Goal: Contribute content: Contribute content

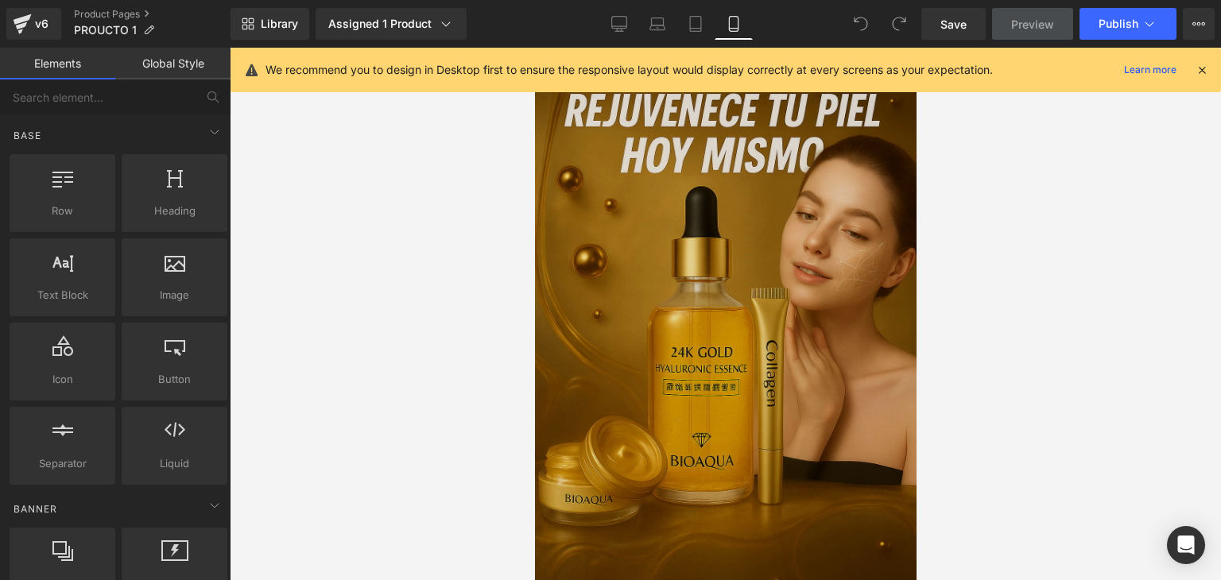
click at [655, 292] on img at bounding box center [725, 334] width 382 height 572
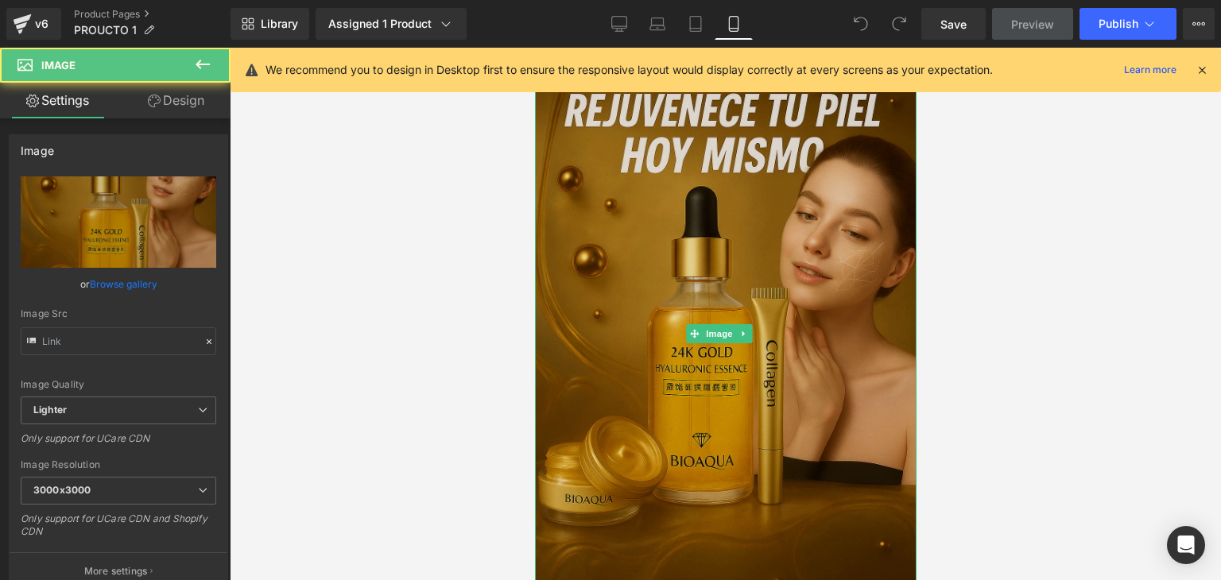
type input "[URL][DOMAIN_NAME]"
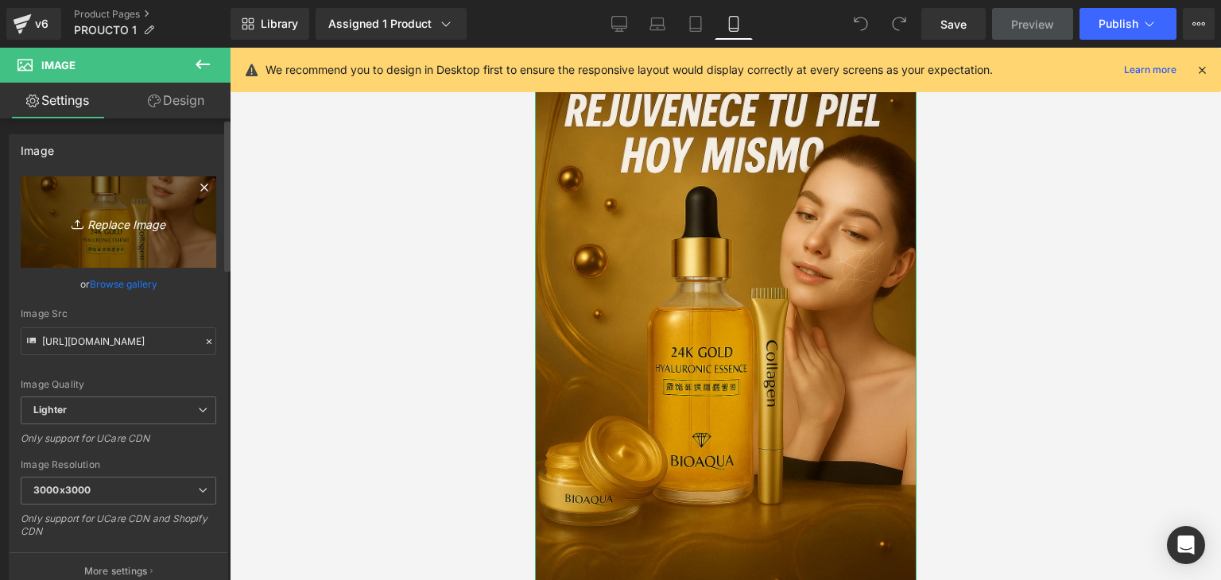
click at [103, 220] on icon "Replace Image" at bounding box center [118, 222] width 127 height 20
type input "C:\fakepath\femproco_1.webp"
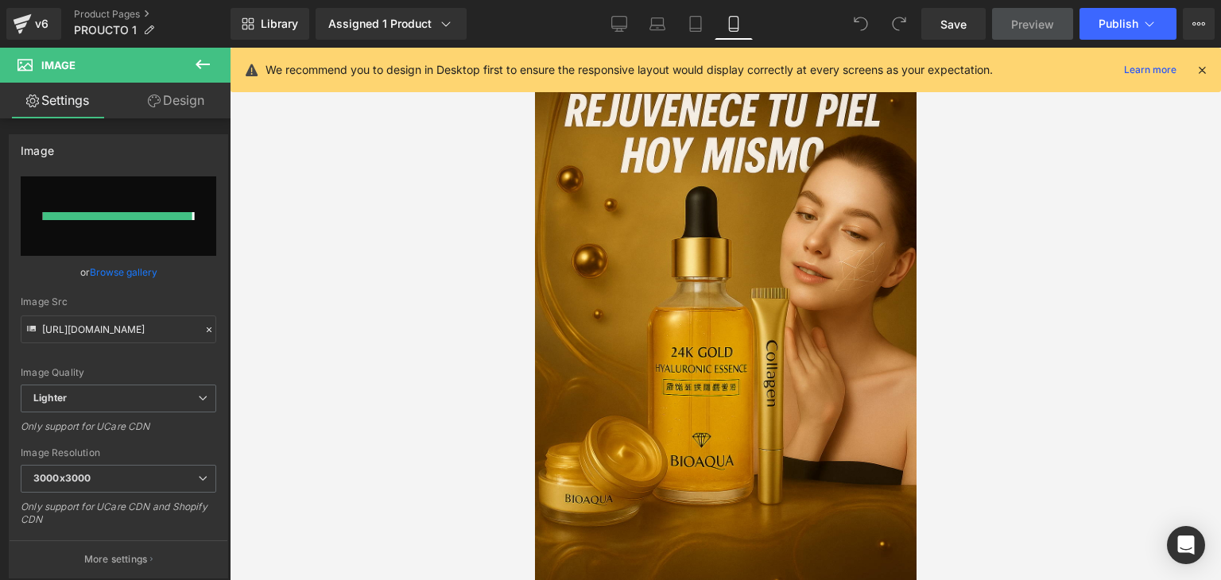
type input "[URL][DOMAIN_NAME]"
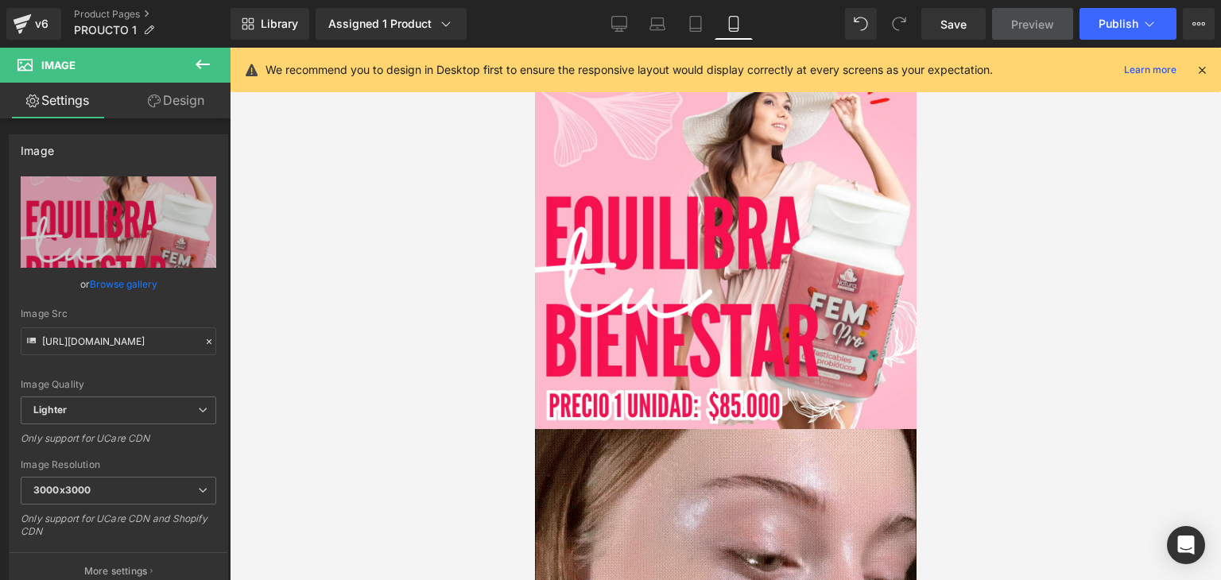
click at [1202, 72] on icon at bounding box center [1202, 70] width 14 height 14
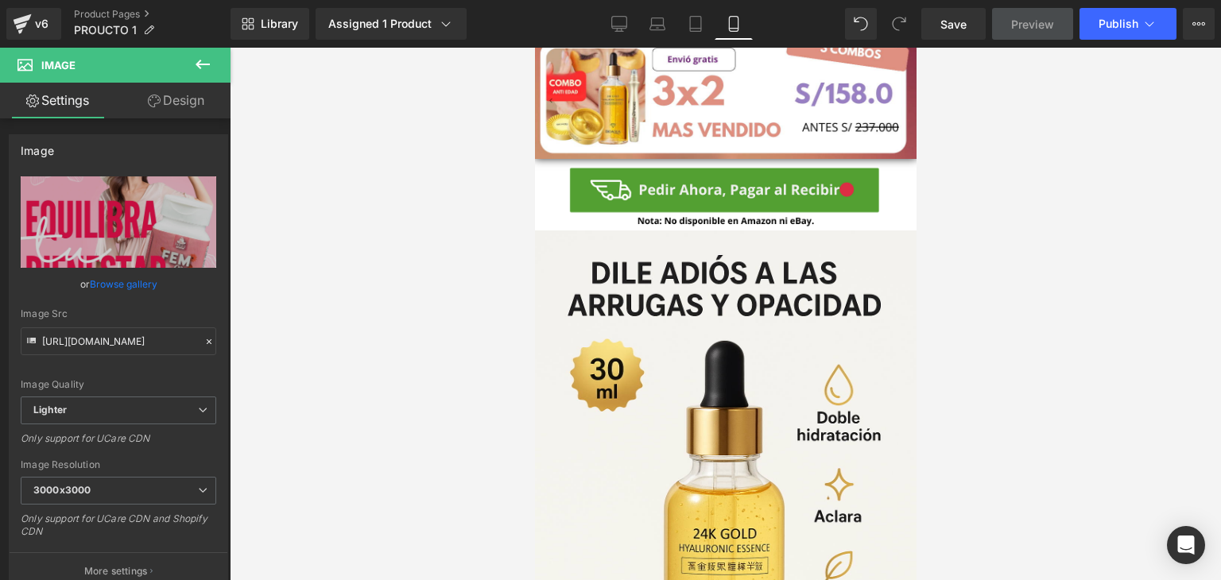
scroll to position [1092, 0]
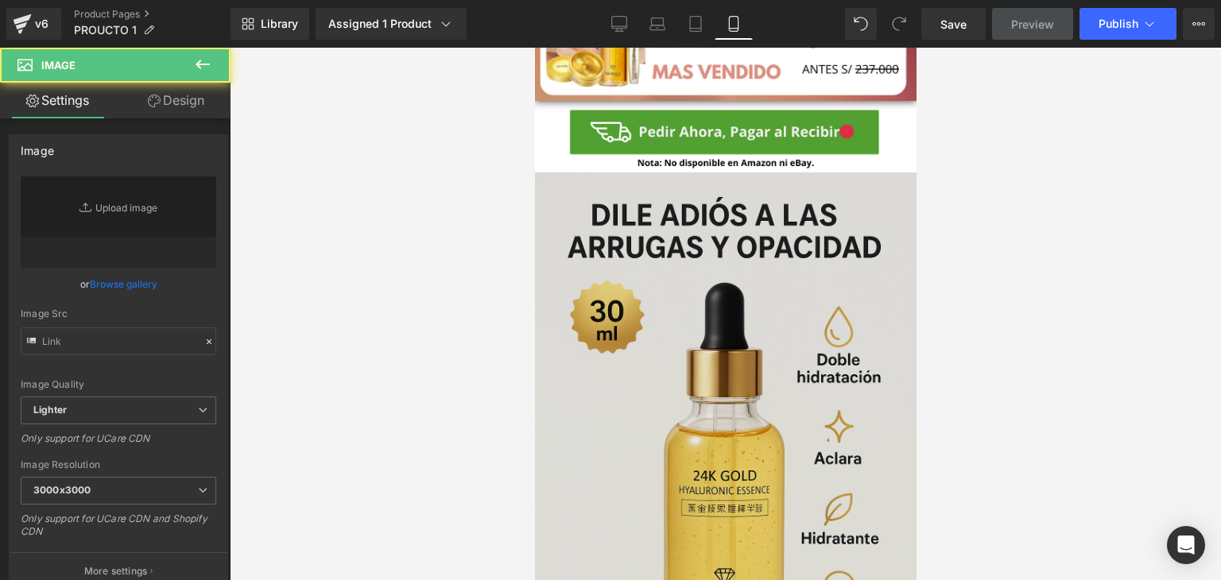
click at [720, 272] on img at bounding box center [725, 459] width 382 height 572
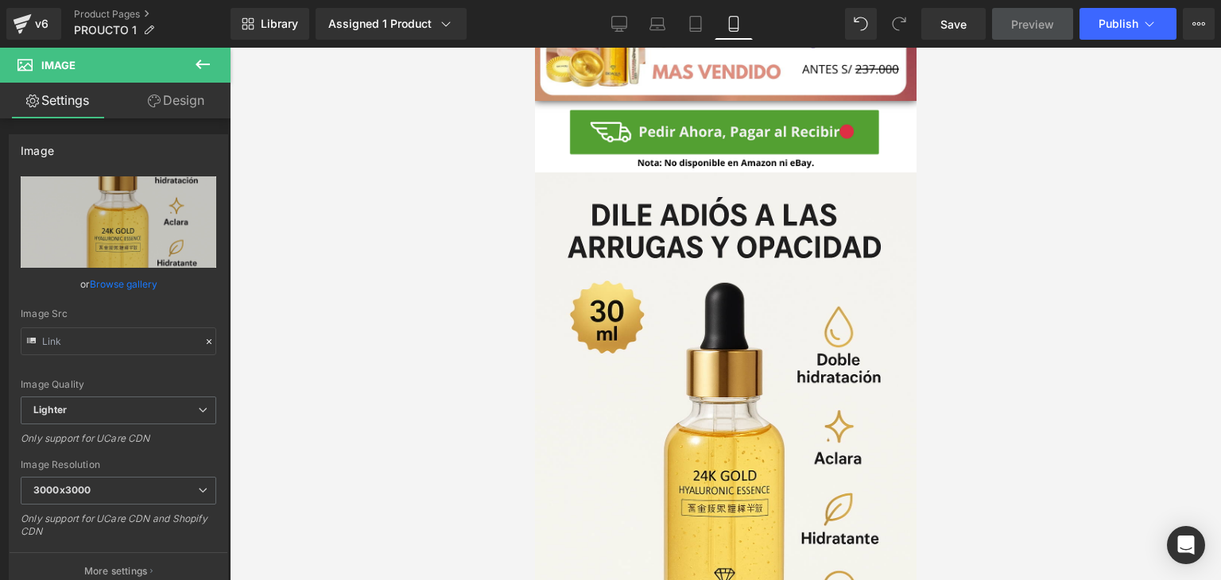
type input "[URL][DOMAIN_NAME]"
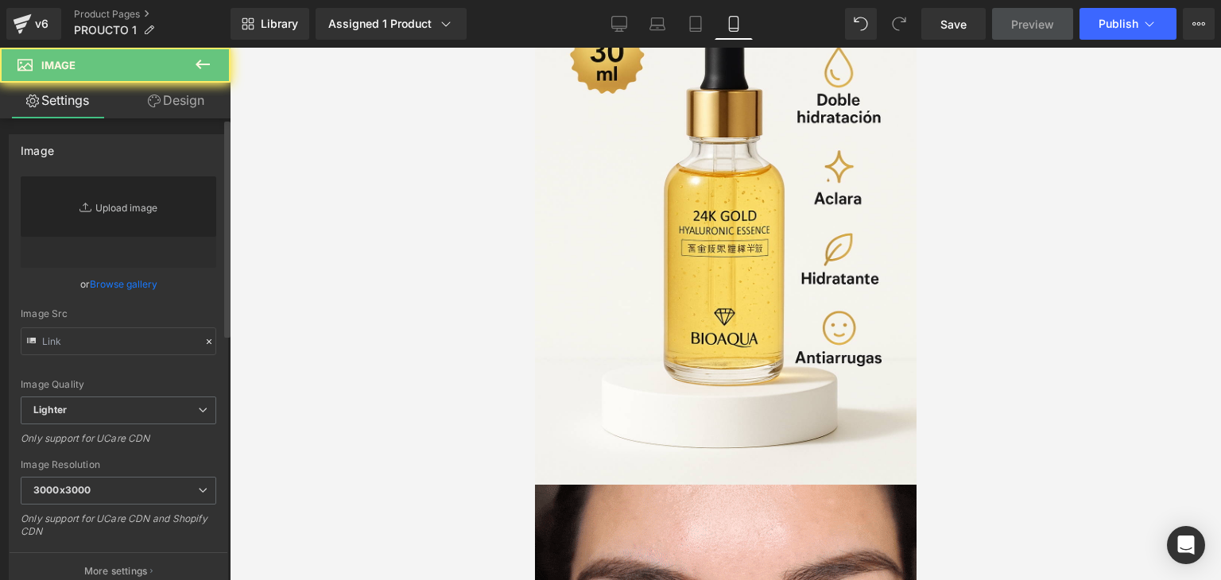
scroll to position [318, 0]
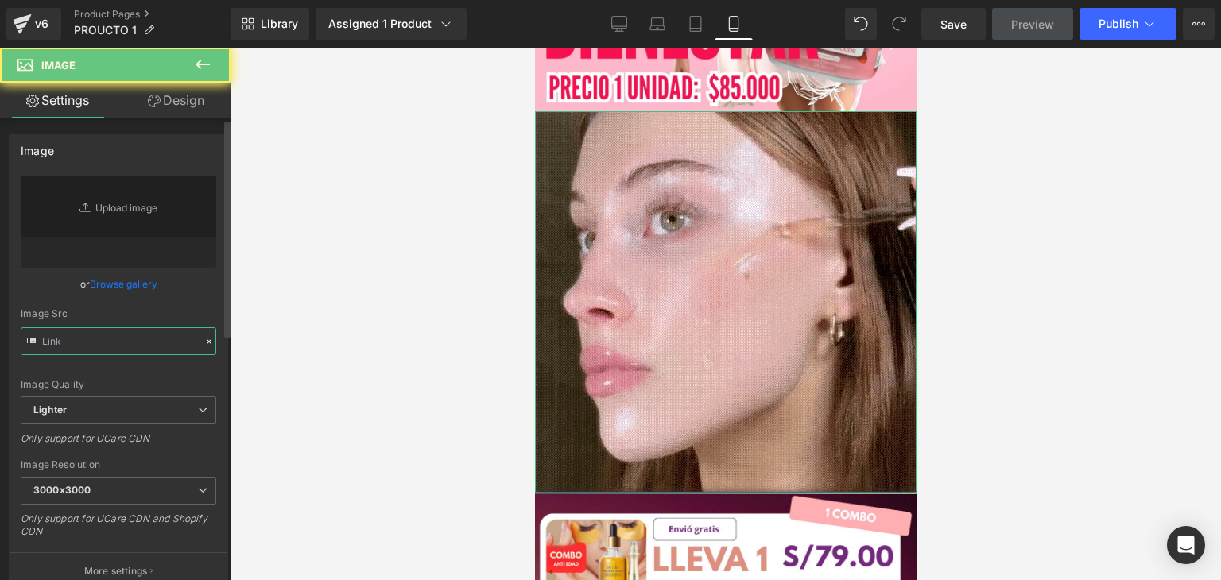
click at [146, 341] on input "text" at bounding box center [119, 342] width 196 height 28
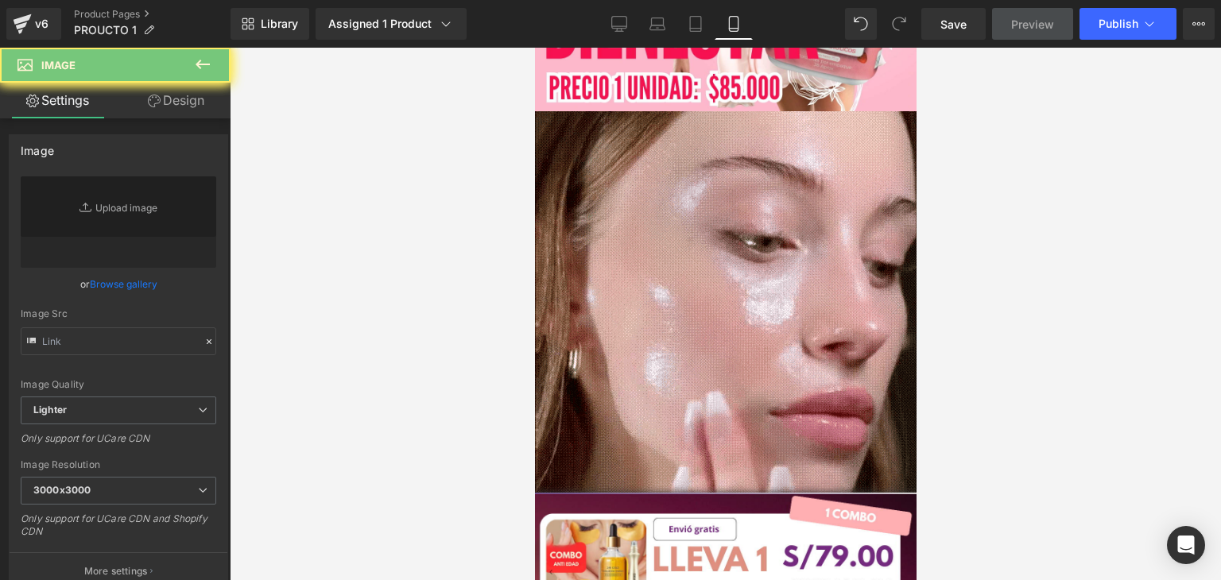
click at [724, 285] on div "Image" at bounding box center [725, 302] width 382 height 382
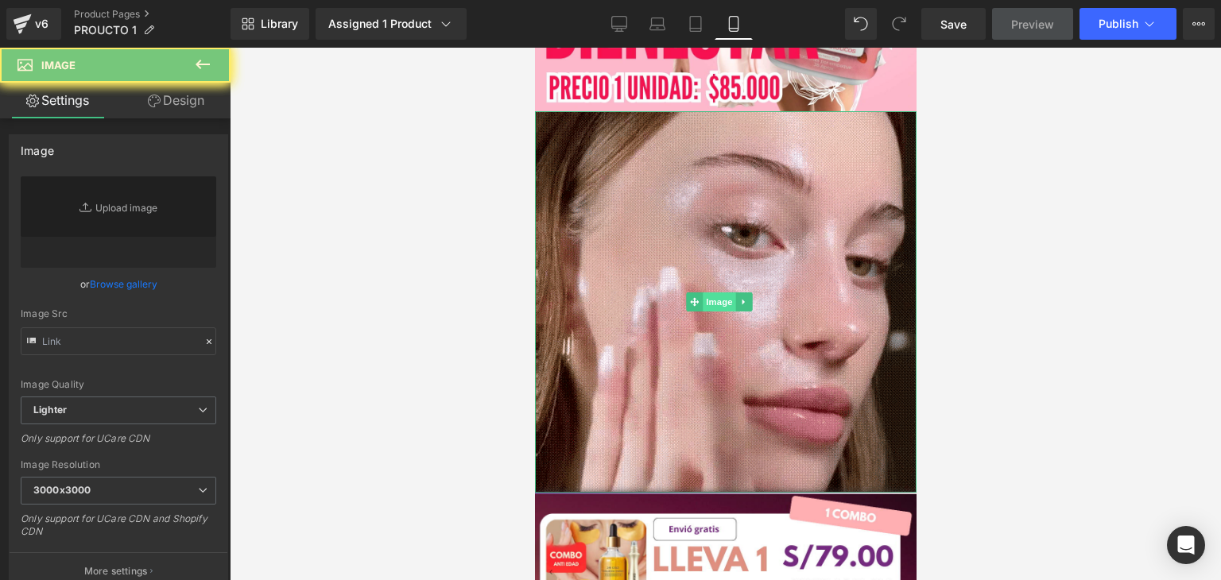
click at [723, 293] on span "Image" at bounding box center [719, 302] width 33 height 19
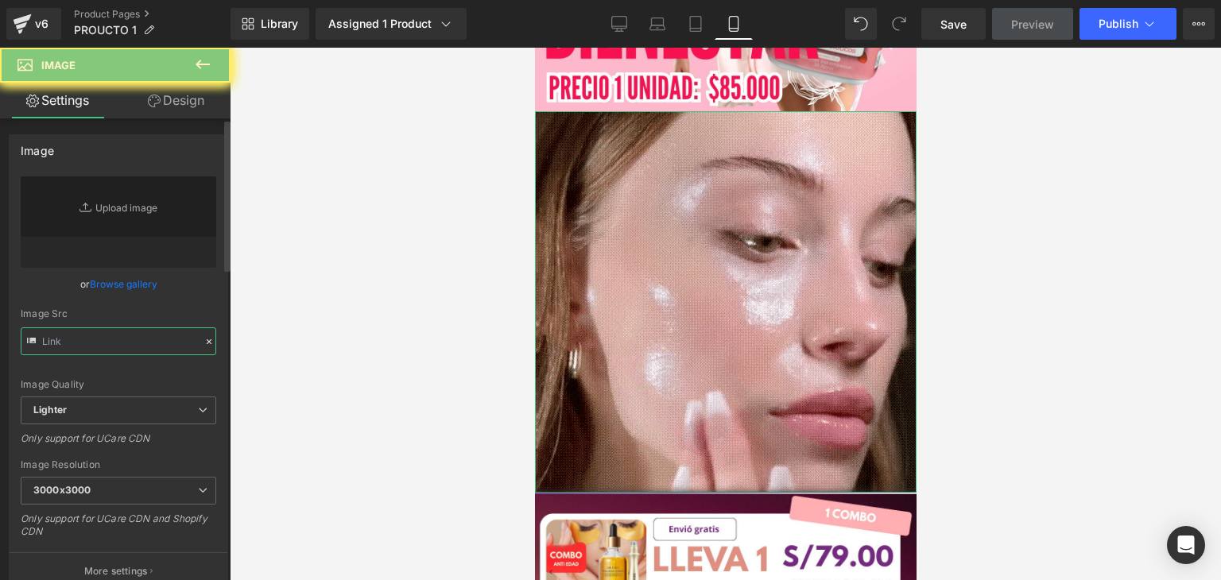
drag, startPoint x: 83, startPoint y: 339, endPoint x: 188, endPoint y: 233, distance: 149.5
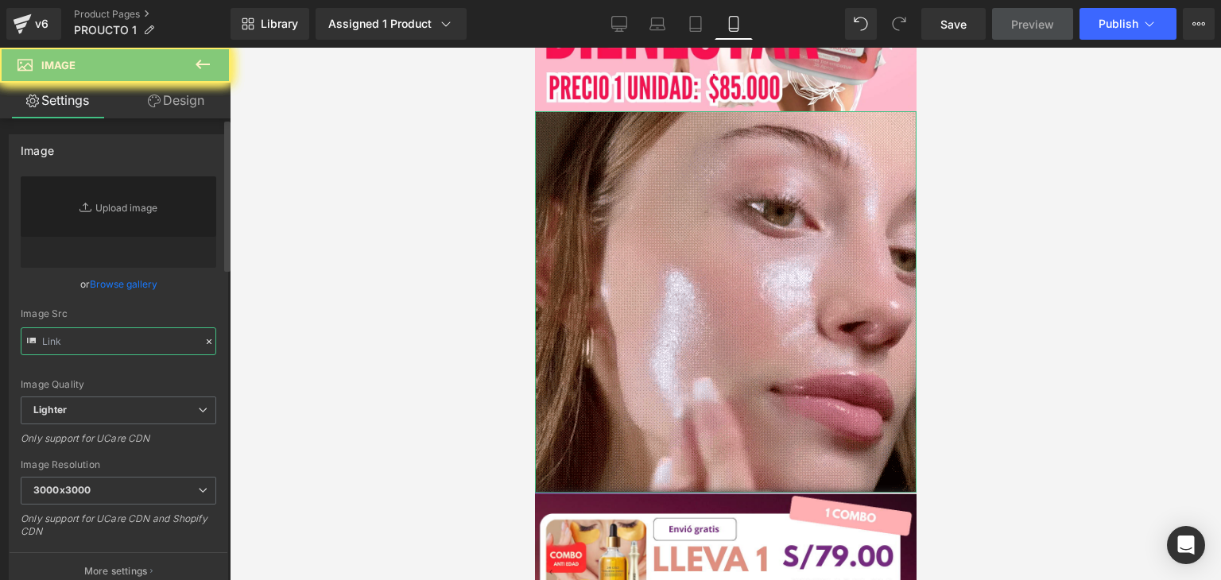
click at [83, 339] on input "text" at bounding box center [119, 342] width 196 height 28
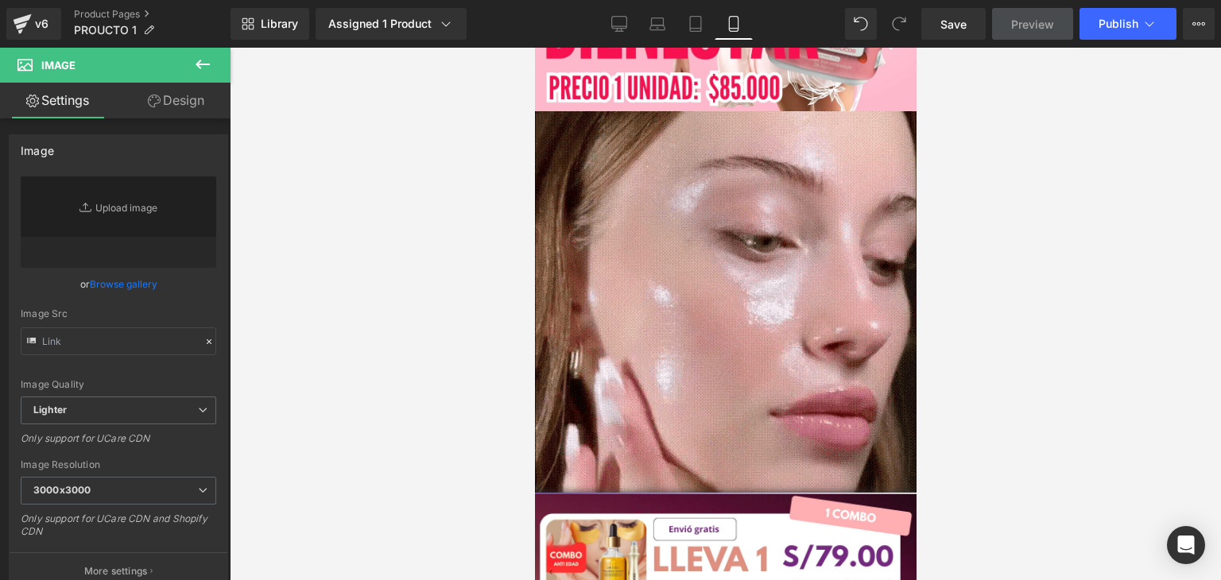
click at [948, 14] on link "Save" at bounding box center [954, 24] width 64 height 32
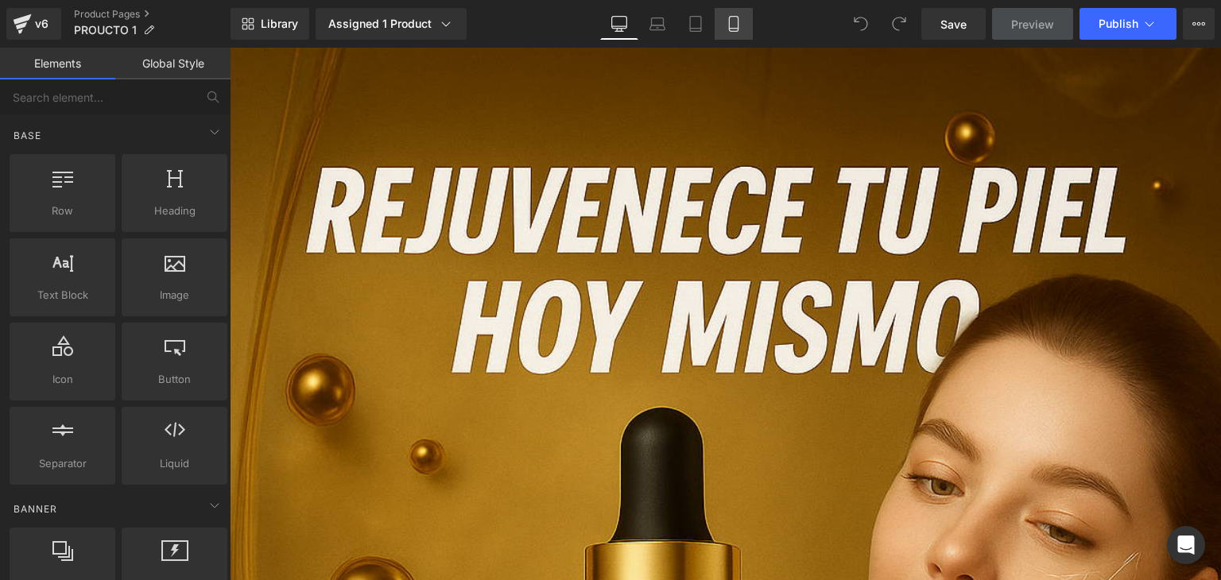
click at [719, 20] on link "Mobile" at bounding box center [734, 24] width 38 height 32
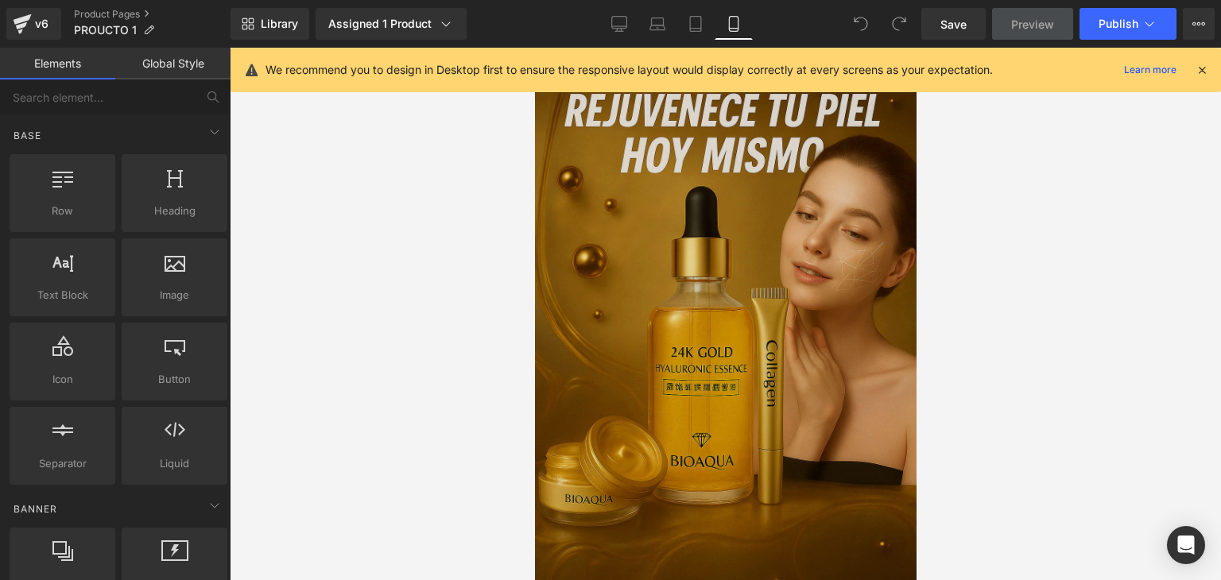
click at [689, 297] on img at bounding box center [725, 334] width 382 height 572
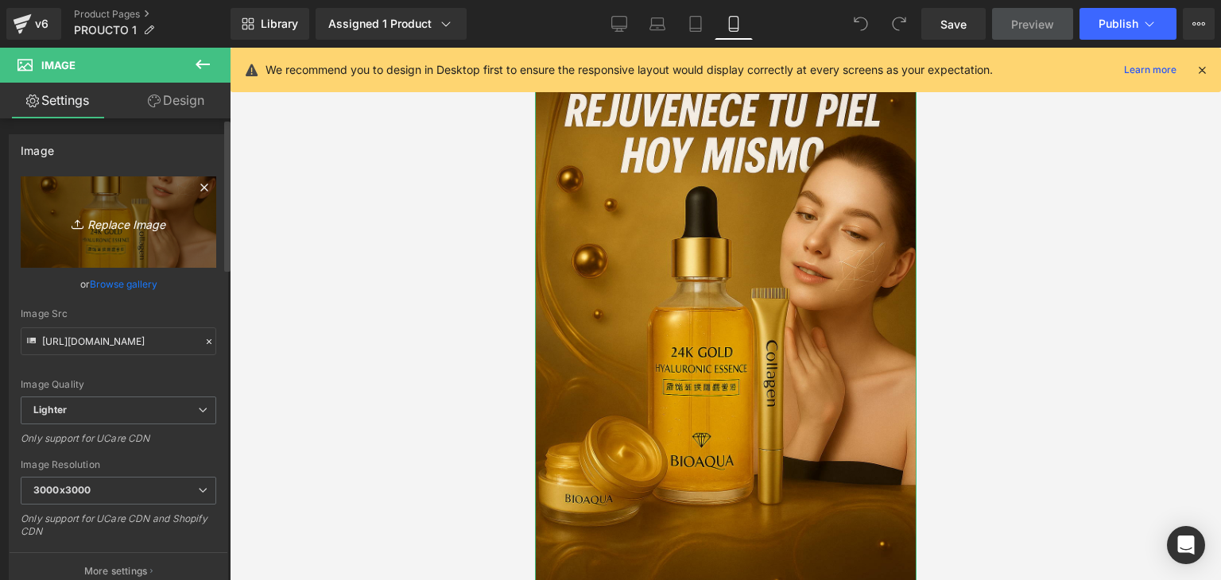
click at [153, 221] on icon "Replace Image" at bounding box center [118, 222] width 127 height 20
type input "C:\fakepath\ChatGPT Image 22 ago 2025, 19_52_32.png"
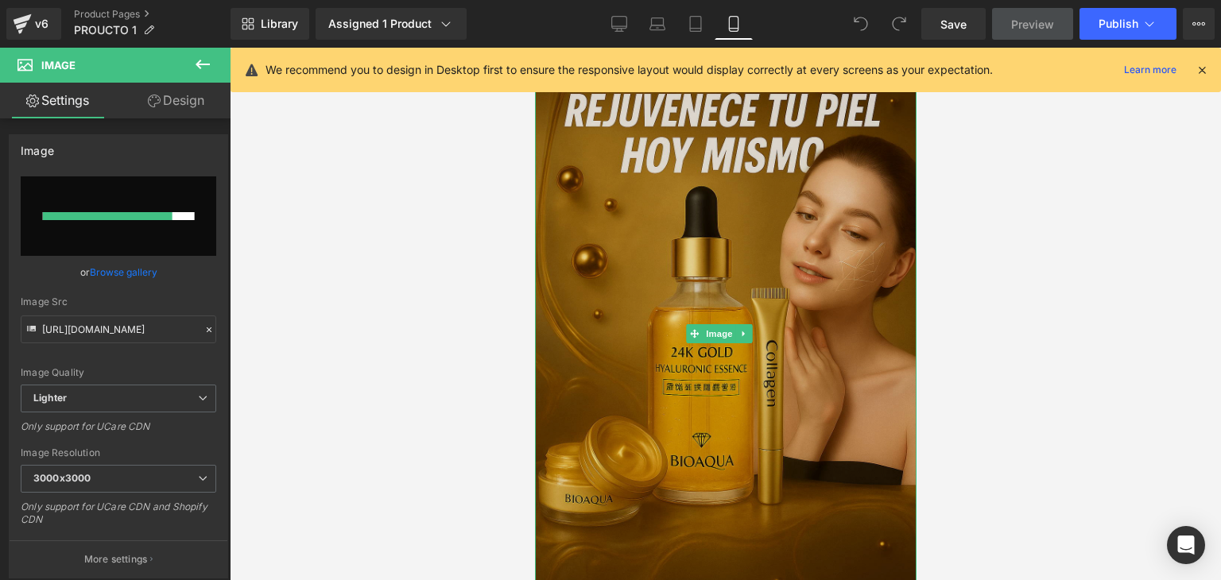
click at [548, 261] on img at bounding box center [725, 334] width 382 height 572
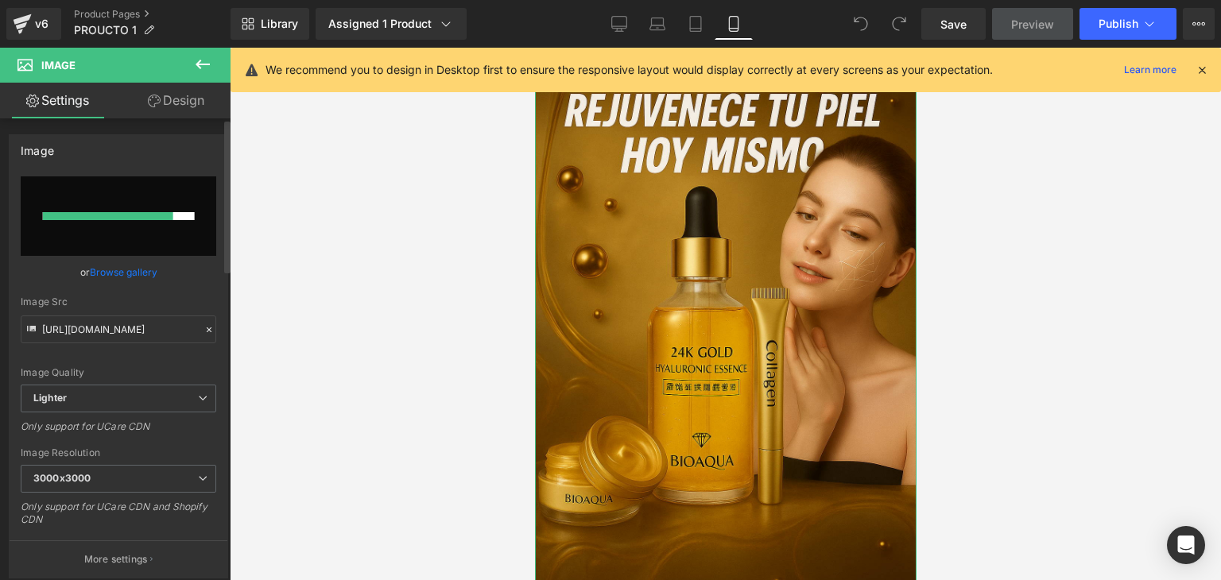
click at [116, 217] on div at bounding box center [108, 216] width 130 height 8
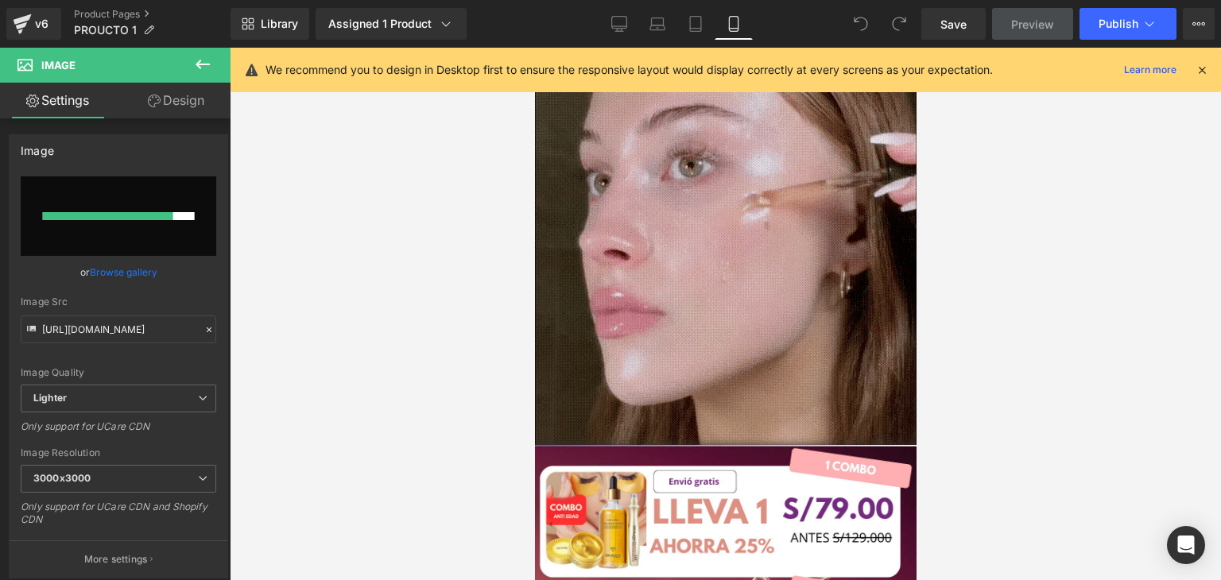
click at [636, 363] on img at bounding box center [725, 255] width 382 height 382
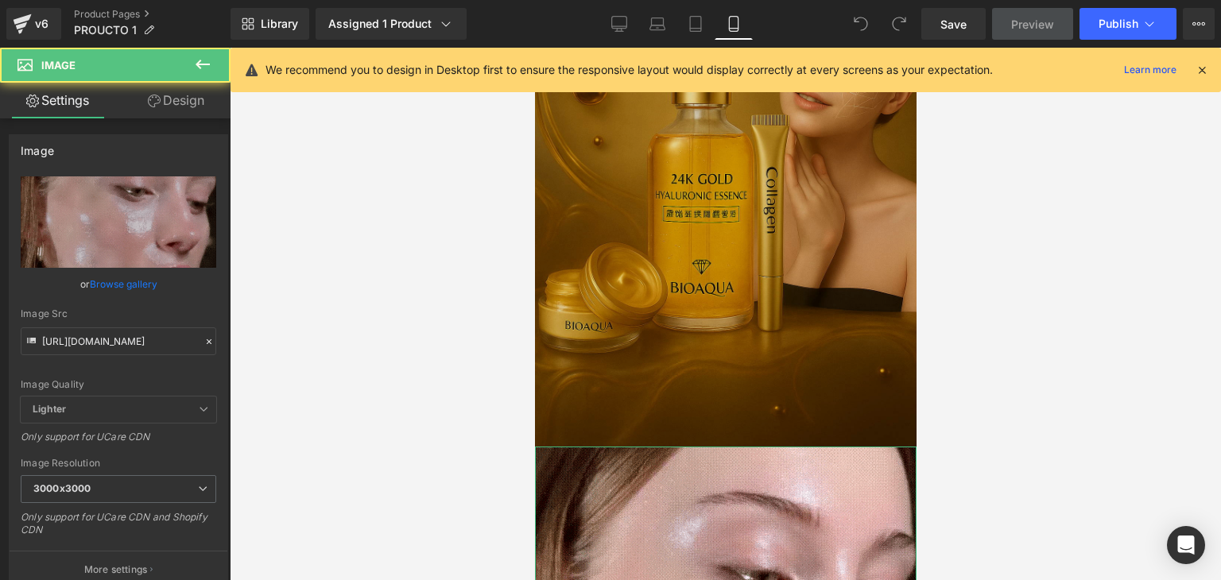
scroll to position [159, 0]
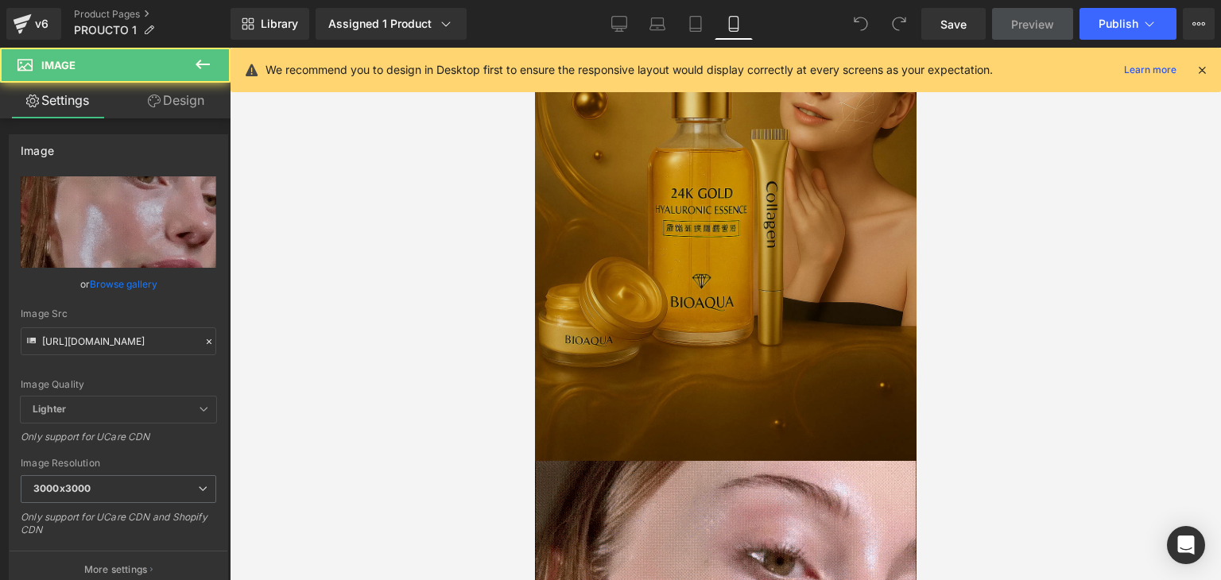
click at [616, 244] on img at bounding box center [725, 175] width 382 height 572
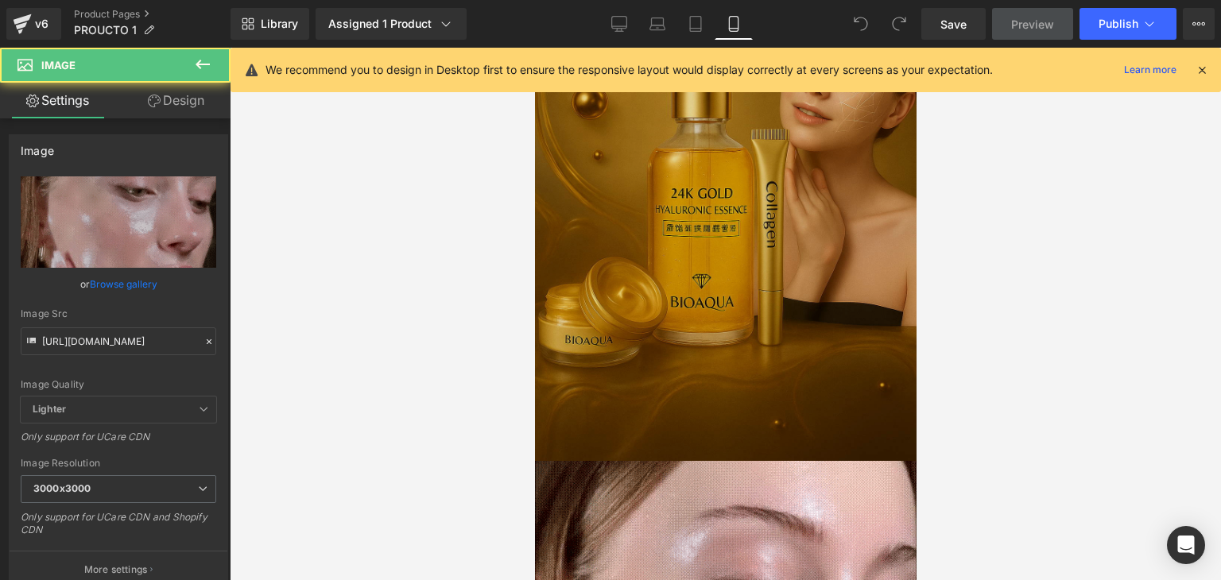
click at [616, 244] on img at bounding box center [725, 175] width 382 height 572
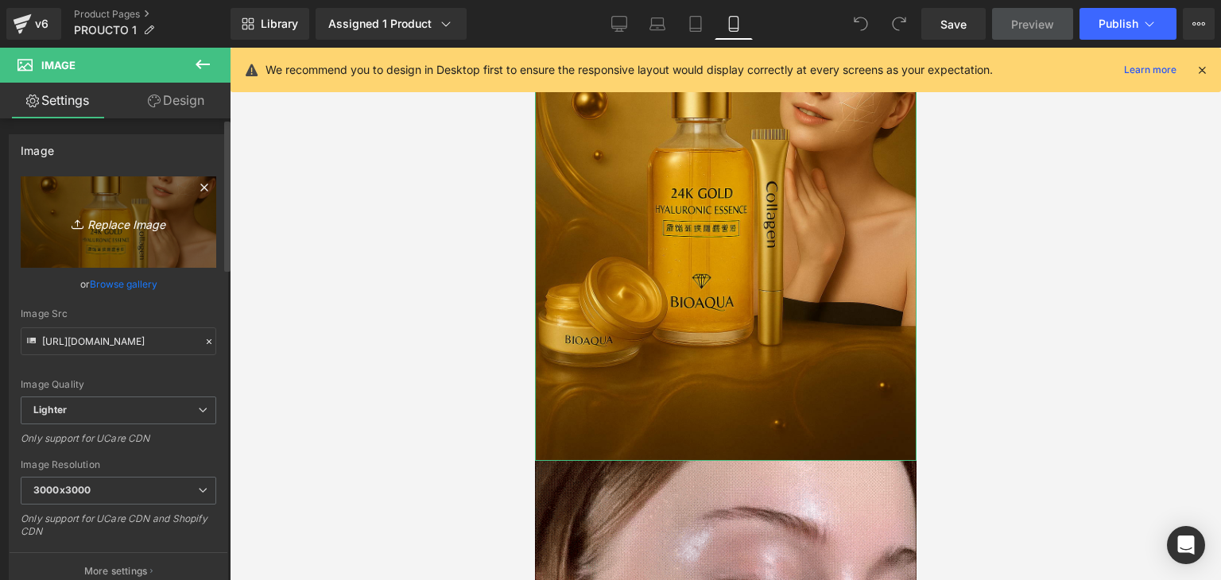
click at [83, 227] on icon "Replace Image" at bounding box center [118, 222] width 127 height 20
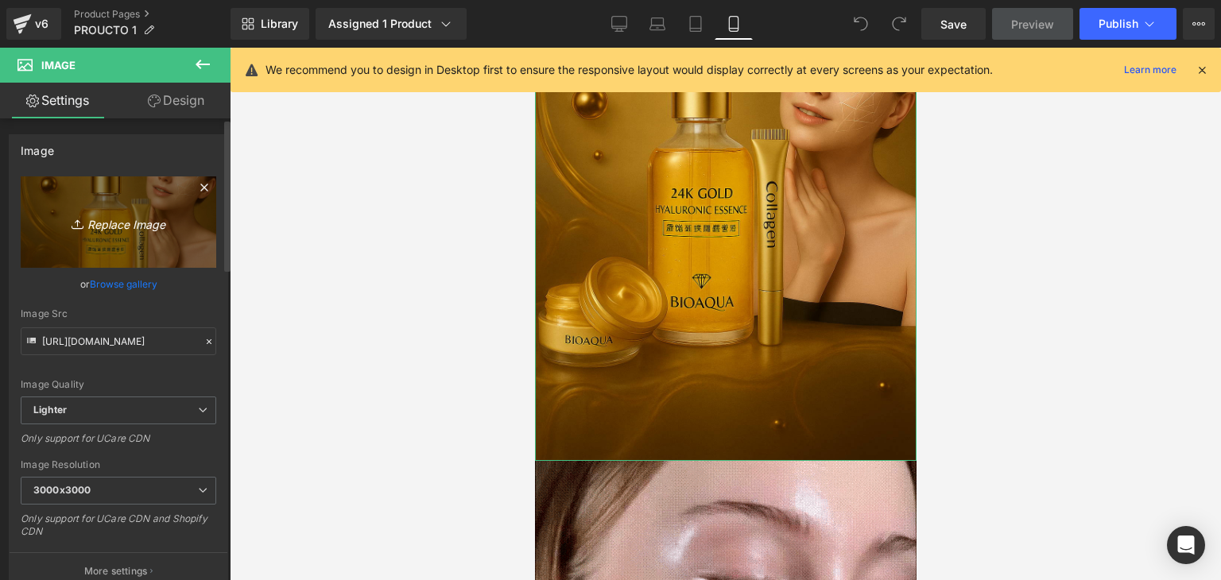
type input "C:\fakepath\PARCHES (11).png"
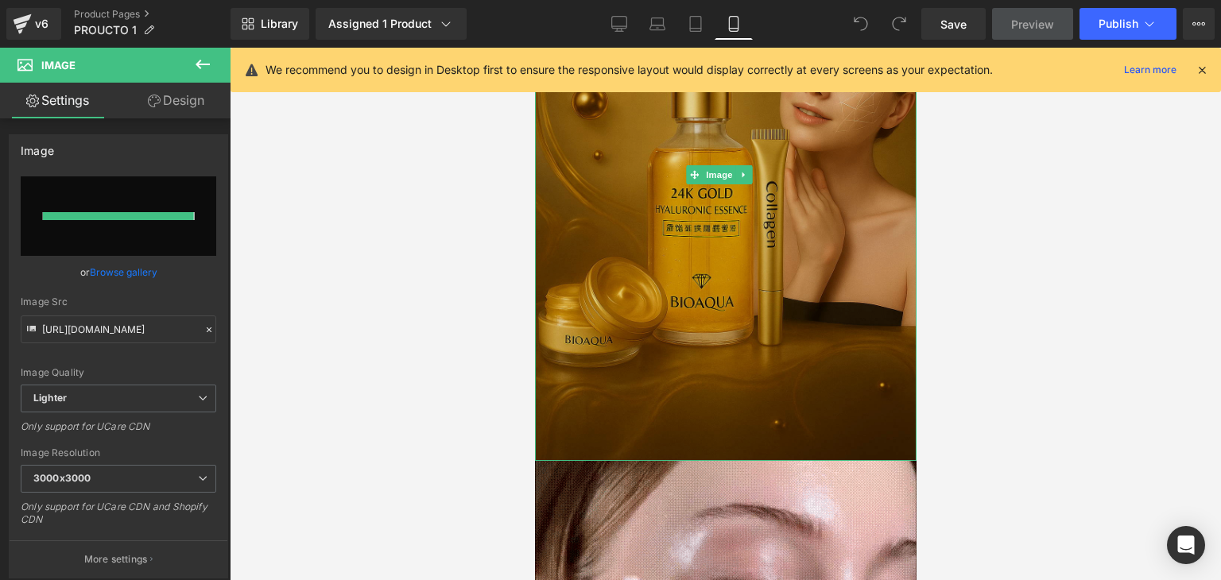
type input "[URL][DOMAIN_NAME]"
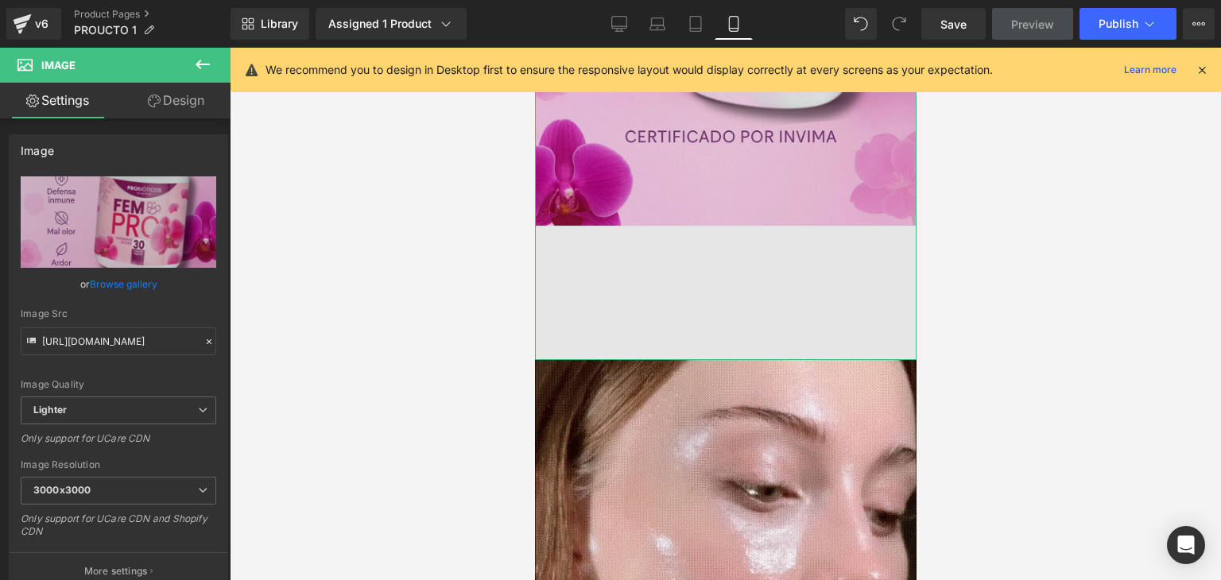
scroll to position [477, 0]
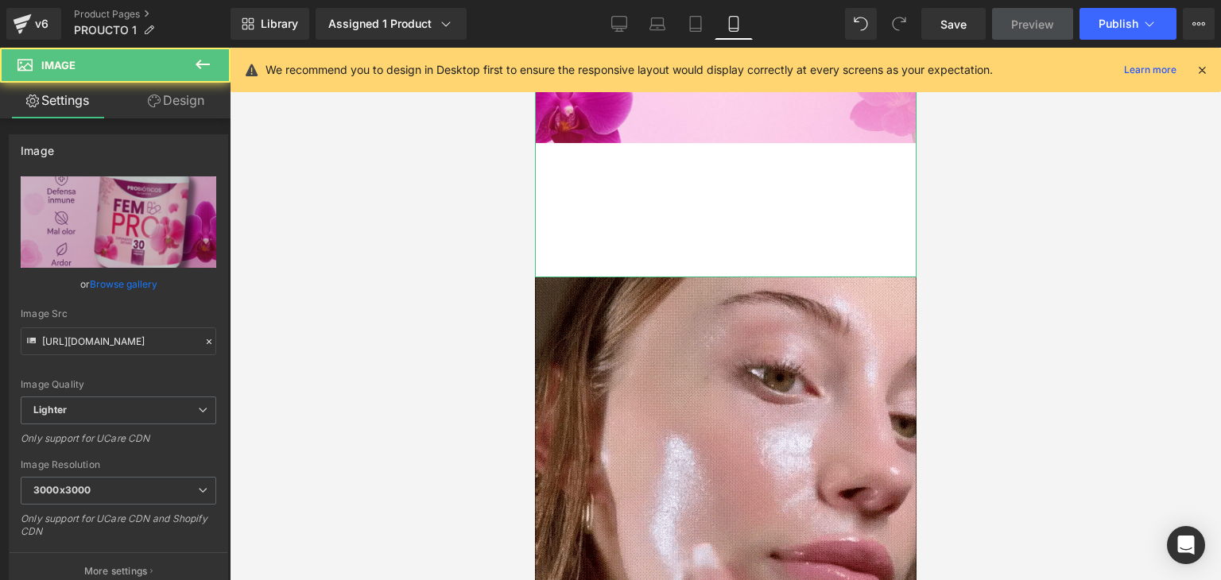
click at [178, 96] on link "Design" at bounding box center [175, 101] width 115 height 36
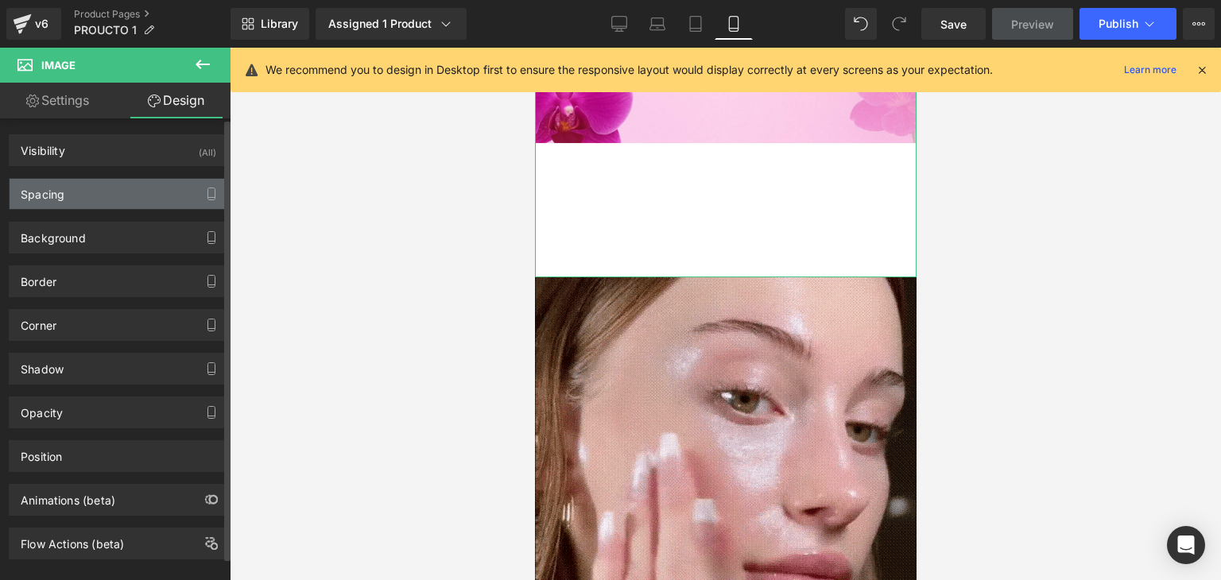
click at [111, 188] on div "Spacing" at bounding box center [119, 194] width 218 height 30
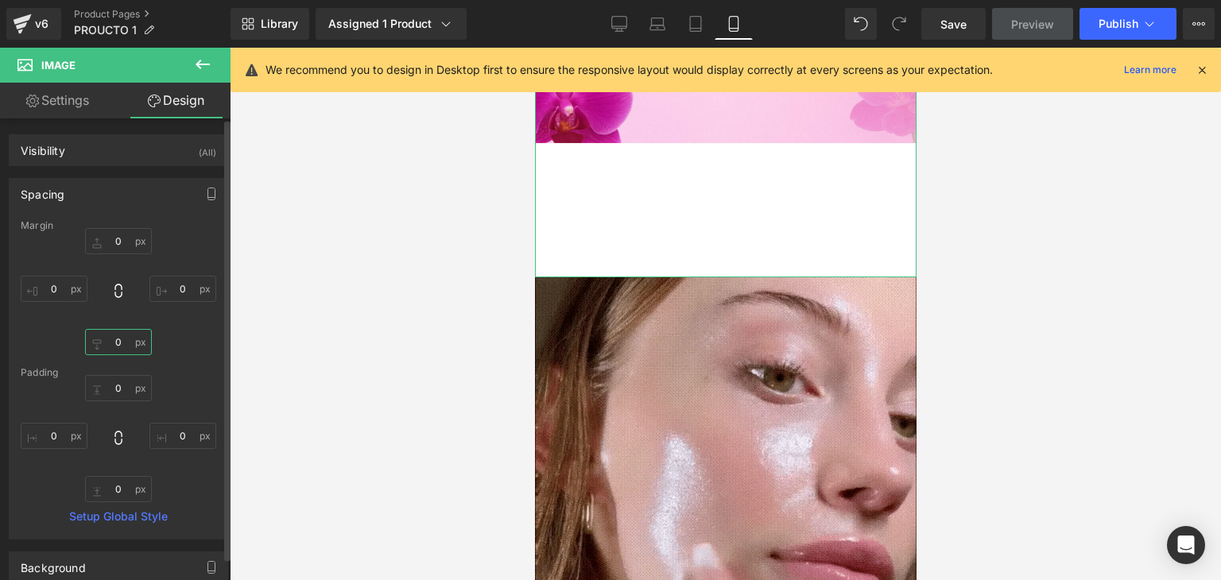
click at [127, 340] on input "0" at bounding box center [118, 342] width 67 height 26
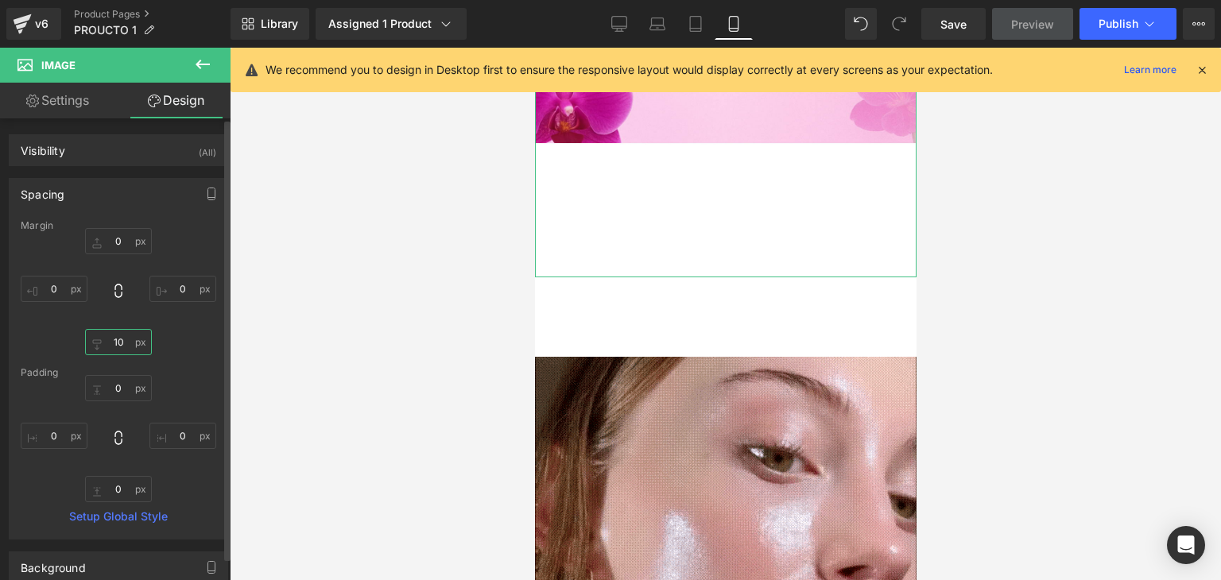
type input "1"
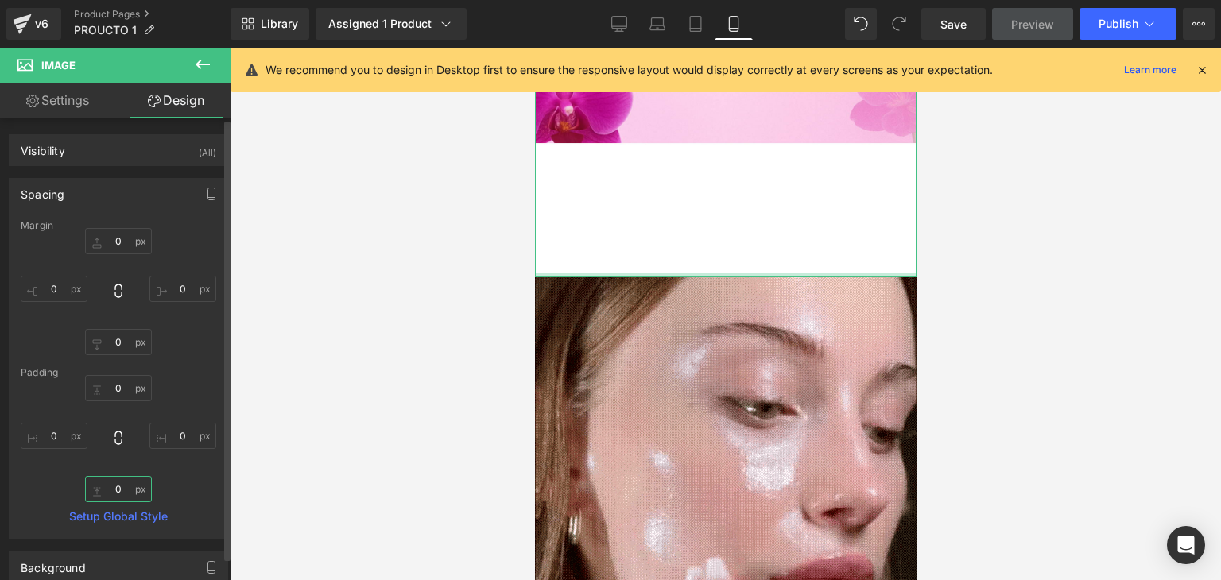
click at [122, 492] on input "0" at bounding box center [118, 489] width 67 height 26
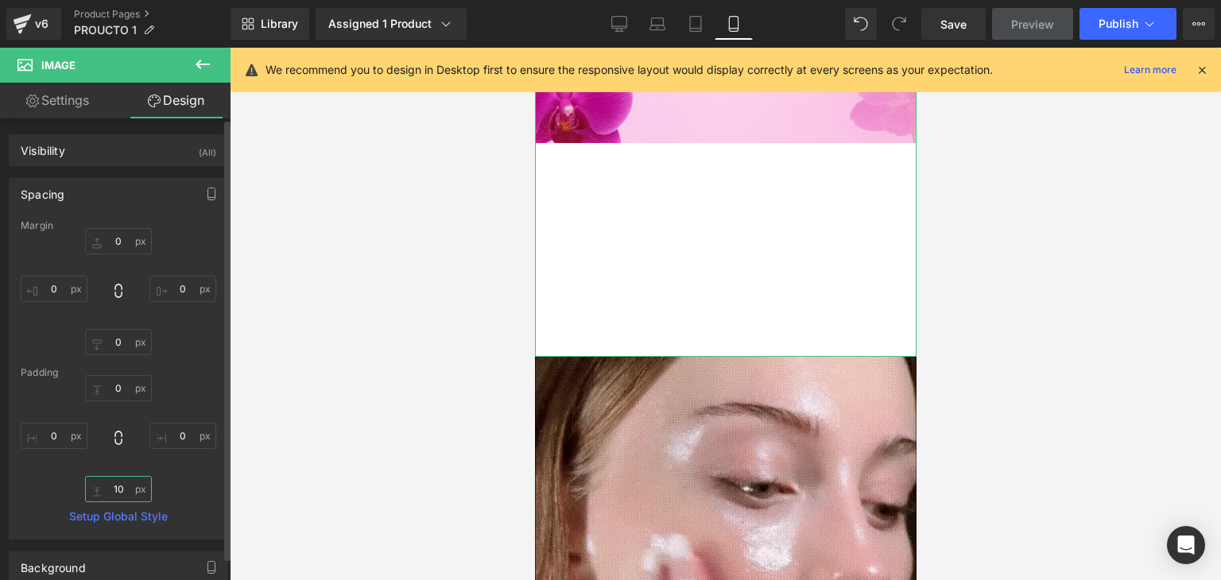
type input "1"
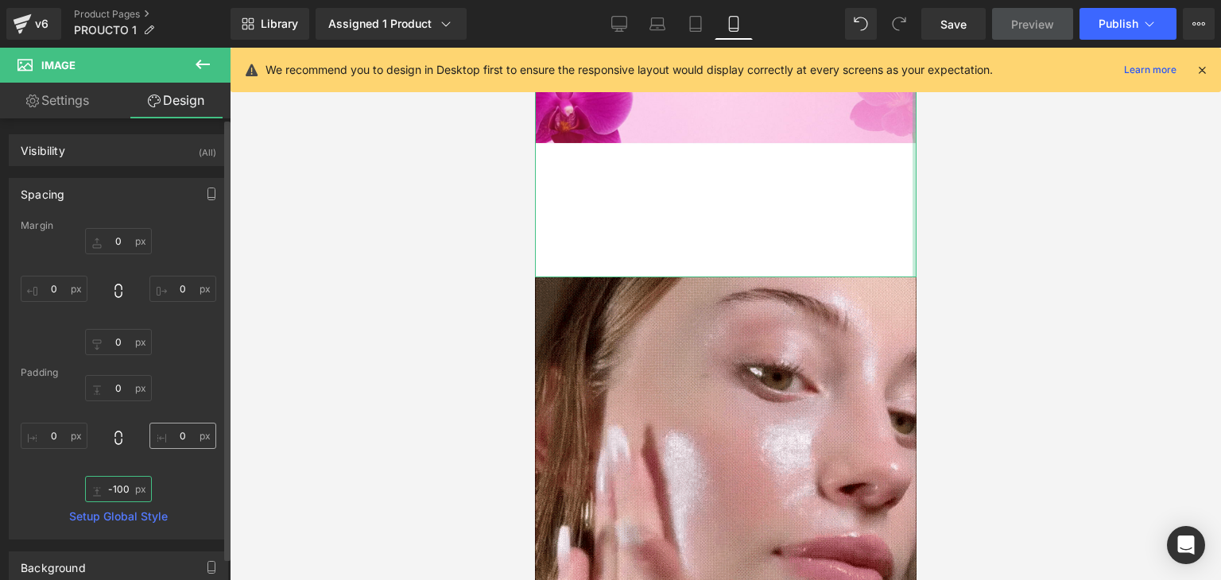
type input "-100"
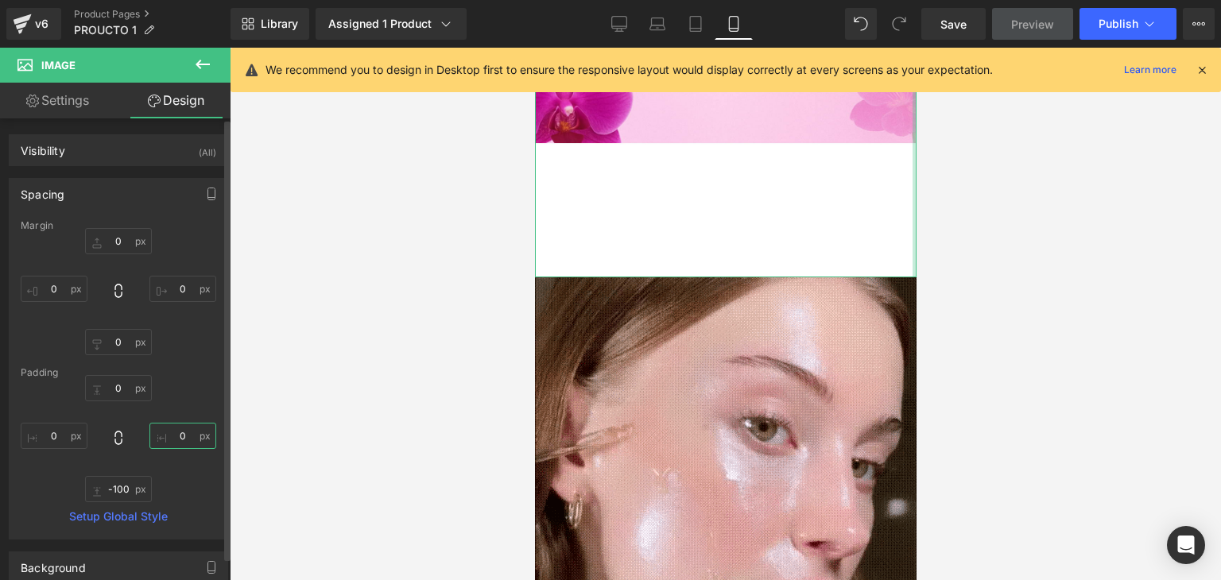
click at [161, 437] on input "0" at bounding box center [182, 436] width 67 height 26
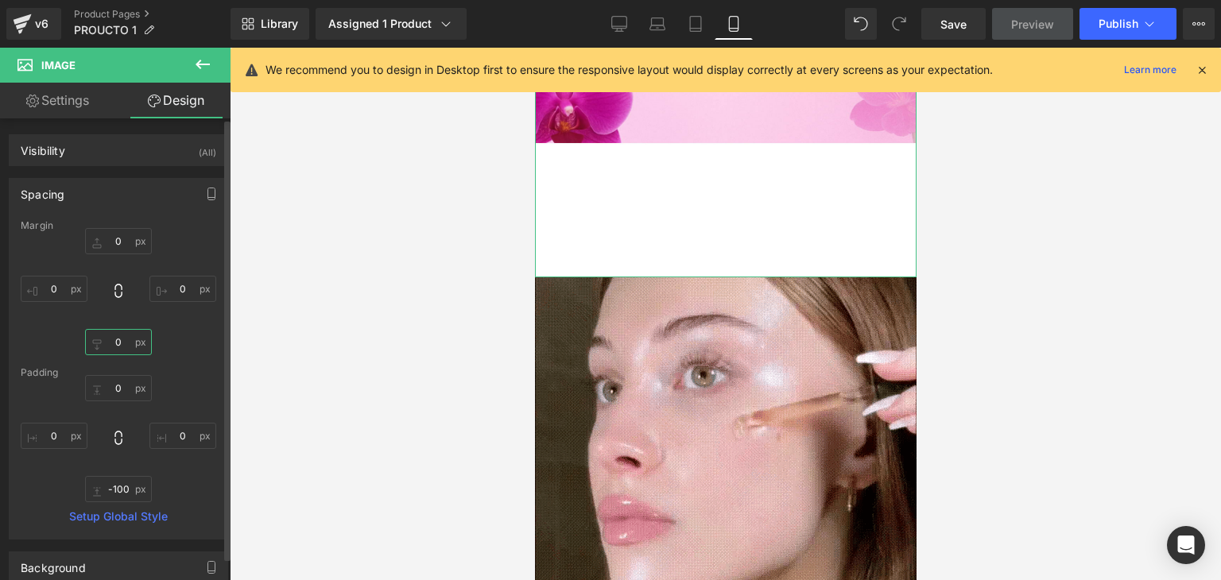
click at [116, 342] on input "text" at bounding box center [118, 342] width 67 height 26
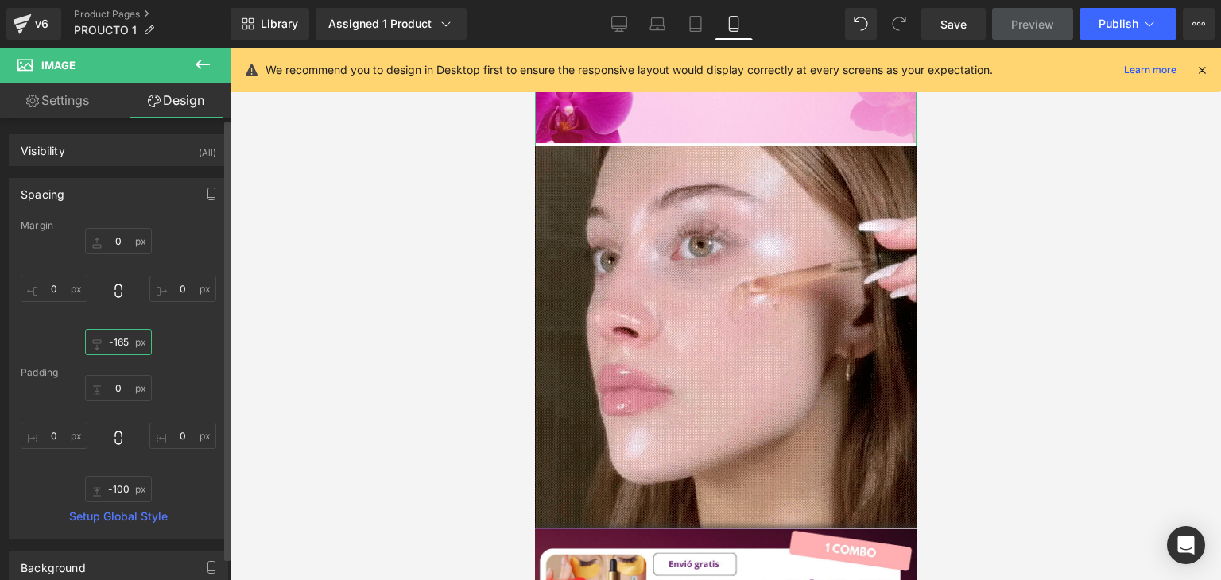
type input "-165"
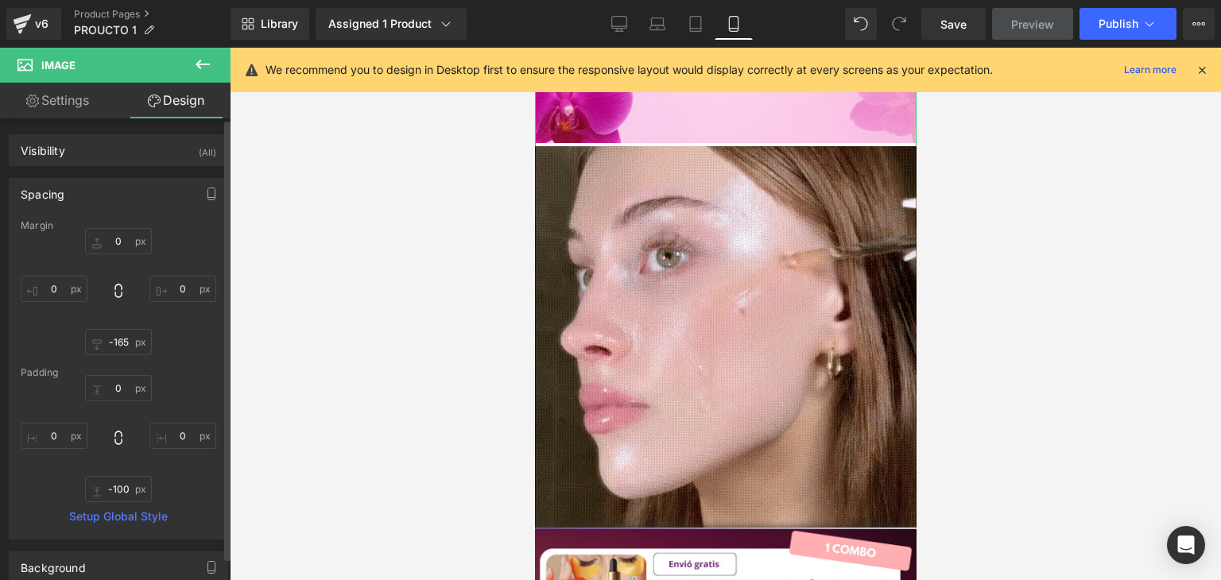
click at [156, 351] on div "0px 0 0px 0 -165 -165 0px 0" at bounding box center [119, 291] width 196 height 127
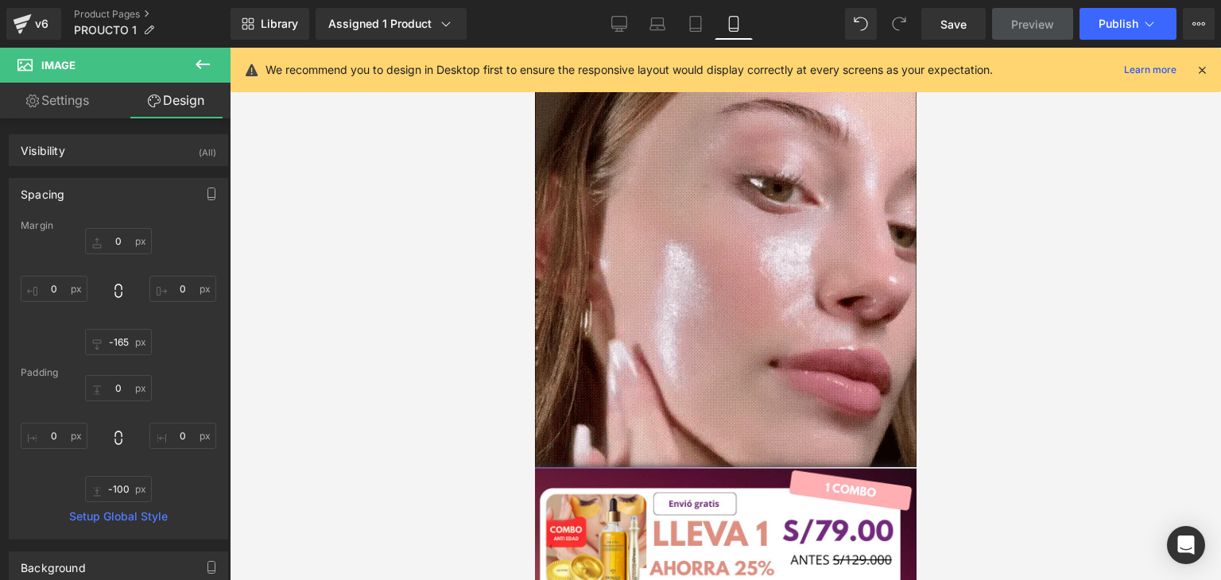
scroll to position [557, 0]
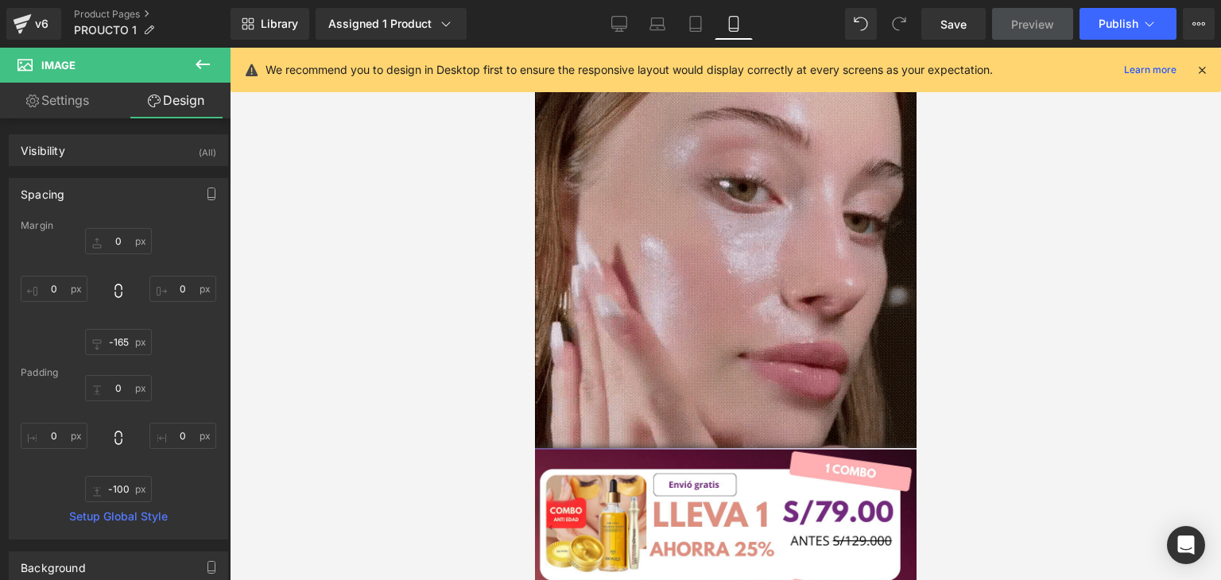
click at [652, 249] on img at bounding box center [725, 258] width 382 height 382
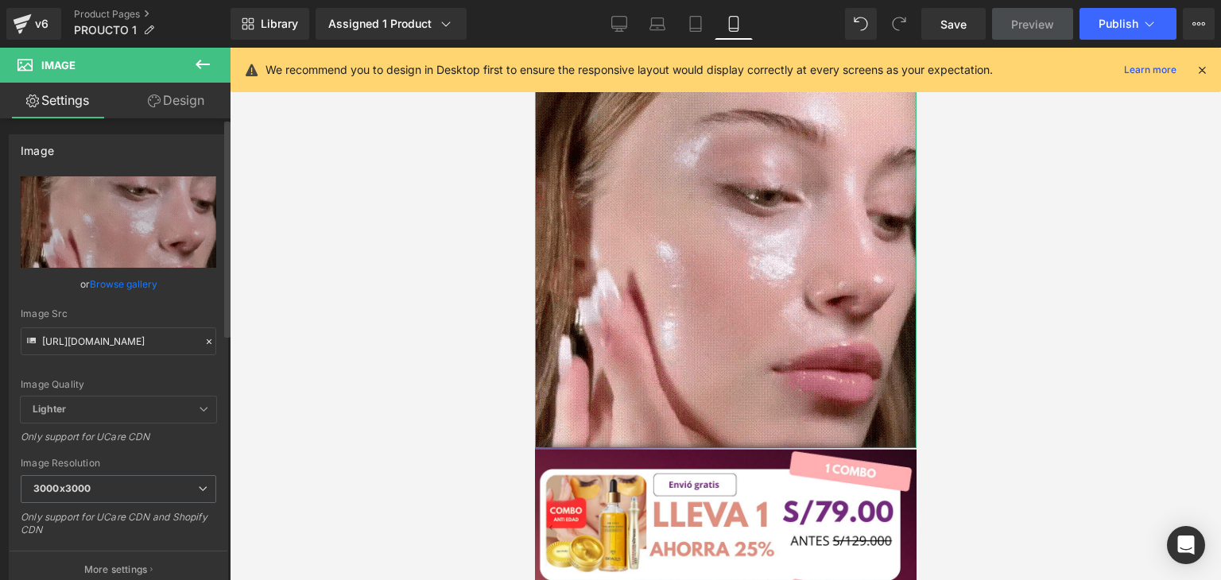
click at [204, 341] on icon at bounding box center [209, 341] width 11 height 11
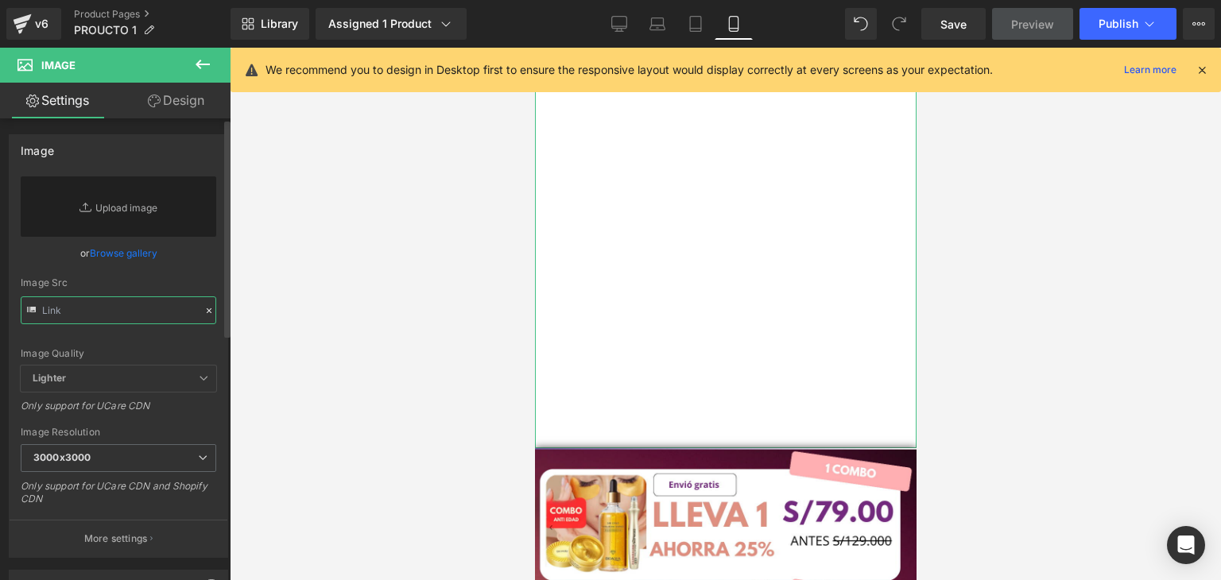
click at [172, 316] on input "text" at bounding box center [119, 311] width 196 height 28
paste input "[URL][DOMAIN_NAME][DOMAIN_NAME]"
type input "[URL][DOMAIN_NAME][DOMAIN_NAME]"
click at [165, 316] on input "text" at bounding box center [119, 311] width 196 height 28
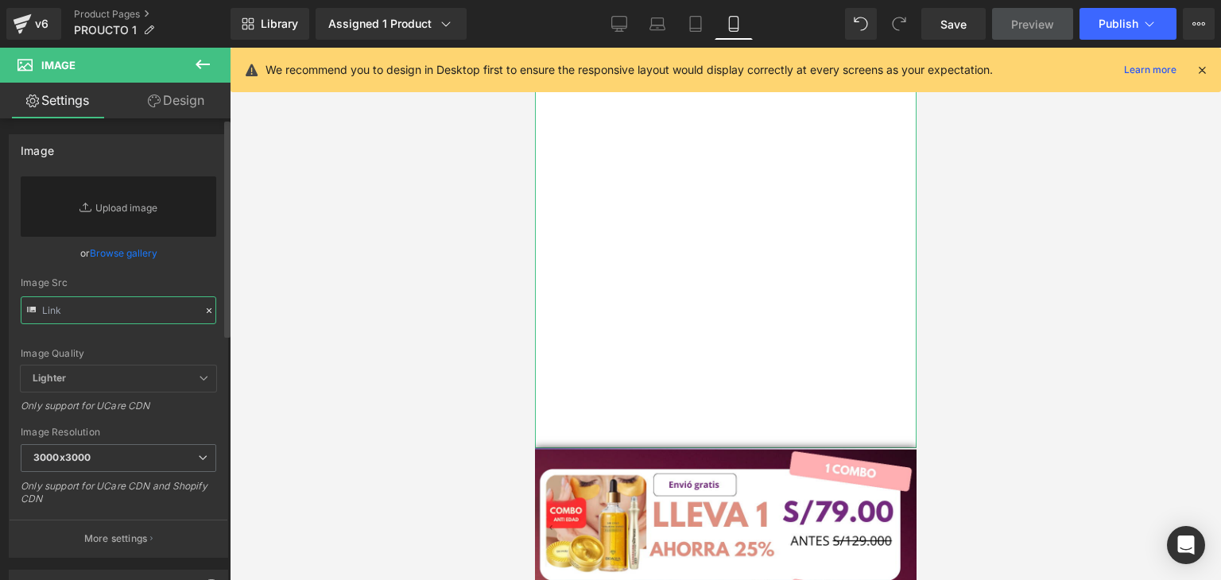
paste input "[URL][DOMAIN_NAME][DOMAIN_NAME]"
type input "[URL][DOMAIN_NAME][DOMAIN_NAME]"
paste input "[URL][DOMAIN_NAME][DOMAIN_NAME]"
type input "[URL][DOMAIN_NAME][DOMAIN_NAME]"
click at [159, 315] on input "text" at bounding box center [119, 311] width 196 height 28
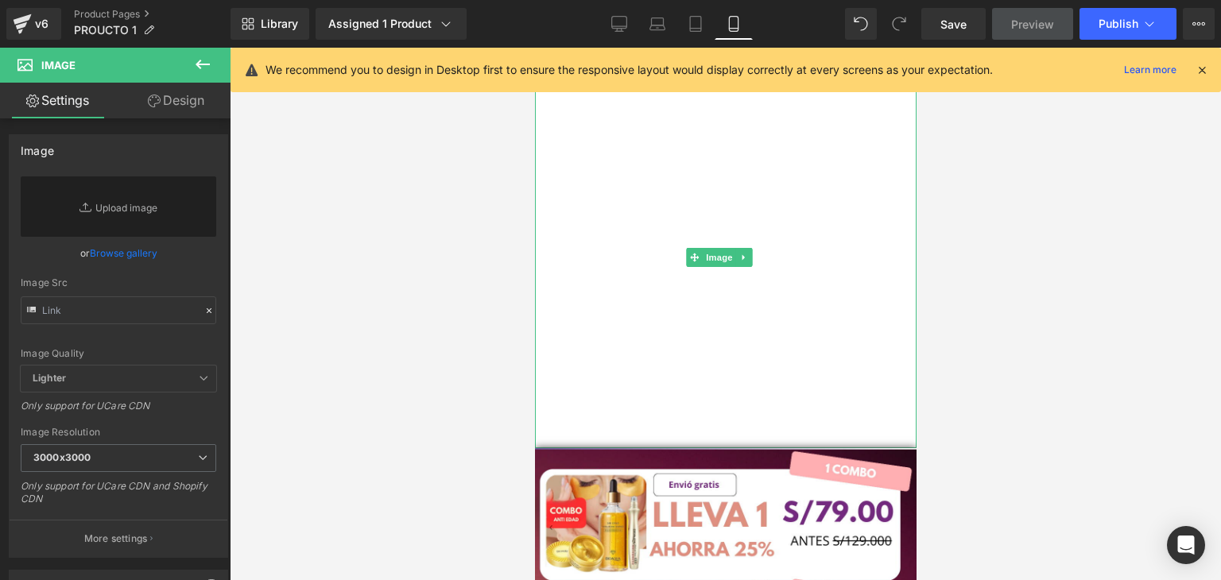
click at [658, 231] on img at bounding box center [725, 258] width 382 height 382
click at [114, 308] on input "text" at bounding box center [119, 311] width 196 height 28
type input "[URL][DOMAIN_NAME][DOMAIN_NAME]"
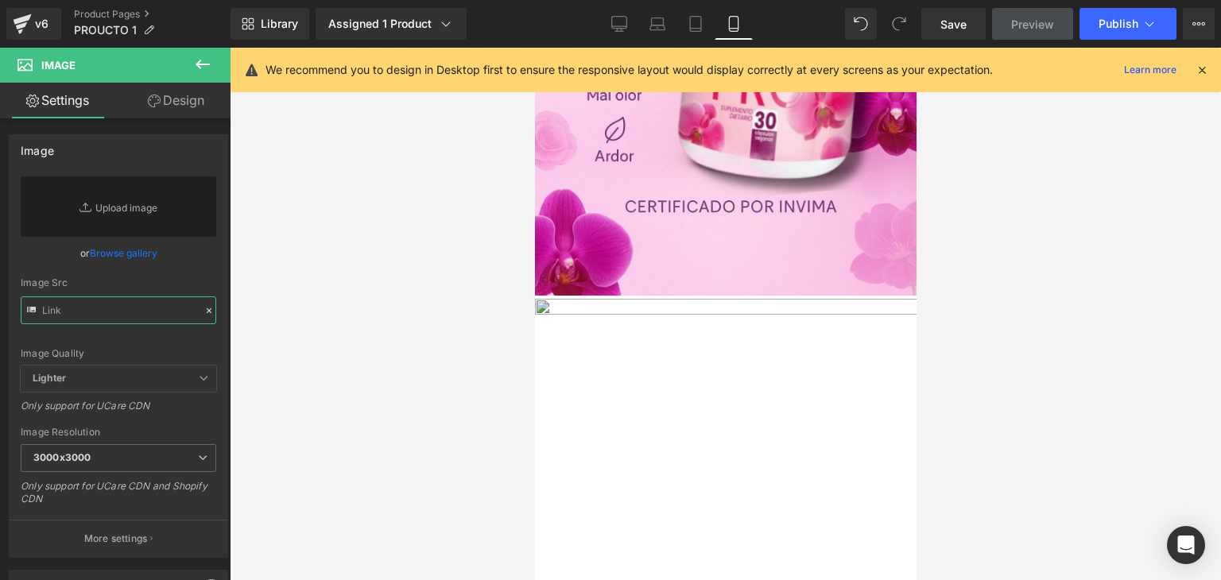
scroll to position [318, 0]
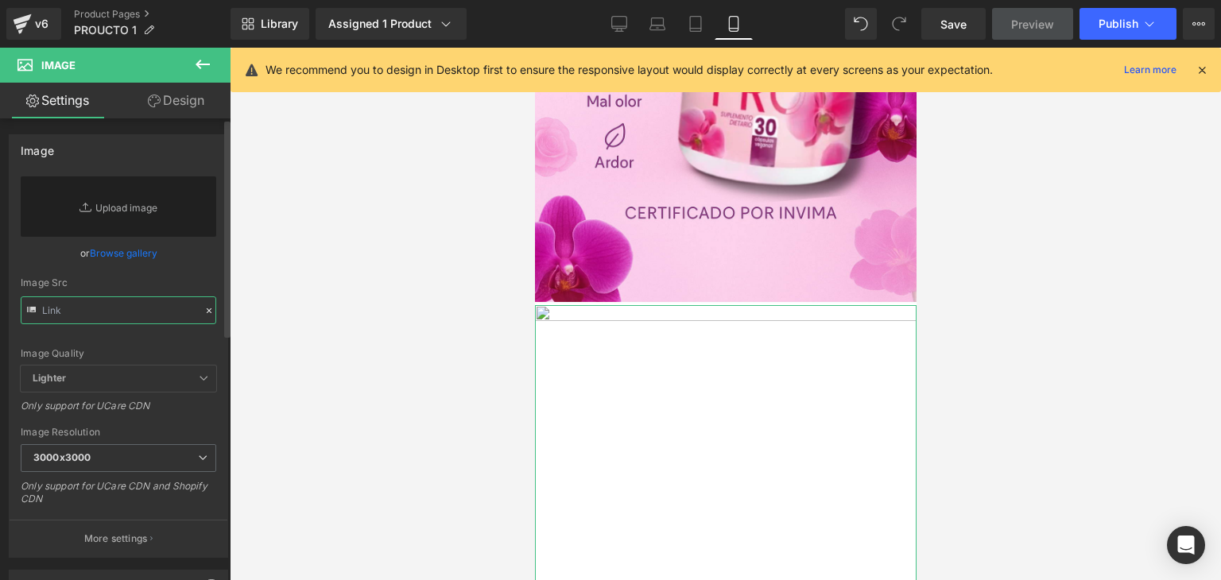
click at [156, 320] on input "text" at bounding box center [119, 311] width 196 height 28
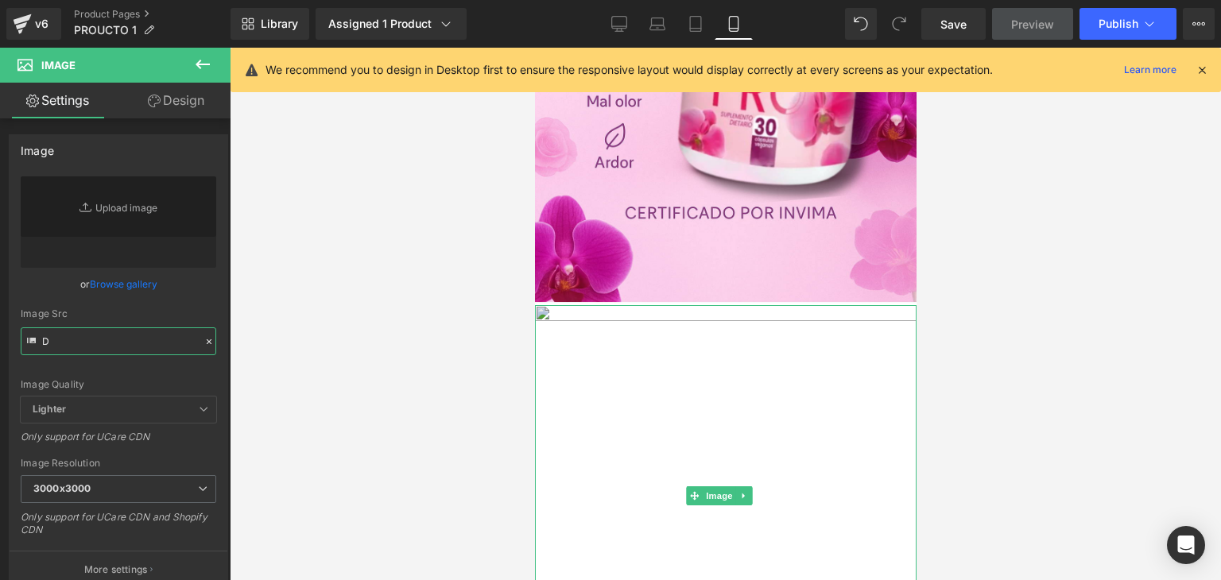
type input "D"
click at [685, 359] on img at bounding box center [725, 496] width 382 height 382
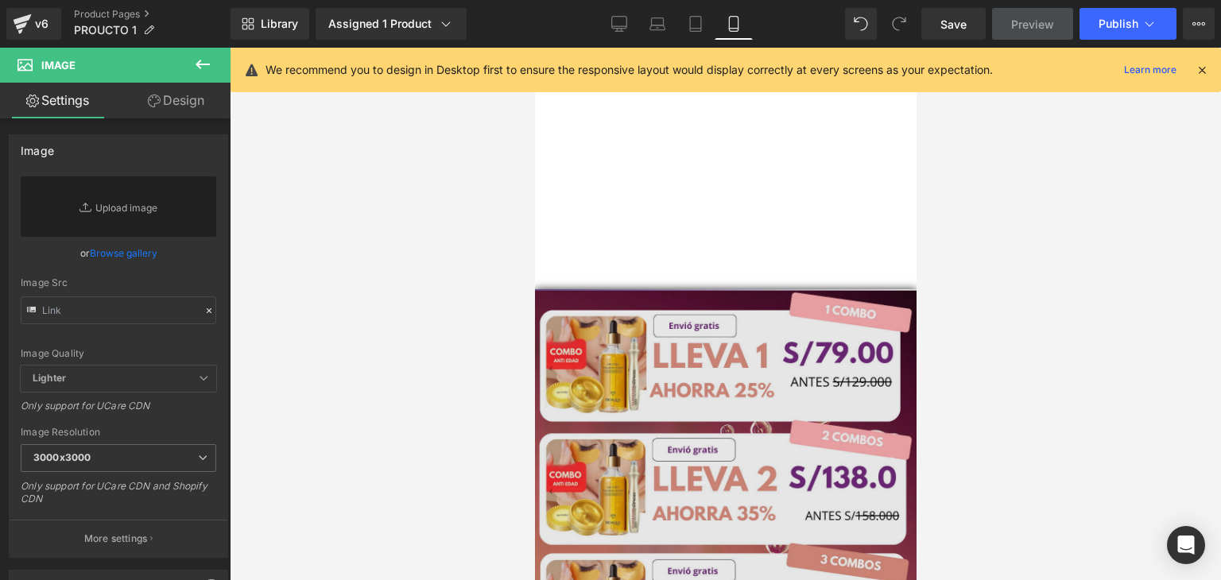
click at [700, 402] on img at bounding box center [725, 480] width 382 height 382
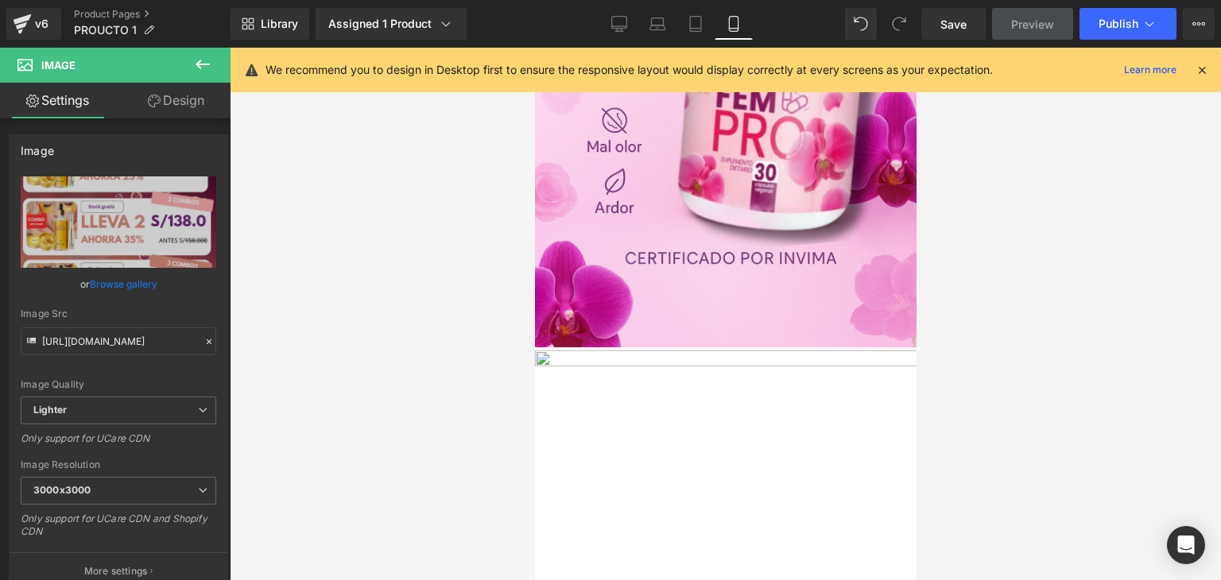
scroll to position [239, 0]
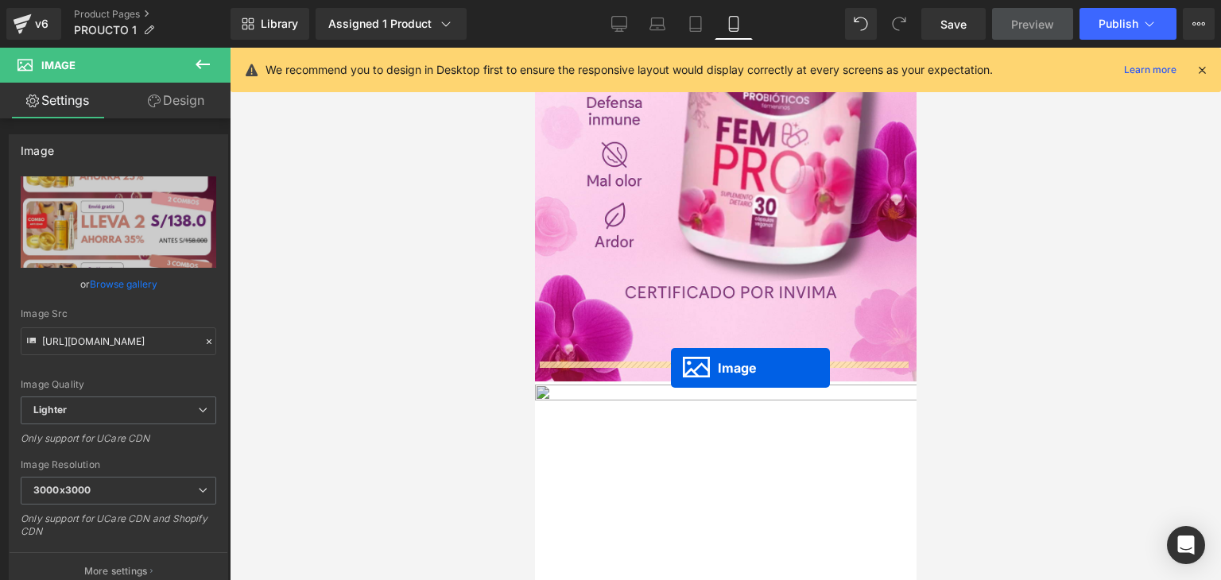
drag, startPoint x: 697, startPoint y: 279, endPoint x: 670, endPoint y: 368, distance: 93.1
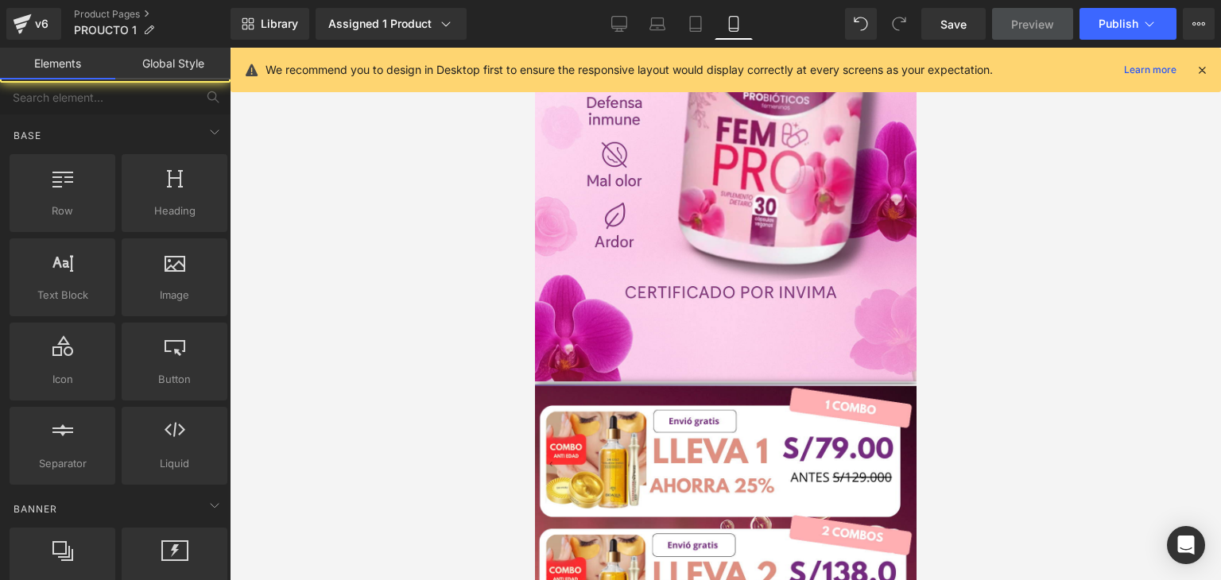
click at [1015, 386] on div at bounding box center [725, 314] width 991 height 533
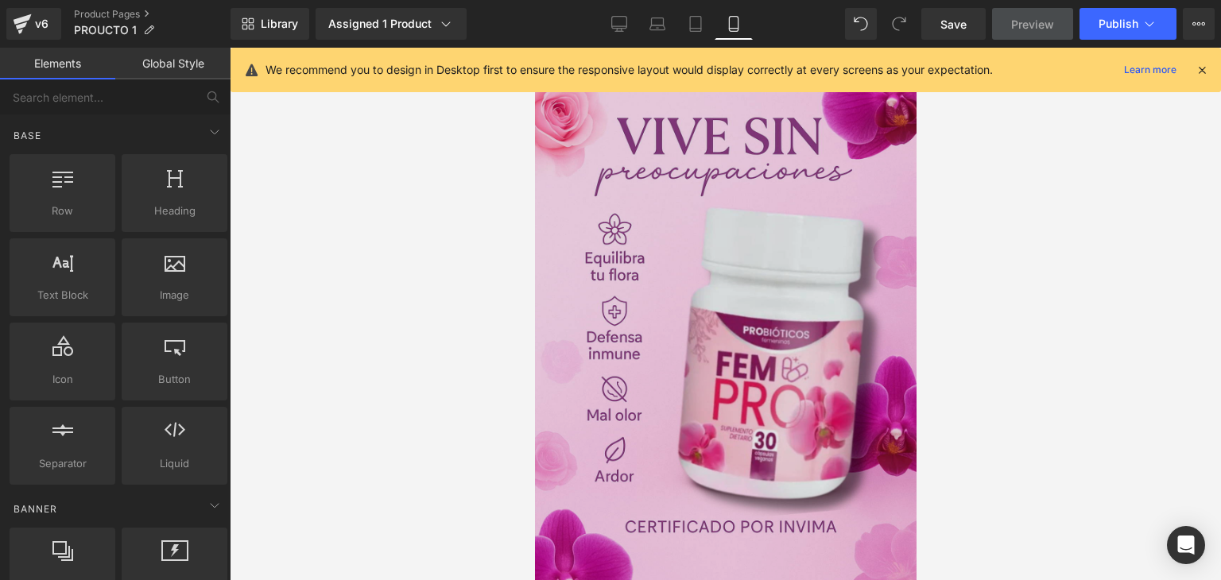
scroll to position [0, 0]
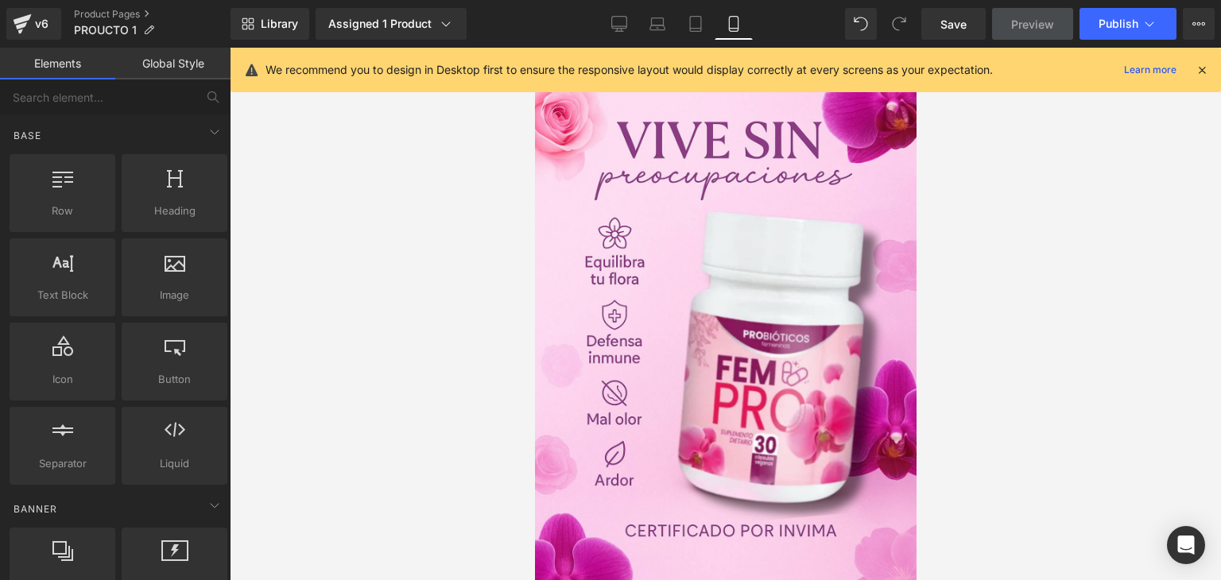
click at [1201, 68] on icon at bounding box center [1202, 70] width 14 height 14
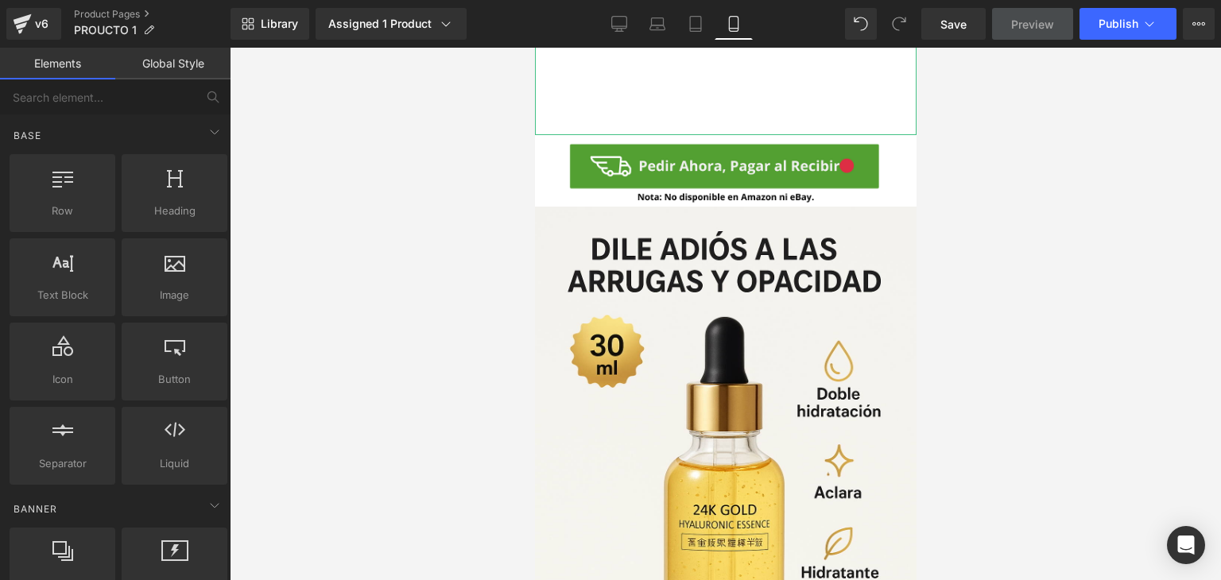
scroll to position [1272, 0]
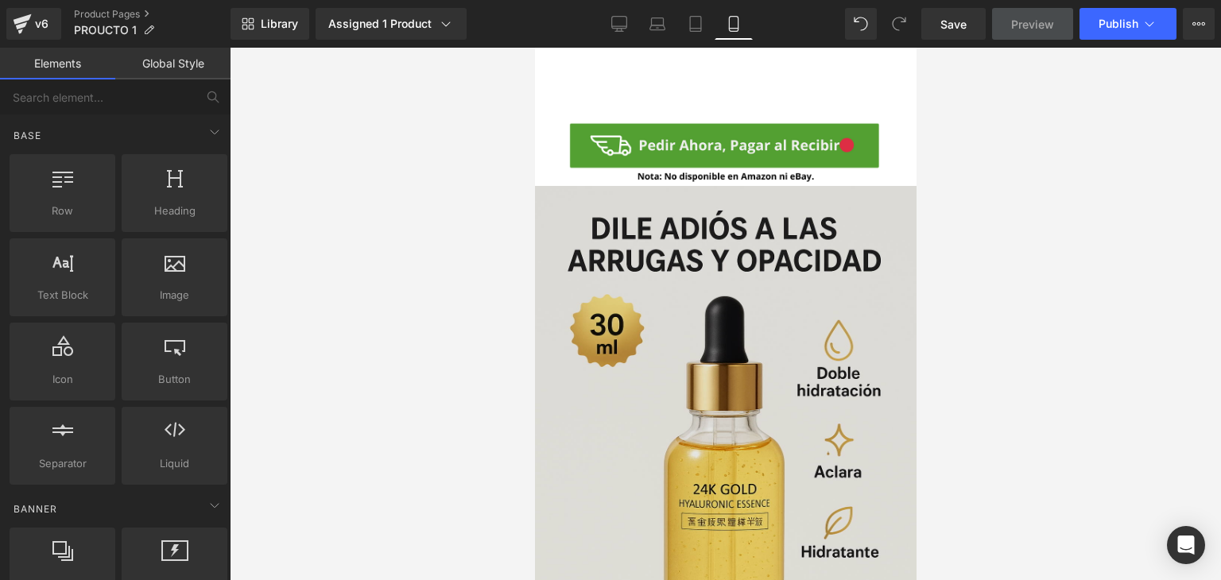
click at [713, 303] on img at bounding box center [725, 472] width 382 height 572
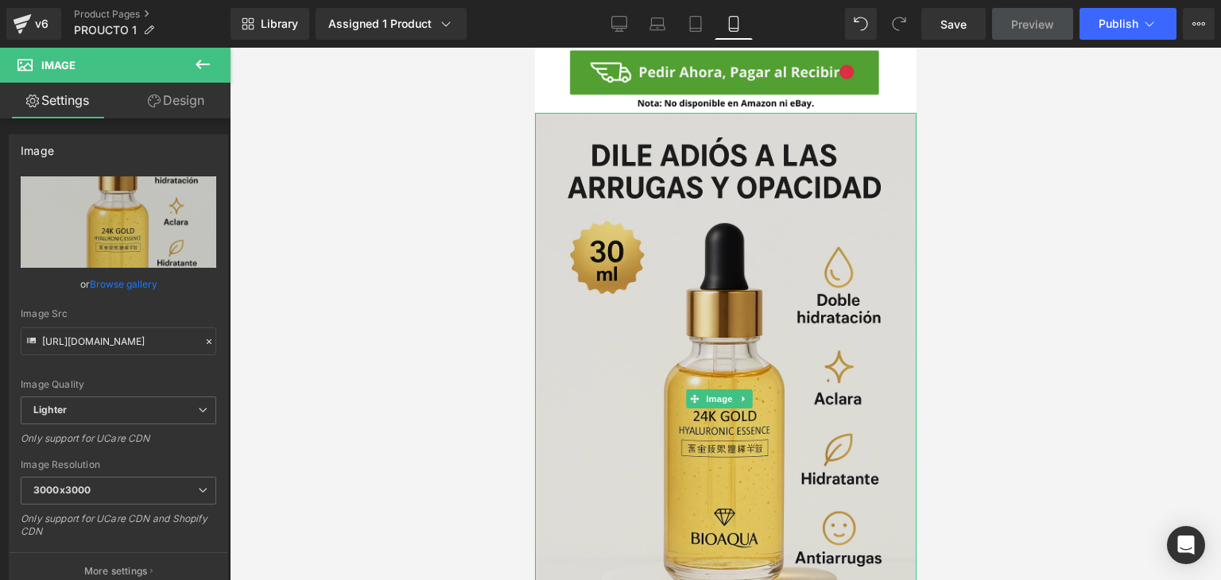
scroll to position [1352, 0]
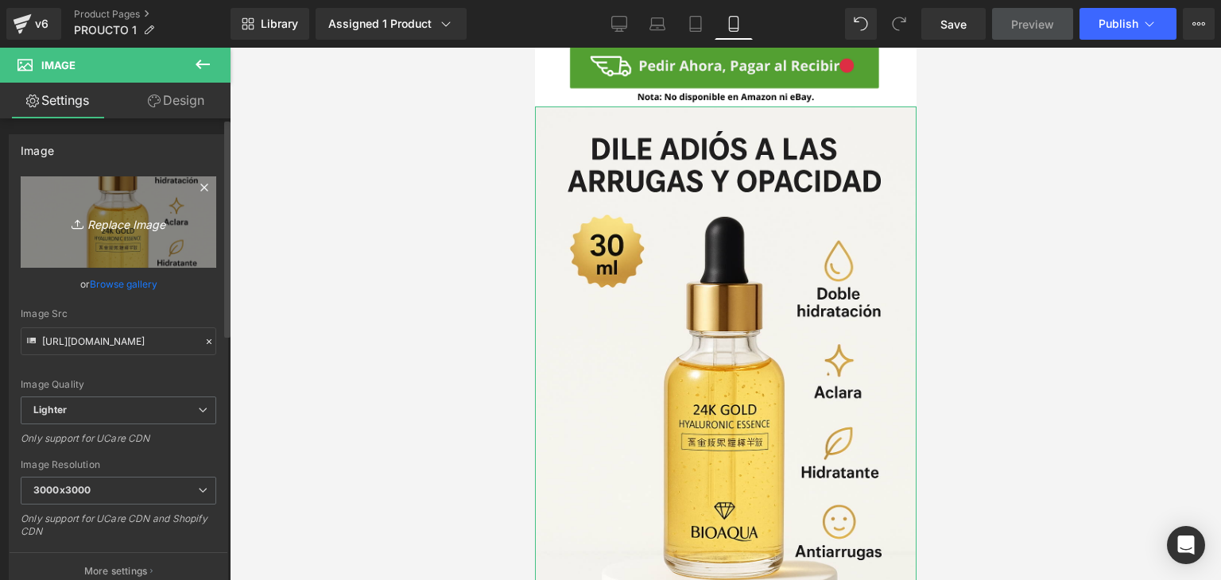
click at [102, 223] on icon "Replace Image" at bounding box center [118, 222] width 127 height 20
type input "C:\fakepath\ChatGPT Image 22 ago 2025, 18_57_01.png"
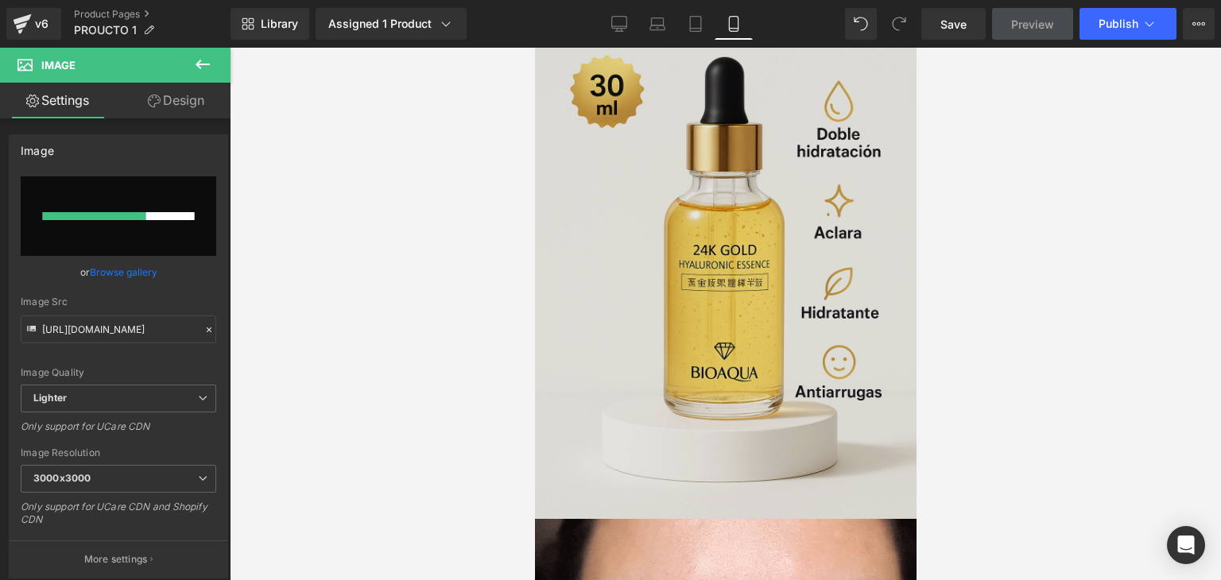
scroll to position [1431, 0]
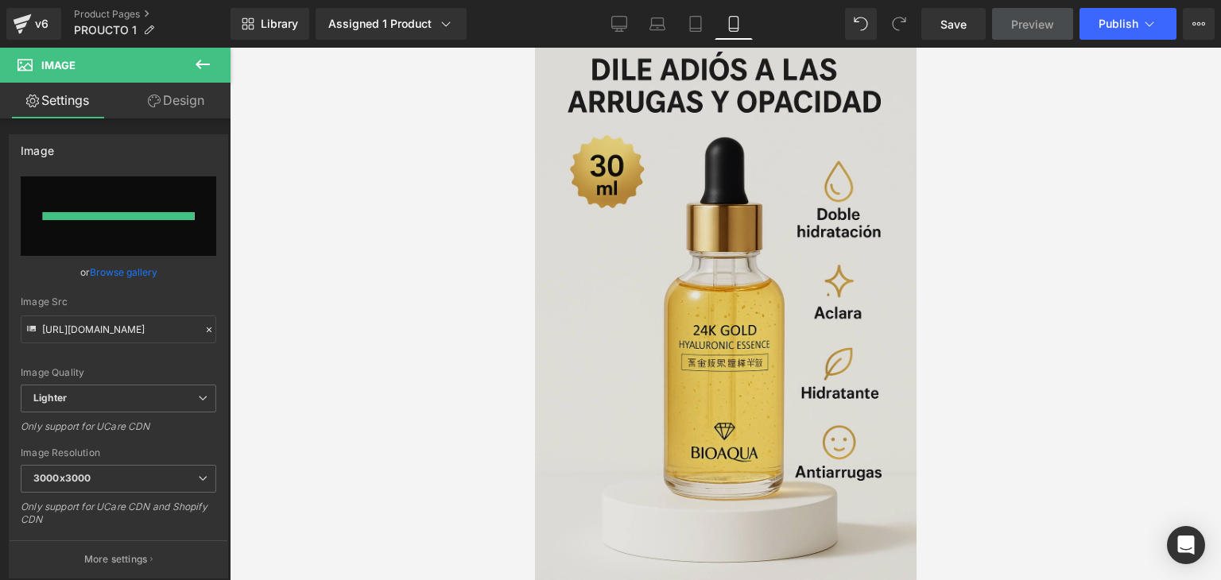
type input "https://ucarecdn.com/412ef4e5-9878-4596-bec4-47ca8cb627b8/-/format/auto/-/previ…"
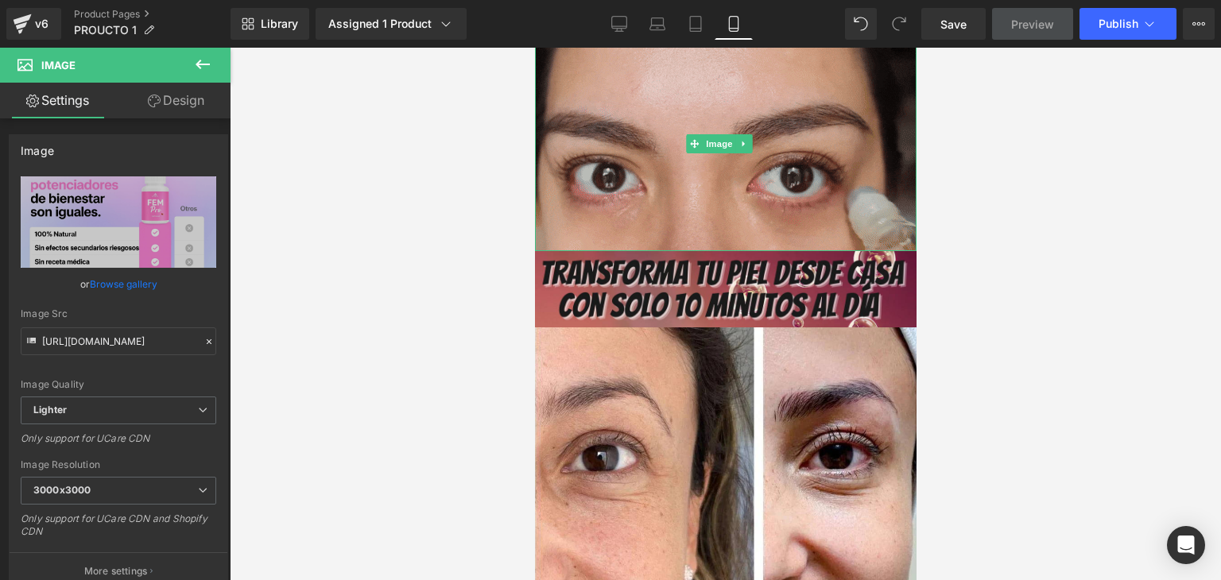
scroll to position [1749, 0]
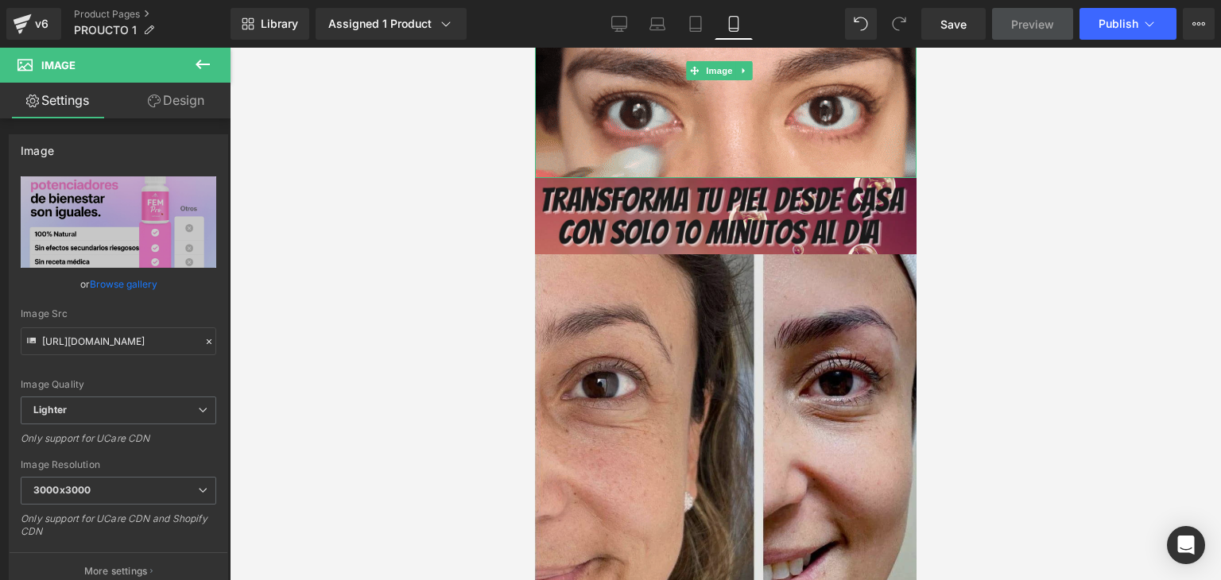
click at [732, 293] on img at bounding box center [725, 424] width 382 height 340
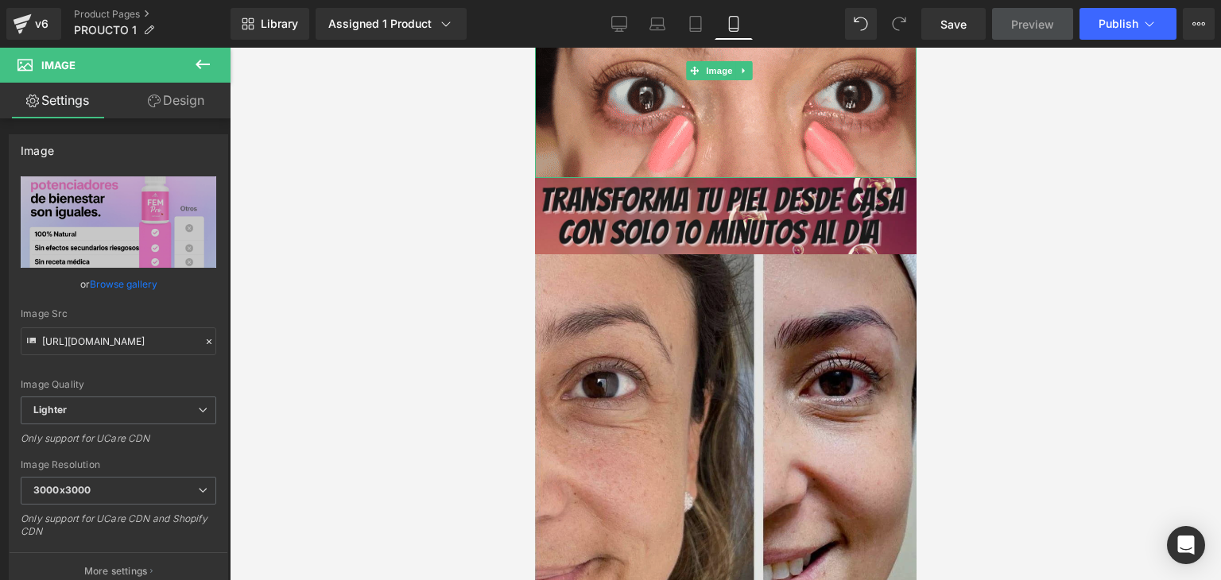
click at [732, 293] on img at bounding box center [725, 424] width 382 height 340
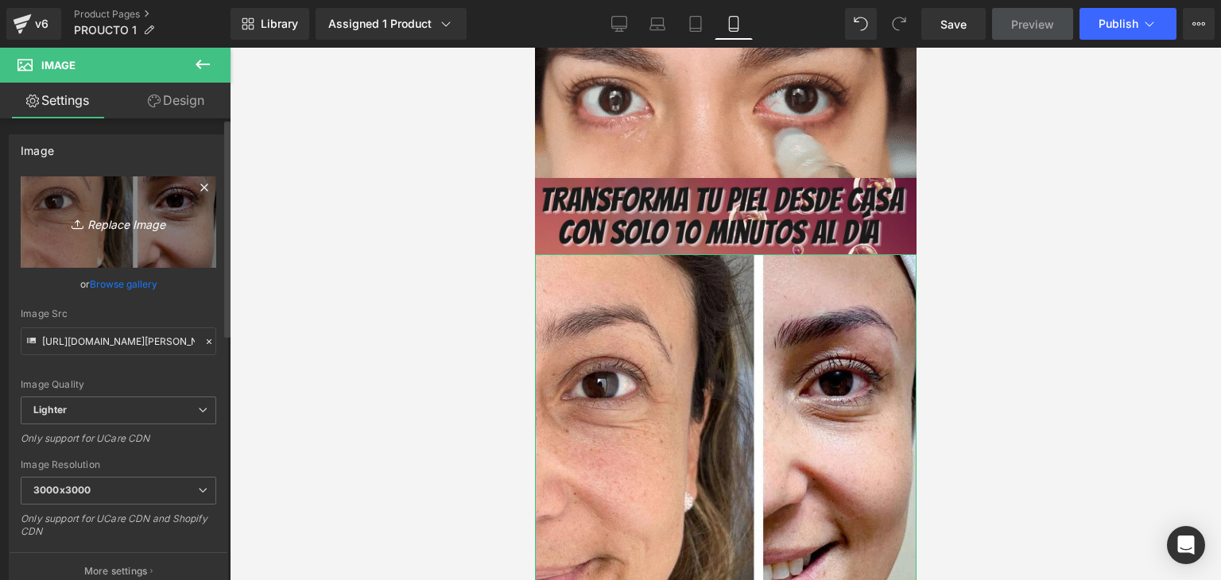
click at [134, 219] on icon "Replace Image" at bounding box center [118, 222] width 127 height 20
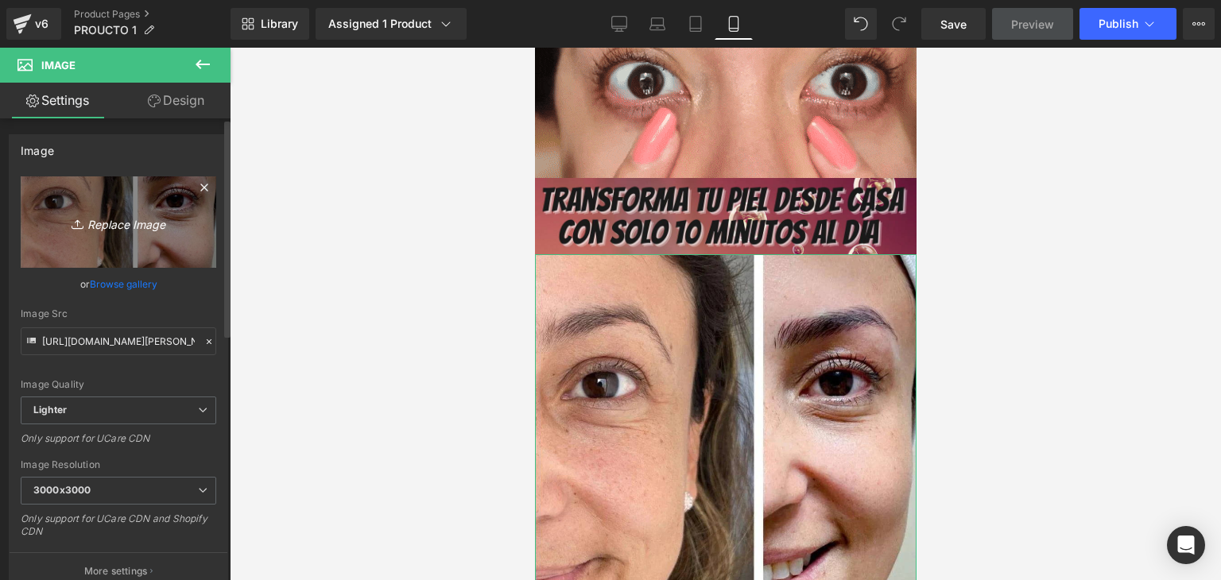
type input "C:\fakepath\ChatGPT Image 22 ago 2025, 19_45_16.png"
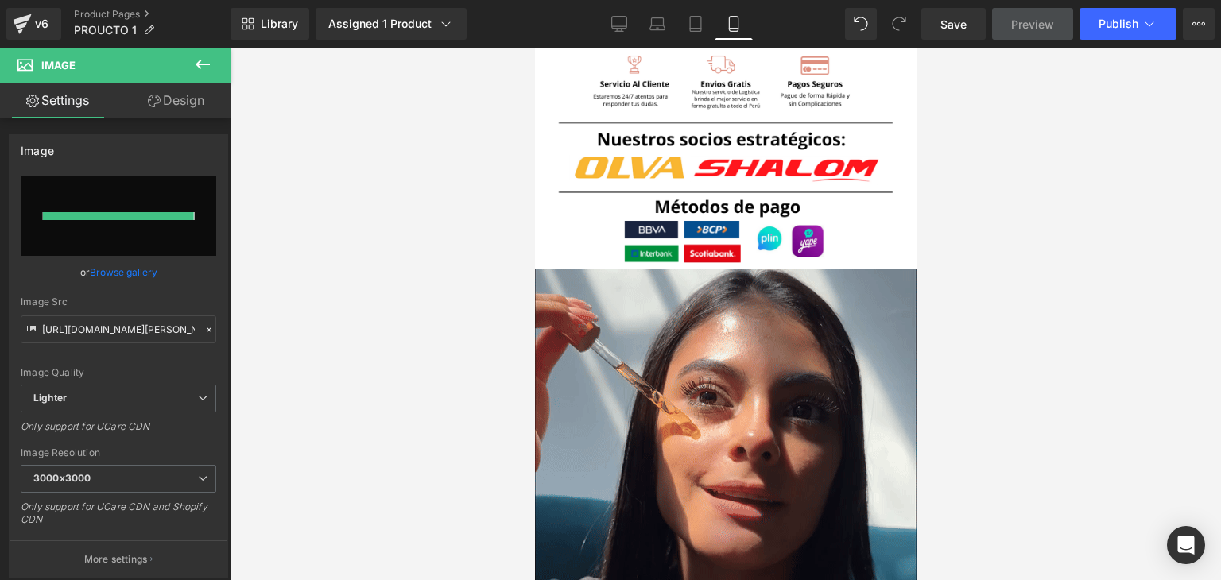
type input "https://ucarecdn.com/ec55a72f-5f29-4034-9c00-c44dfe54651a/-/format/auto/-/previ…"
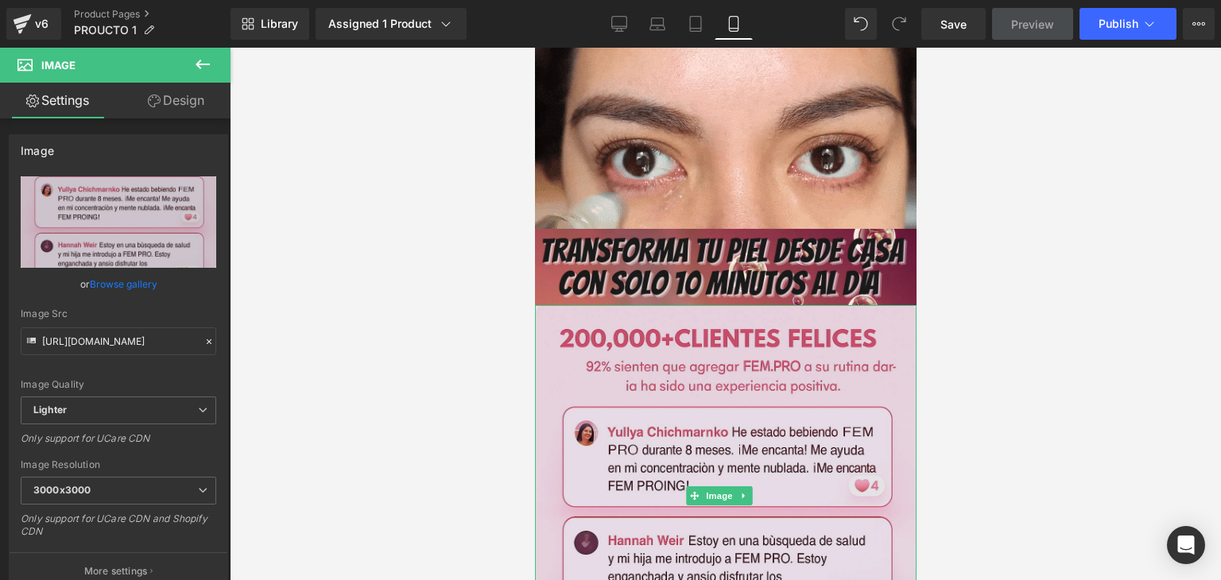
scroll to position [1630, 0]
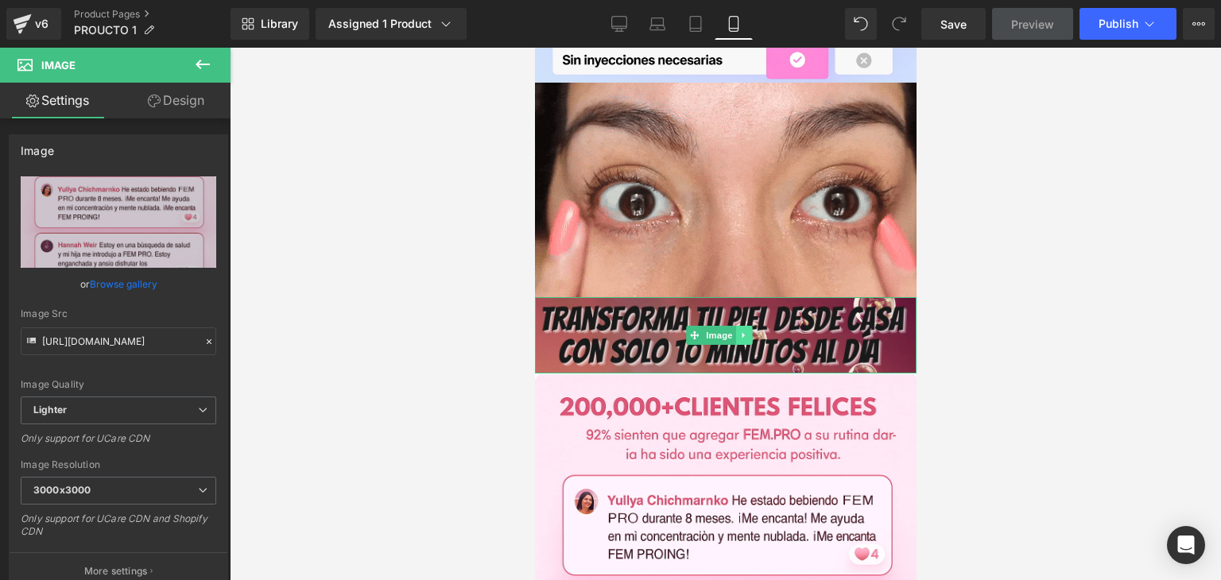
click at [751, 326] on link at bounding box center [743, 335] width 17 height 19
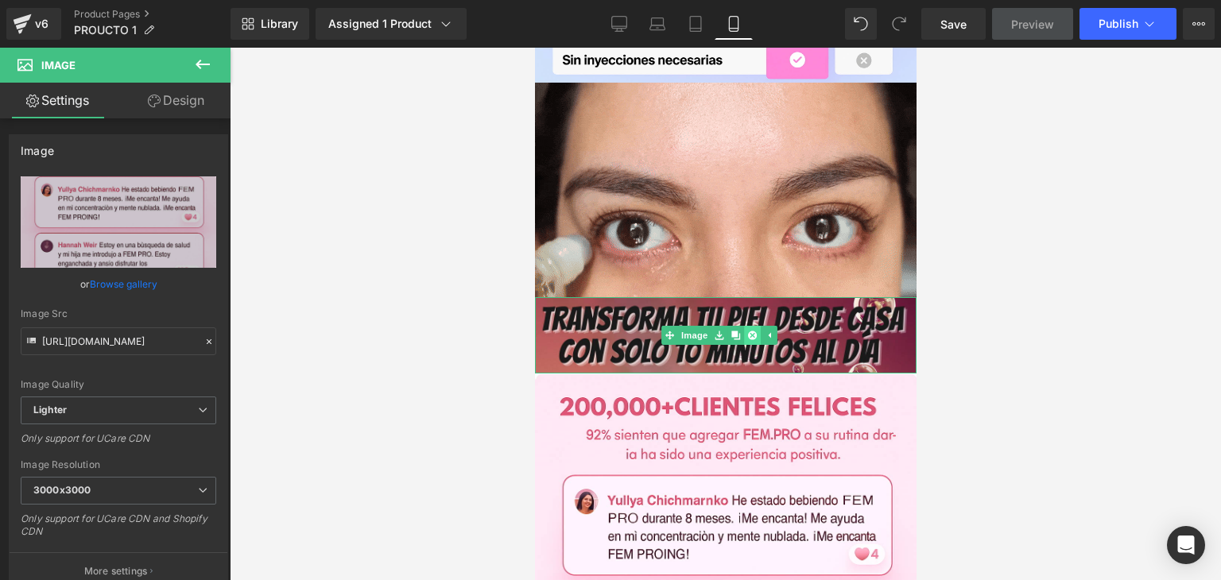
click at [754, 331] on icon at bounding box center [751, 335] width 9 height 9
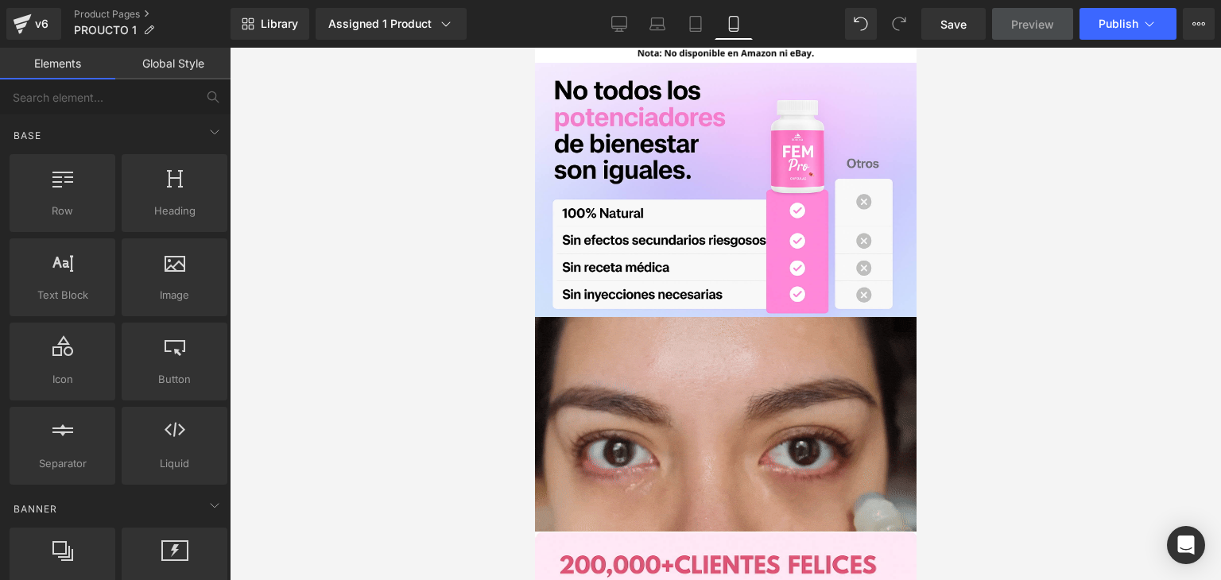
scroll to position [1391, 0]
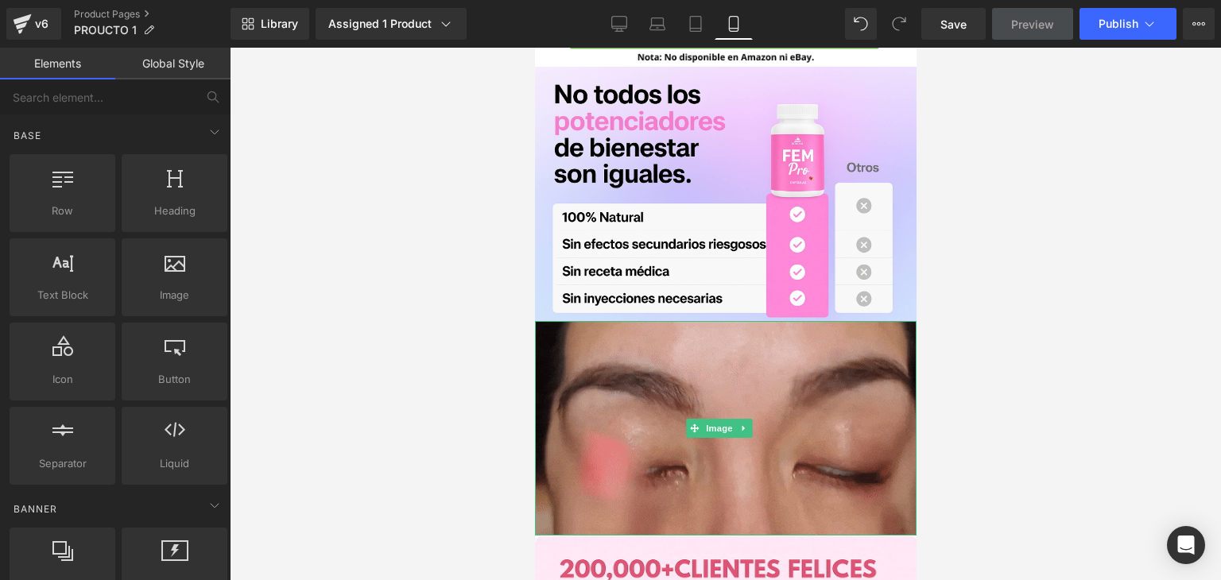
click at [780, 364] on img at bounding box center [725, 428] width 382 height 215
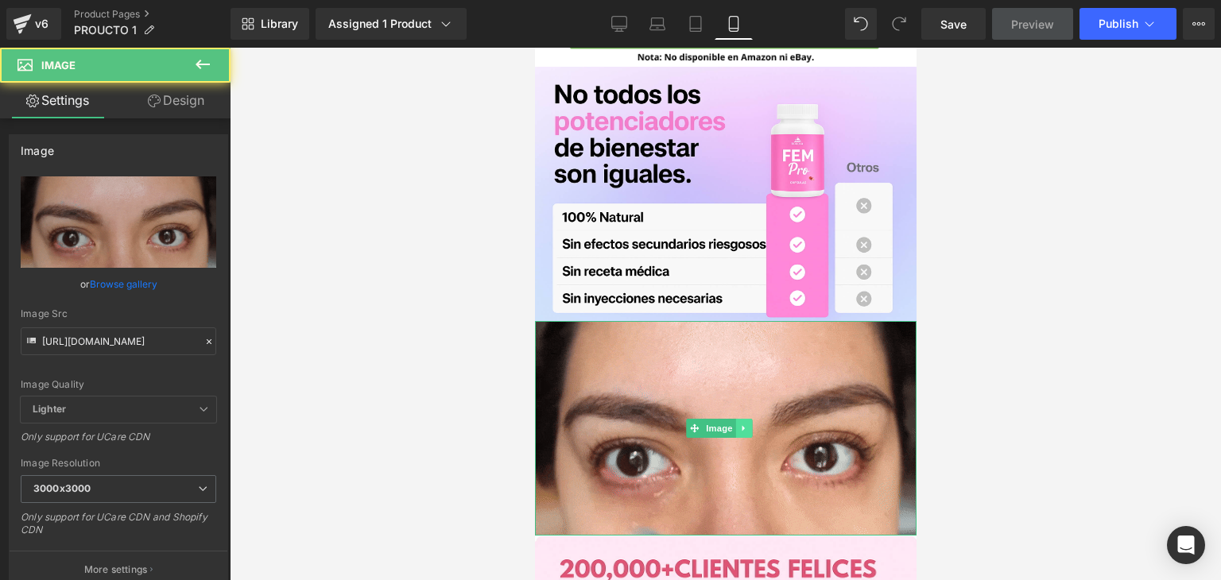
click at [739, 424] on icon at bounding box center [743, 429] width 9 height 10
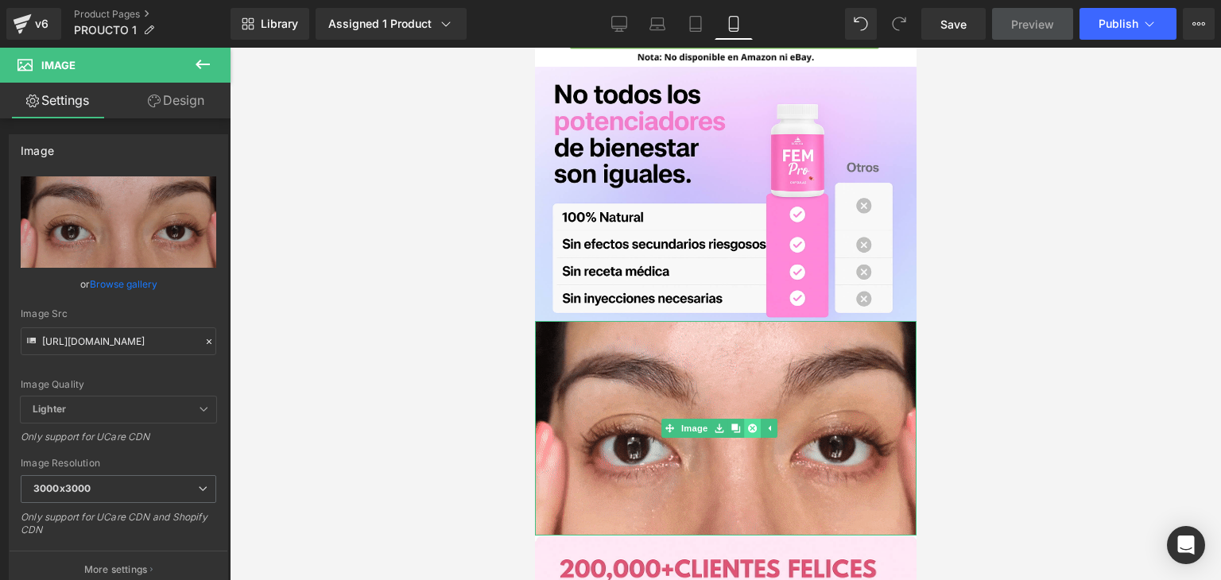
click at [751, 424] on icon at bounding box center [751, 429] width 9 height 10
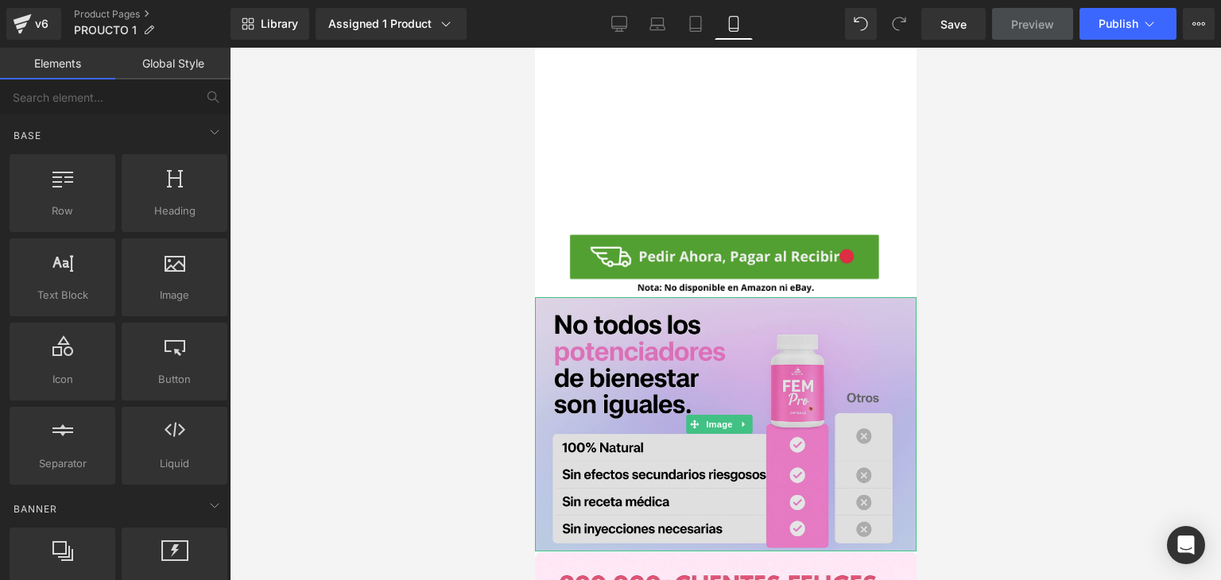
scroll to position [1153, 0]
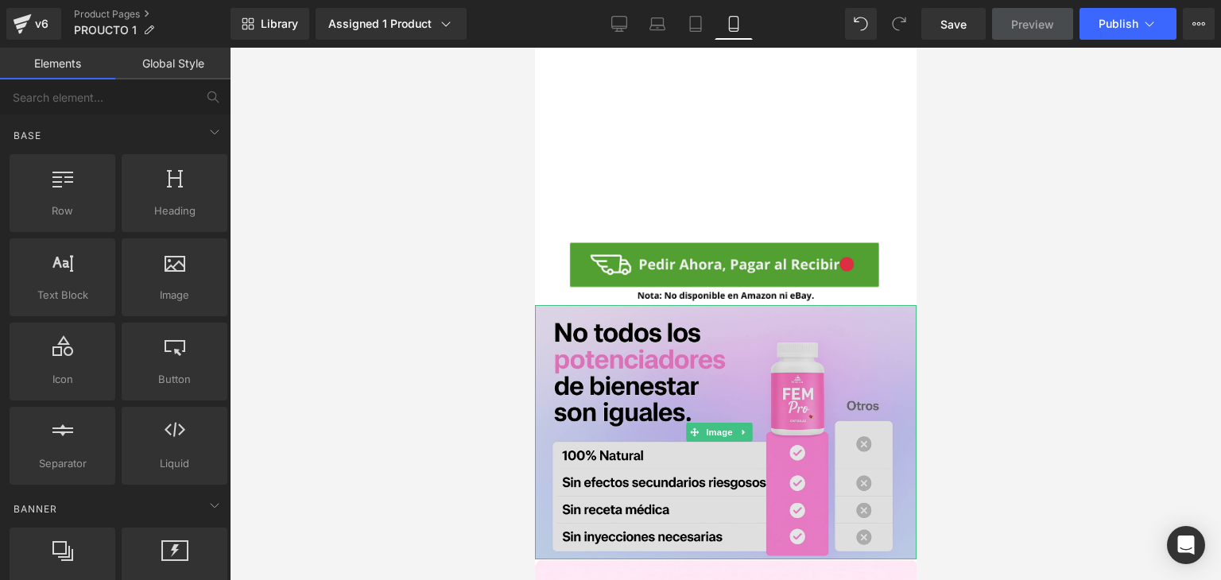
click at [759, 348] on img at bounding box center [725, 432] width 382 height 254
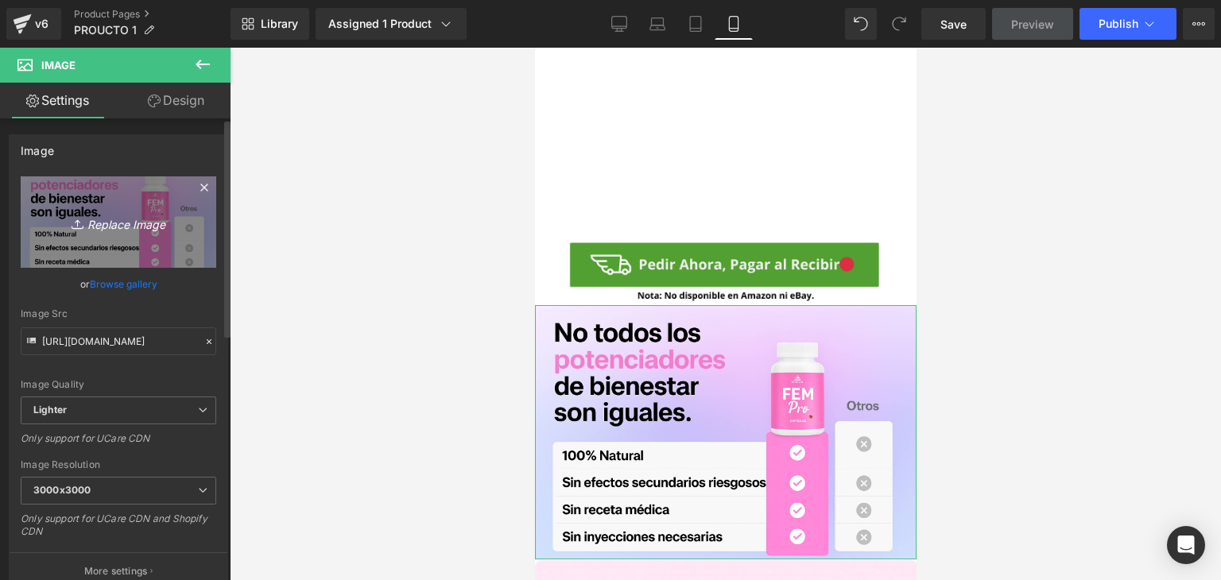
click at [109, 223] on icon "Replace Image" at bounding box center [118, 222] width 127 height 20
type input "C:\fakepath\2 (10).png"
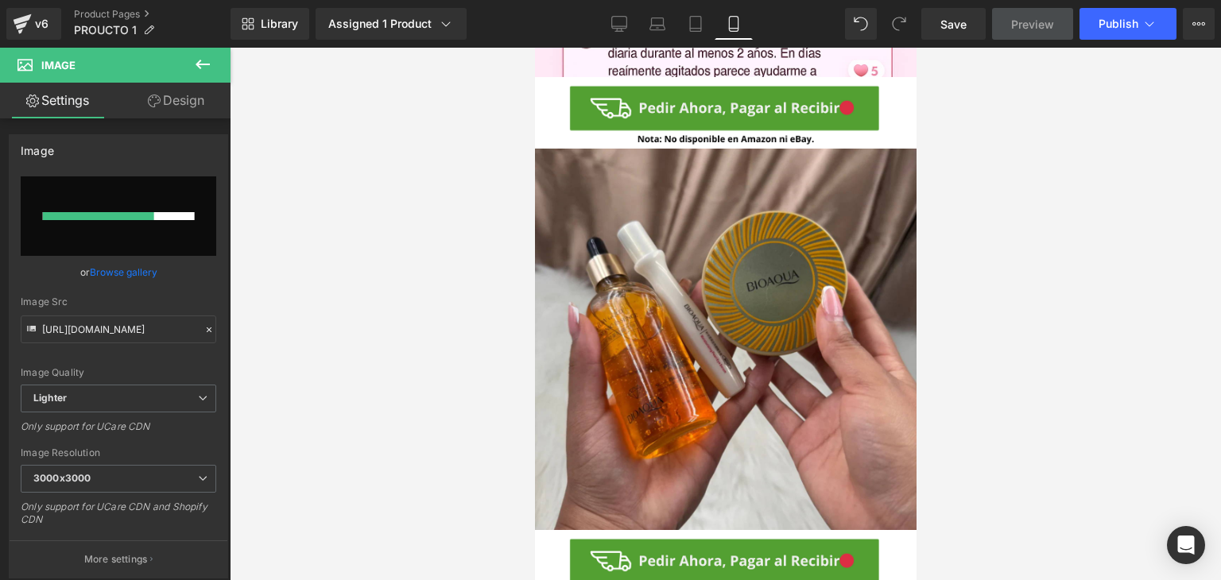
scroll to position [2067, 0]
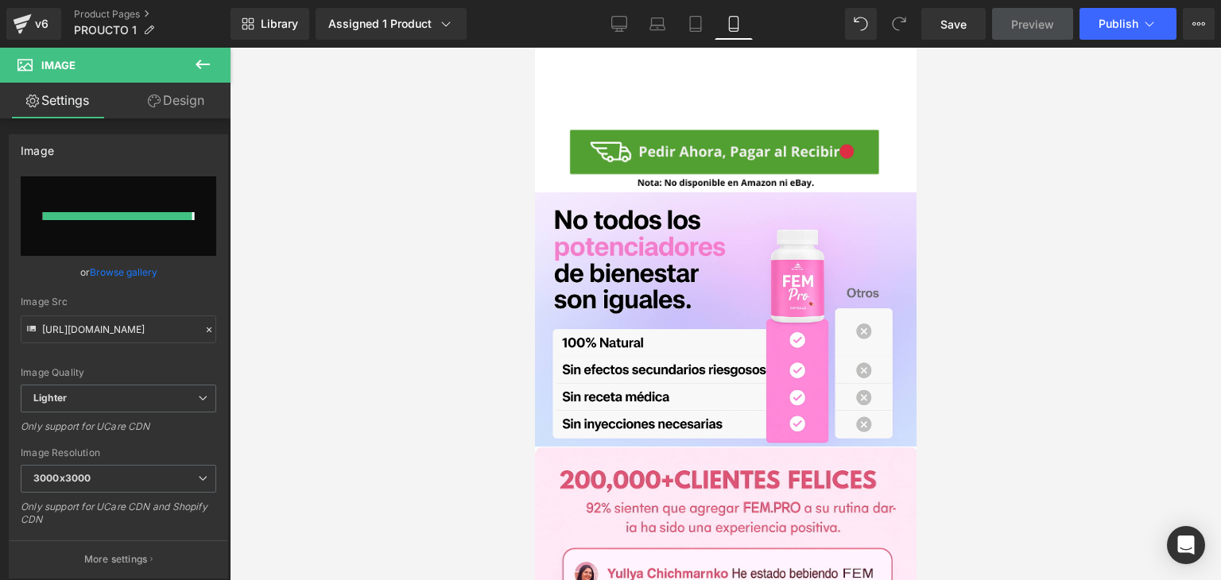
type input "https://ucarecdn.com/028933c4-e80d-47d2-a11d-fa9dc833118c/-/format/auto/-/previ…"
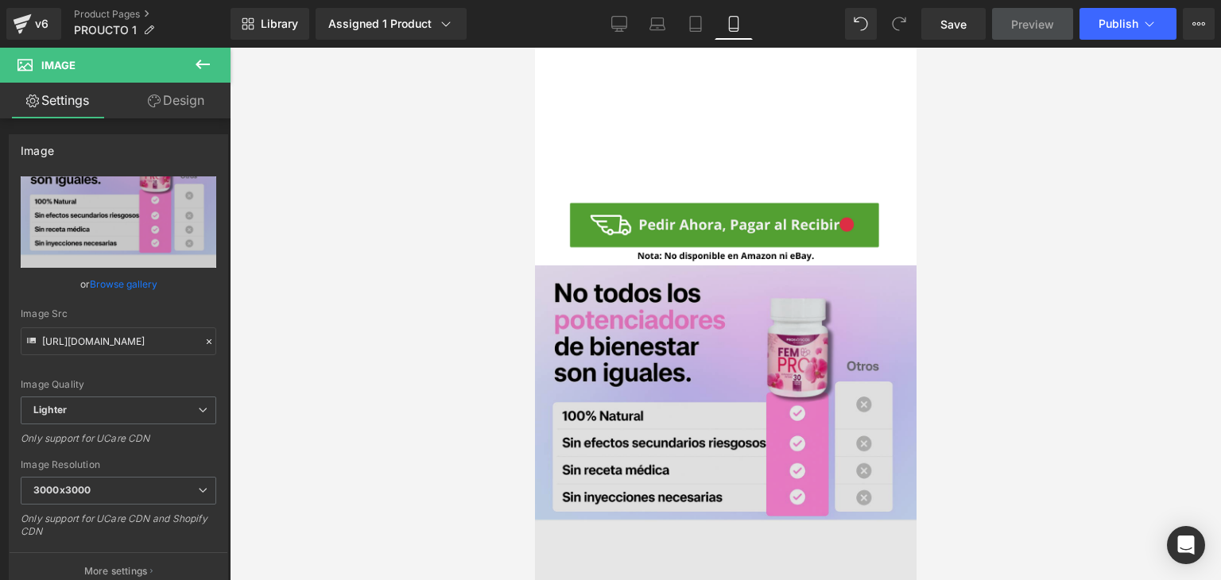
click at [656, 351] on img at bounding box center [725, 457] width 382 height 382
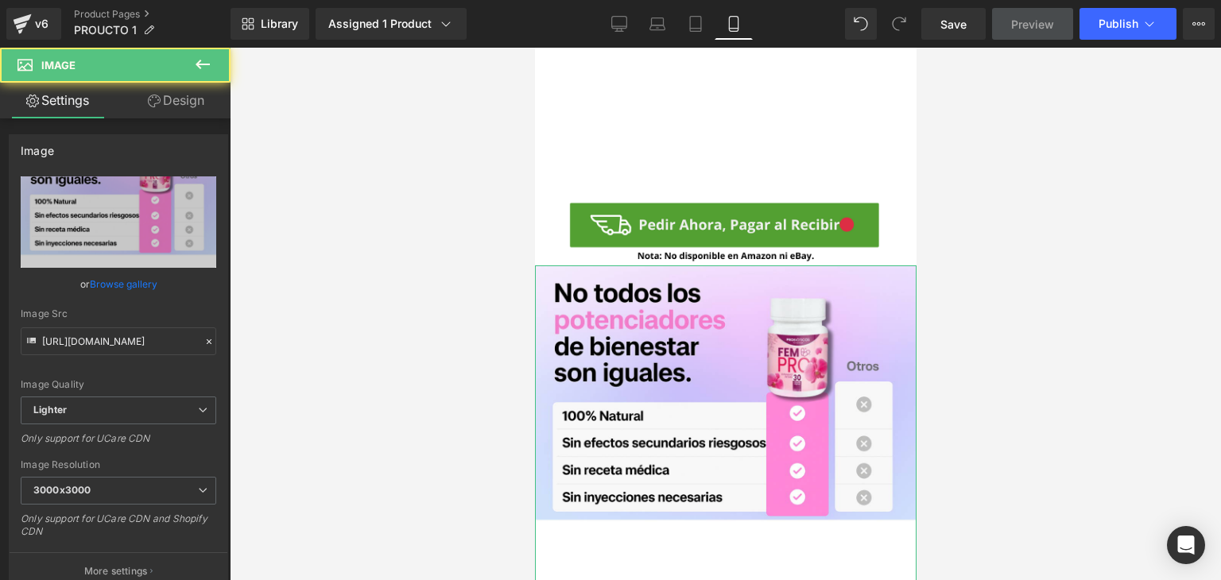
click at [182, 108] on link "Design" at bounding box center [175, 101] width 115 height 36
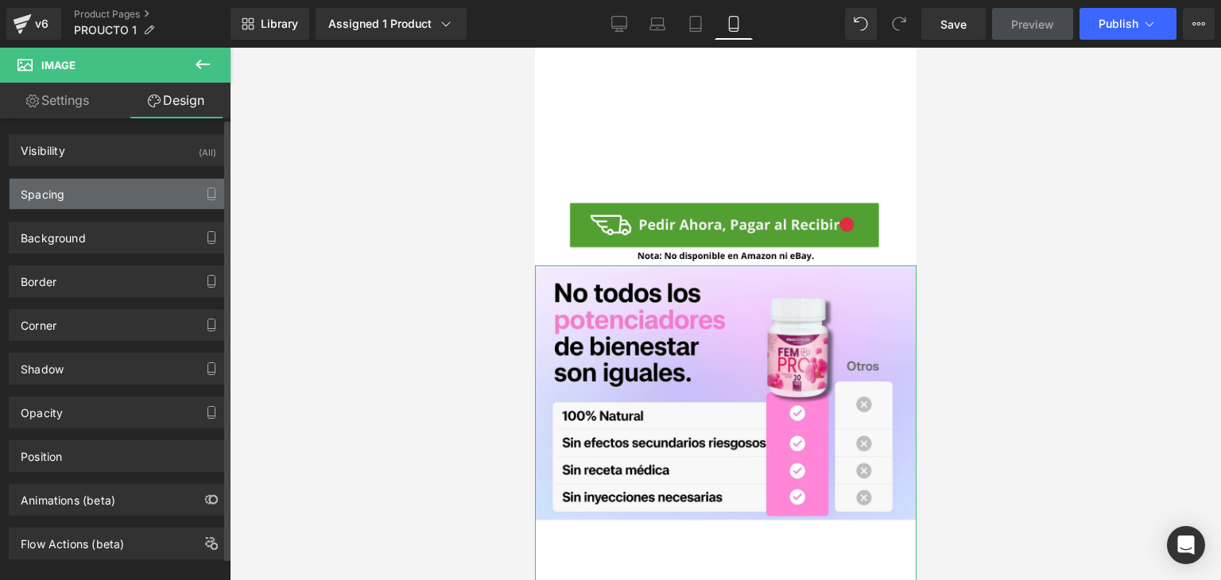
click at [129, 188] on div "Spacing" at bounding box center [119, 194] width 218 height 30
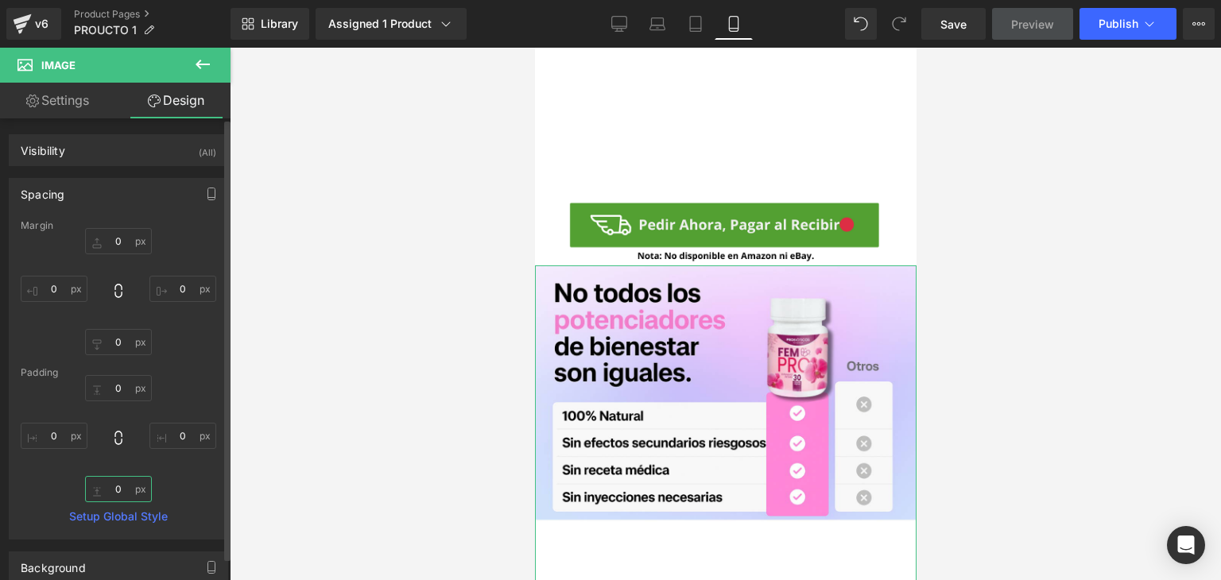
click at [119, 492] on input "0" at bounding box center [118, 489] width 67 height 26
type input "-500"
click at [157, 483] on div "0px 0 0px 0 -500 -500 0px 0" at bounding box center [119, 438] width 196 height 127
click at [132, 495] on input "-500" at bounding box center [118, 489] width 67 height 26
click at [175, 471] on div "0px 0 0px 0 -500 -500 0px 0" at bounding box center [119, 438] width 196 height 127
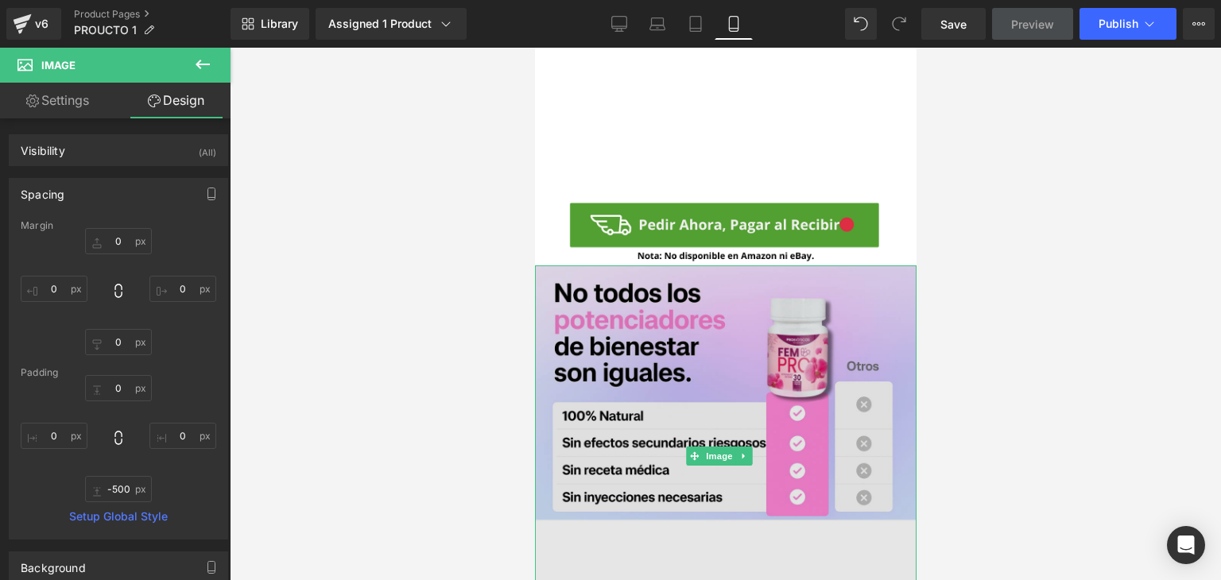
scroll to position [1431, 0]
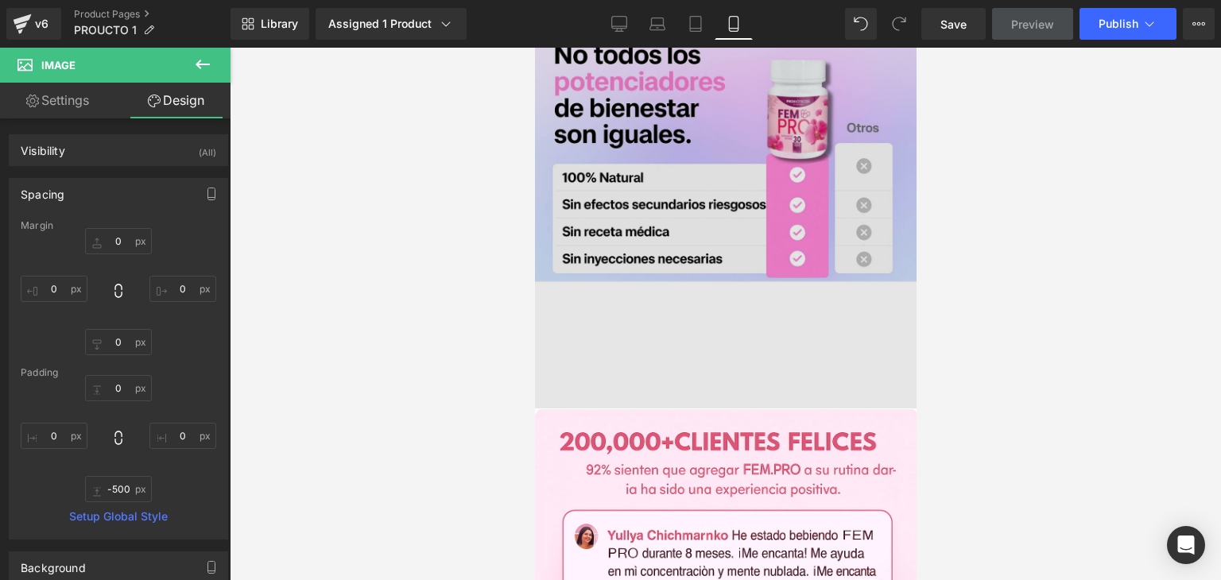
click at [703, 305] on img at bounding box center [725, 218] width 382 height 382
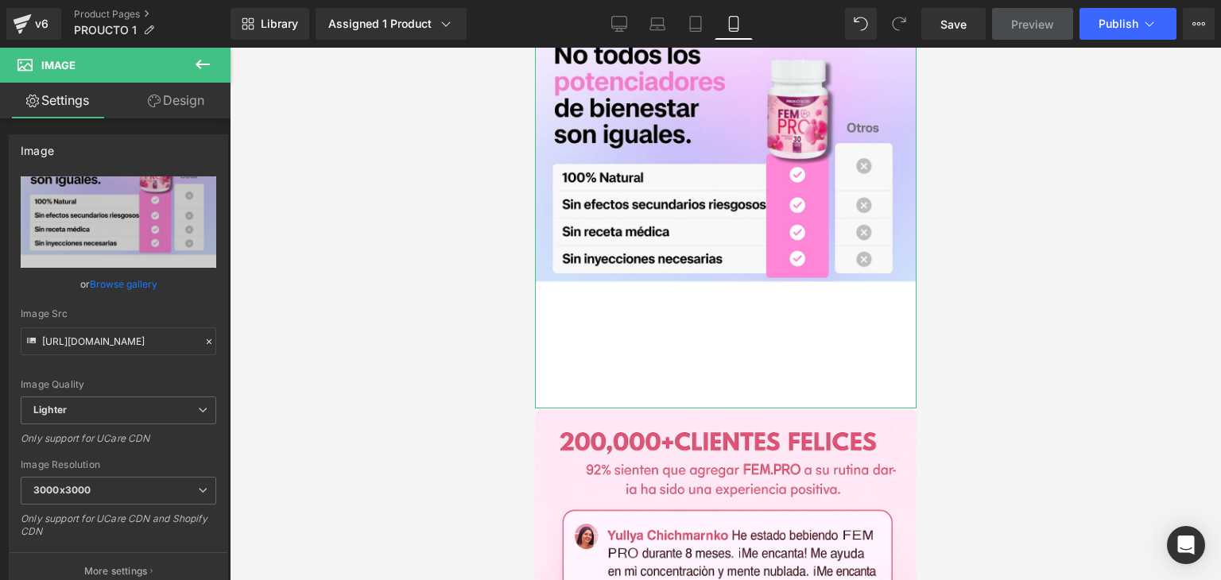
click at [192, 95] on link "Design" at bounding box center [175, 101] width 115 height 36
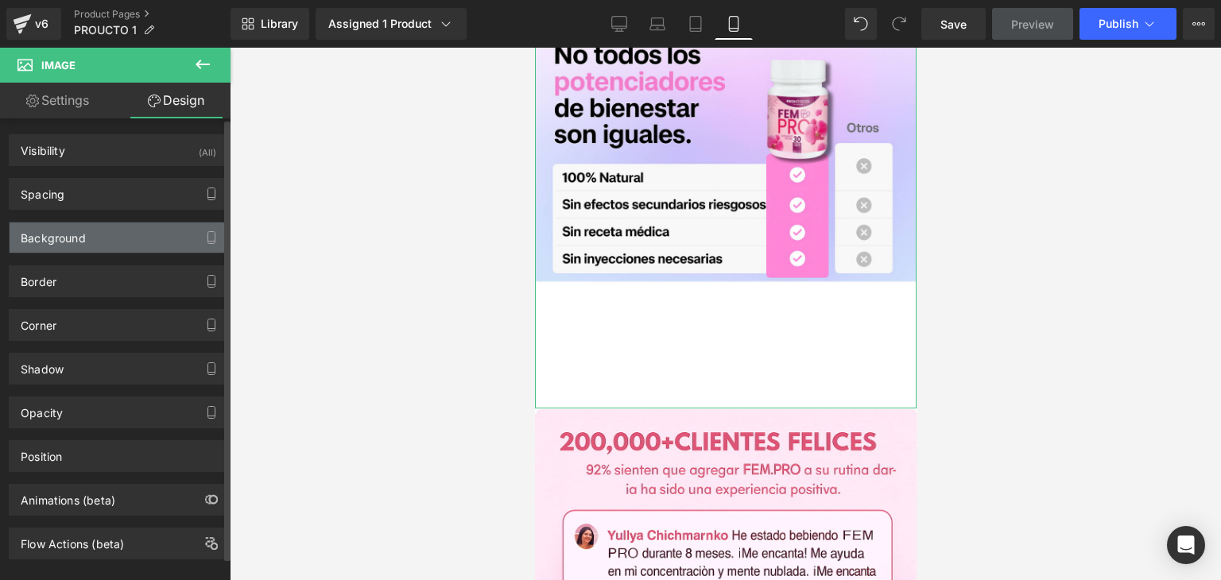
type input "0"
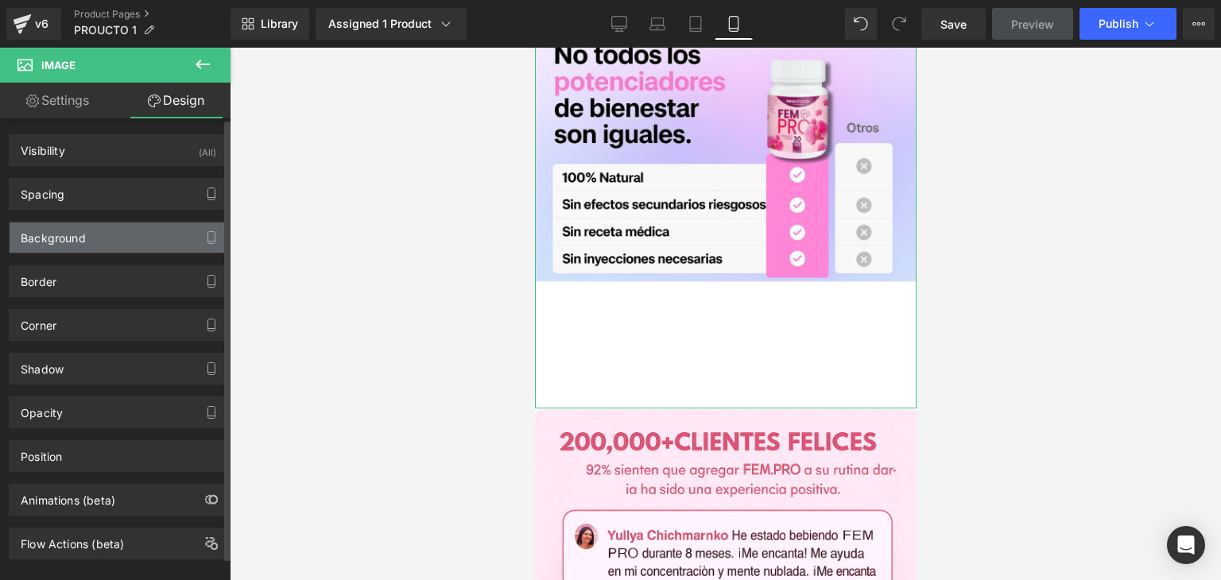
type input "0"
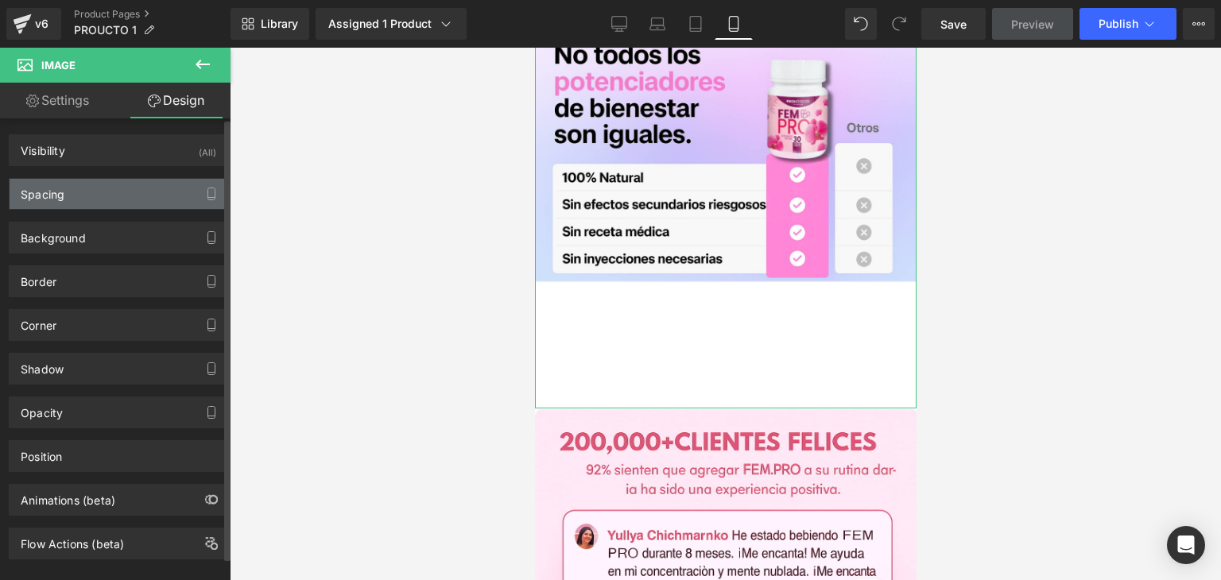
click at [119, 194] on div "Spacing" at bounding box center [119, 194] width 218 height 30
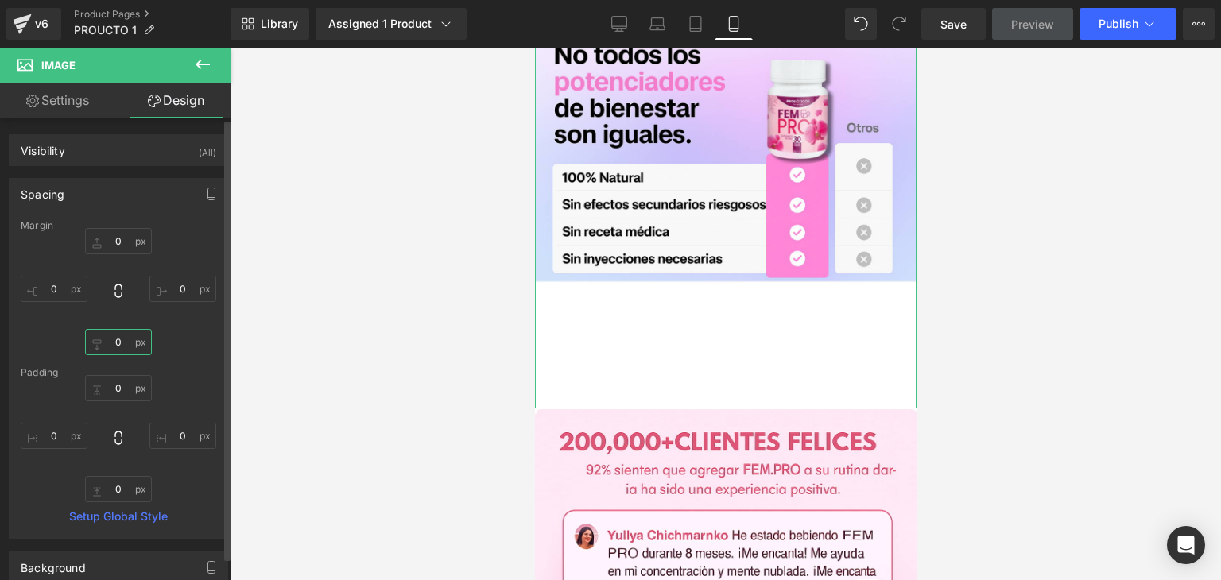
click at [126, 342] on input "0" at bounding box center [118, 342] width 67 height 26
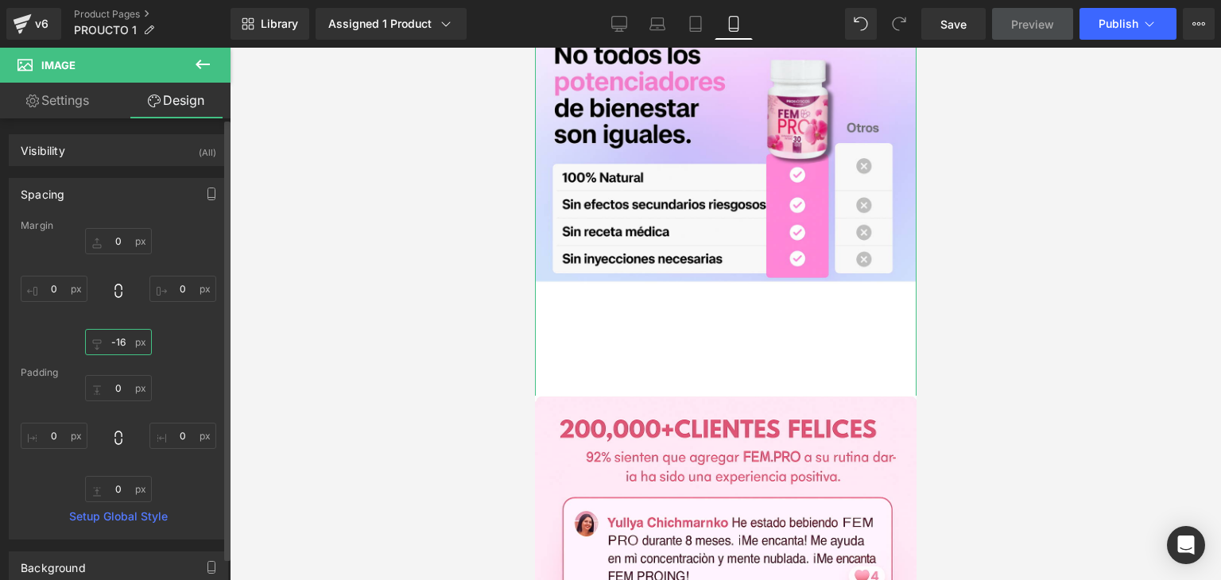
type input "-160"
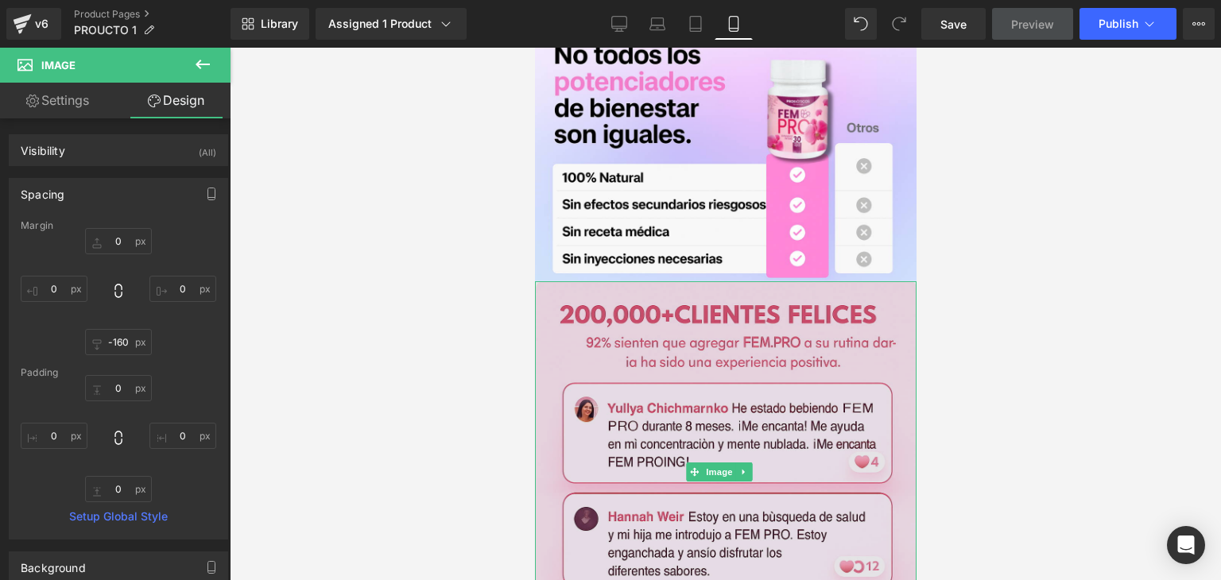
click at [789, 282] on img at bounding box center [725, 472] width 382 height 382
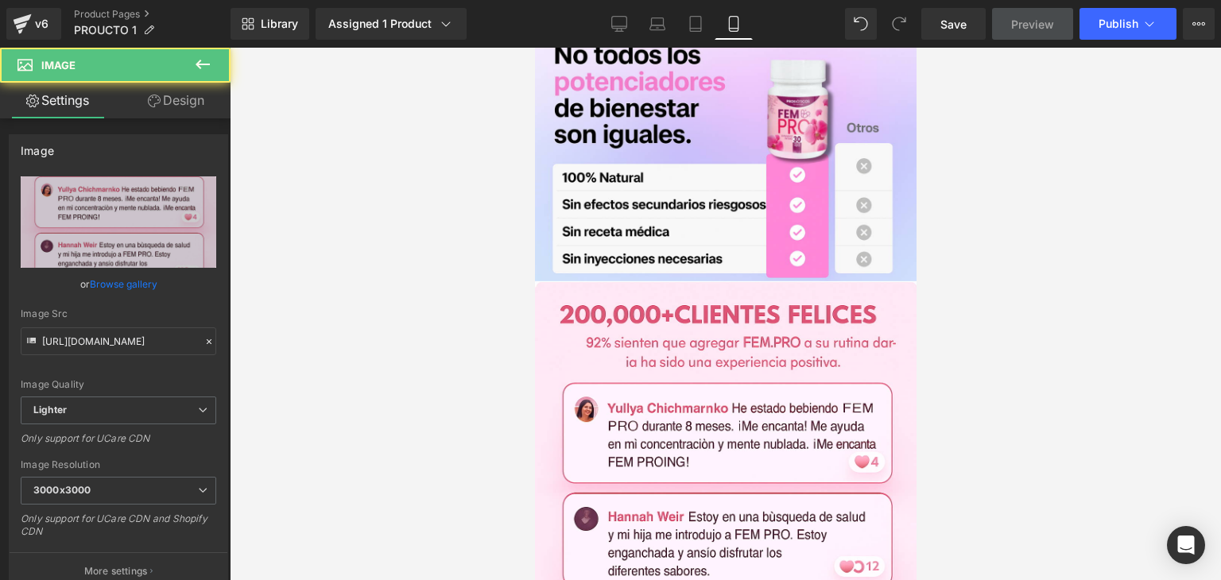
click at [953, 254] on div at bounding box center [725, 314] width 991 height 533
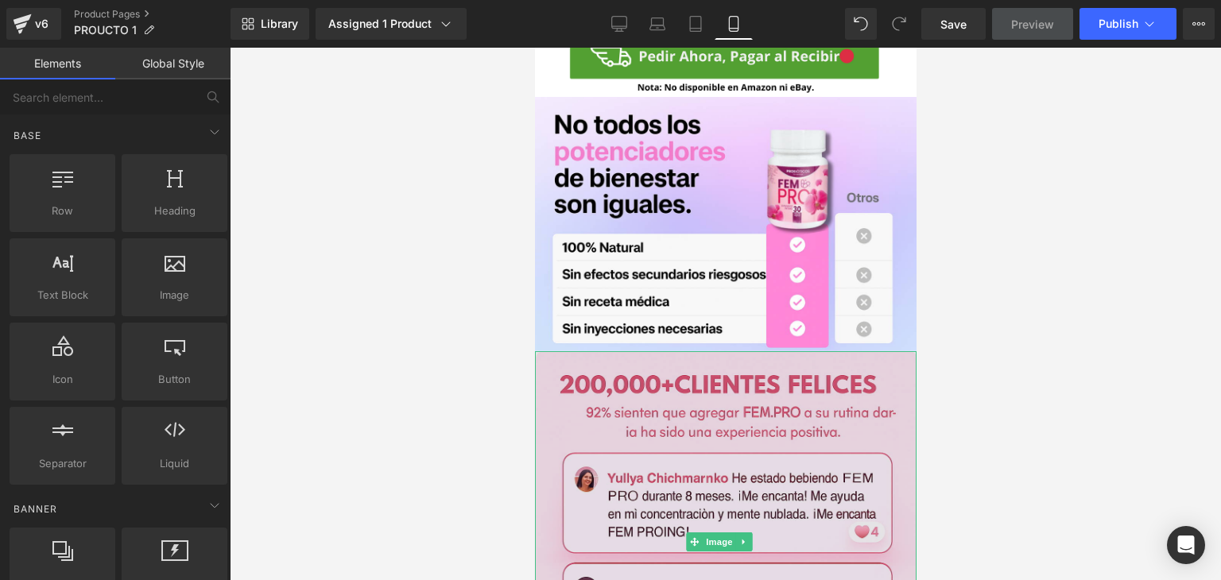
scroll to position [1352, 0]
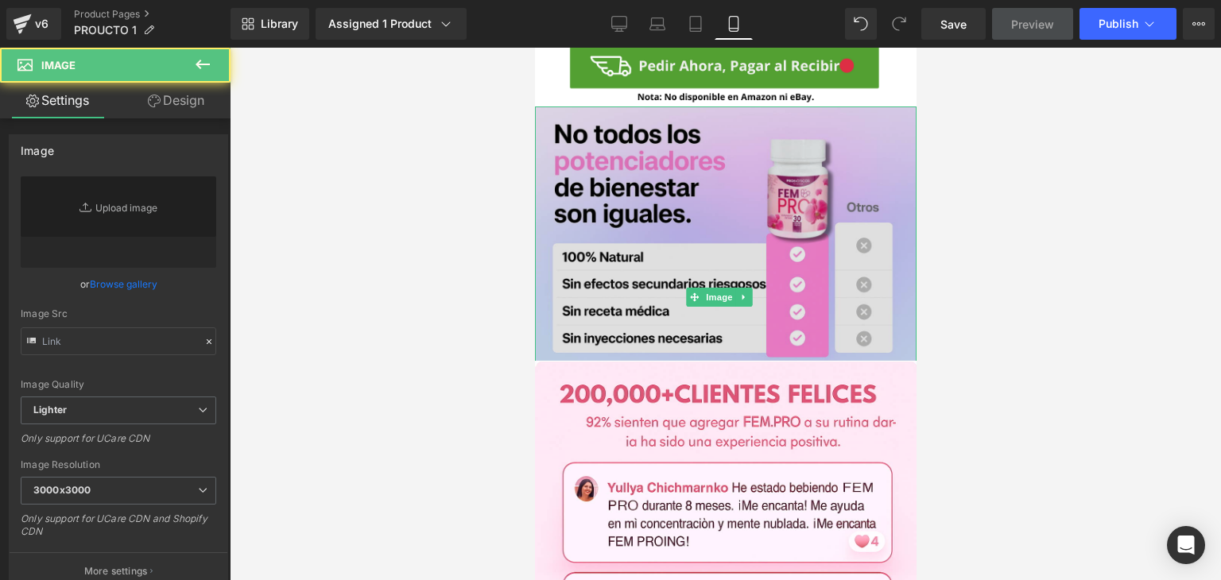
click at [836, 271] on img at bounding box center [725, 298] width 382 height 382
type input "https://ucarecdn.com/028933c4-e80d-47d2-a11d-fa9dc833118c/-/format/auto/-/previ…"
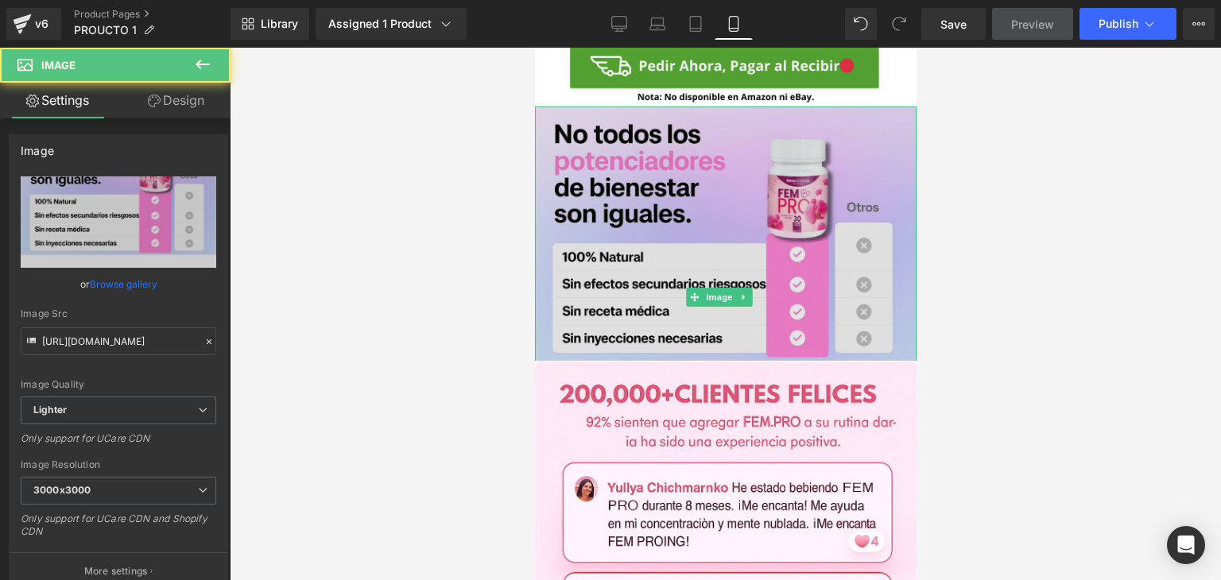
click at [677, 154] on img at bounding box center [725, 298] width 382 height 382
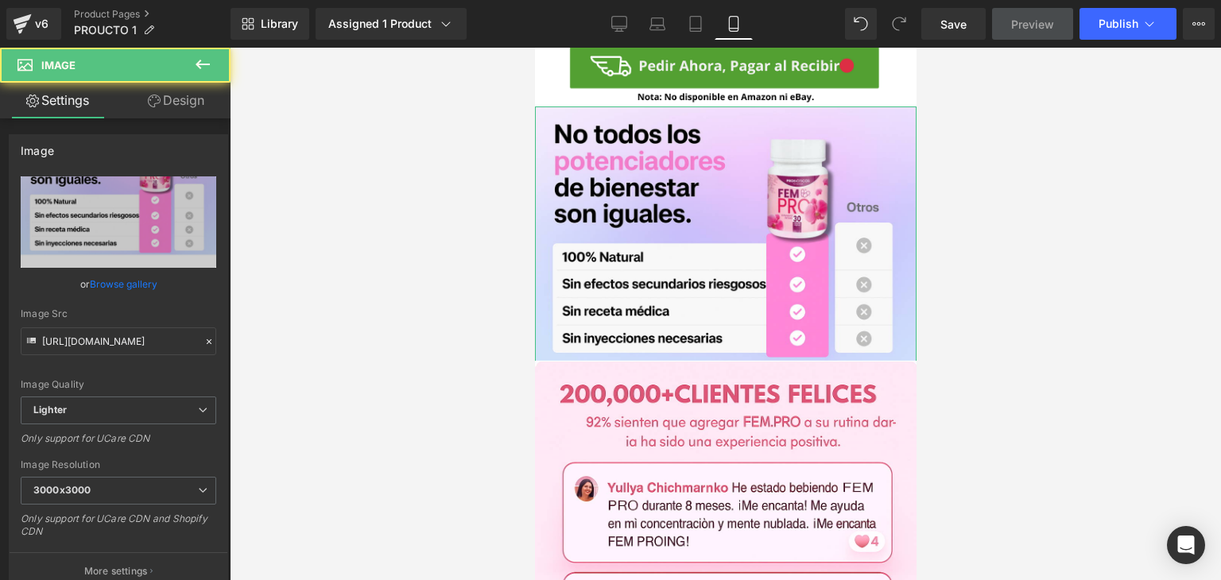
click at [175, 109] on link "Design" at bounding box center [175, 101] width 115 height 36
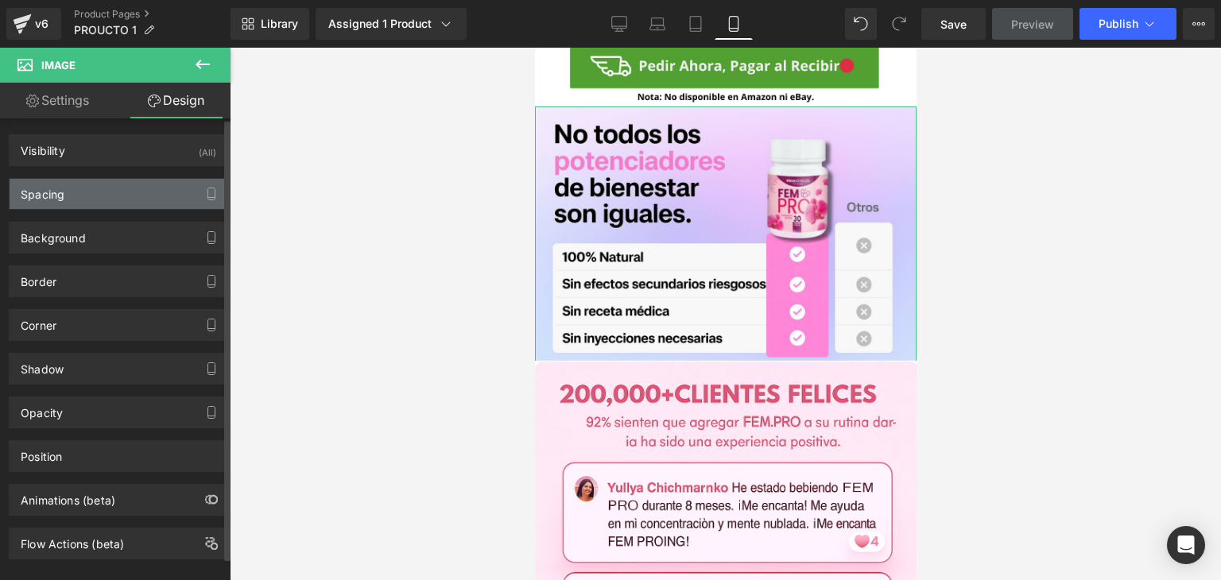
click at [130, 197] on div "Spacing" at bounding box center [119, 194] width 218 height 30
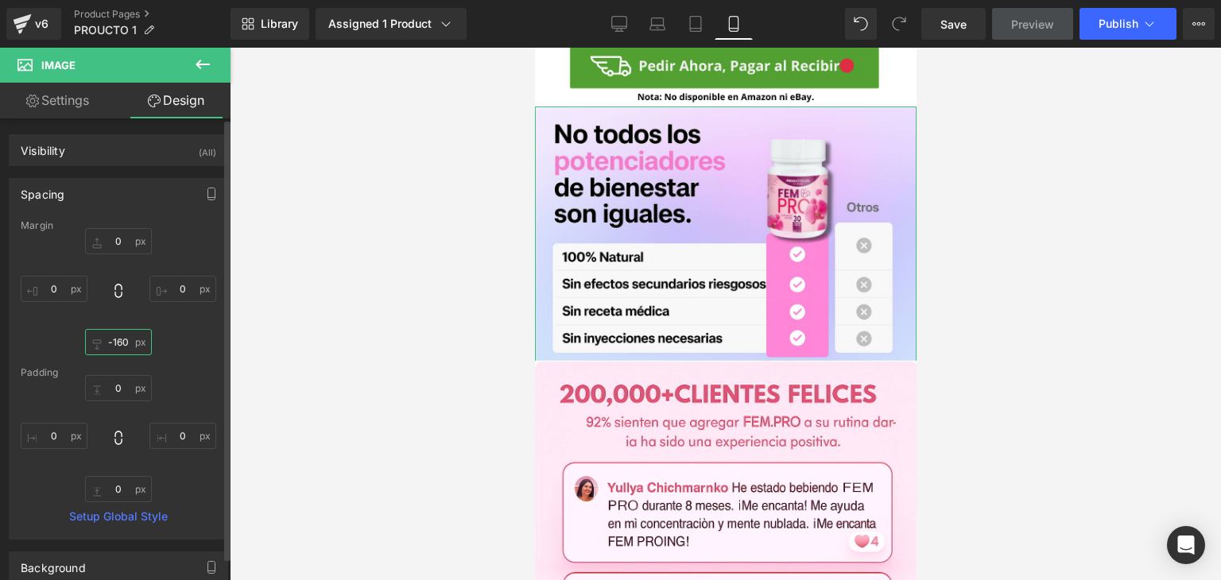
click at [128, 343] on input "-160" at bounding box center [118, 342] width 67 height 26
click at [121, 341] on input "-160" at bounding box center [118, 342] width 67 height 26
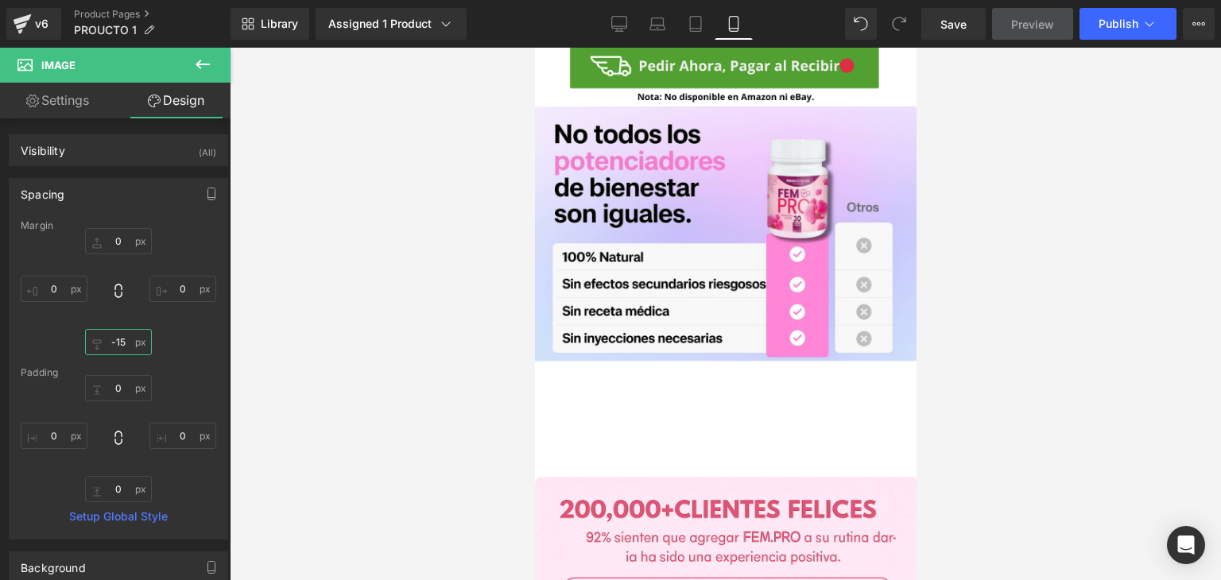
type input "-156"
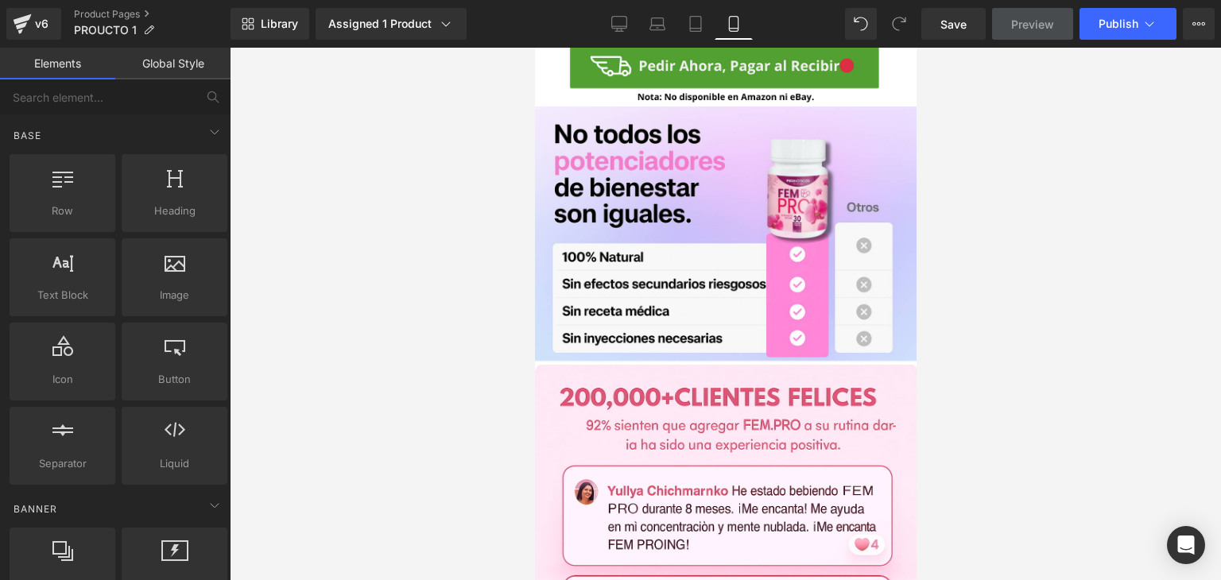
click at [1032, 271] on div at bounding box center [725, 314] width 991 height 533
click at [953, 202] on div at bounding box center [725, 314] width 991 height 533
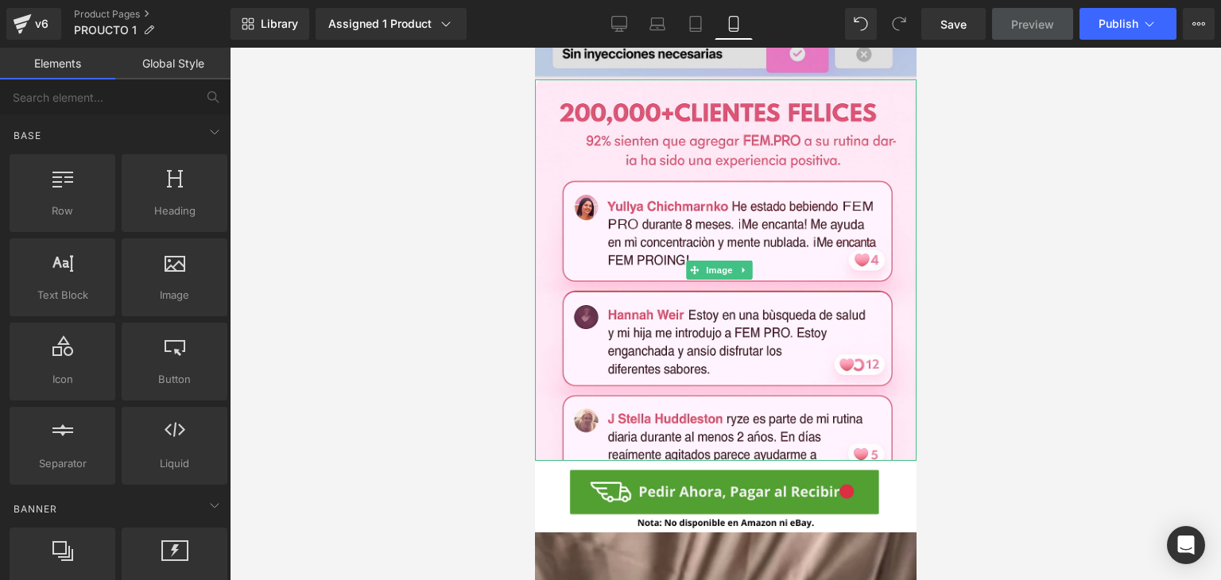
scroll to position [1670, 0]
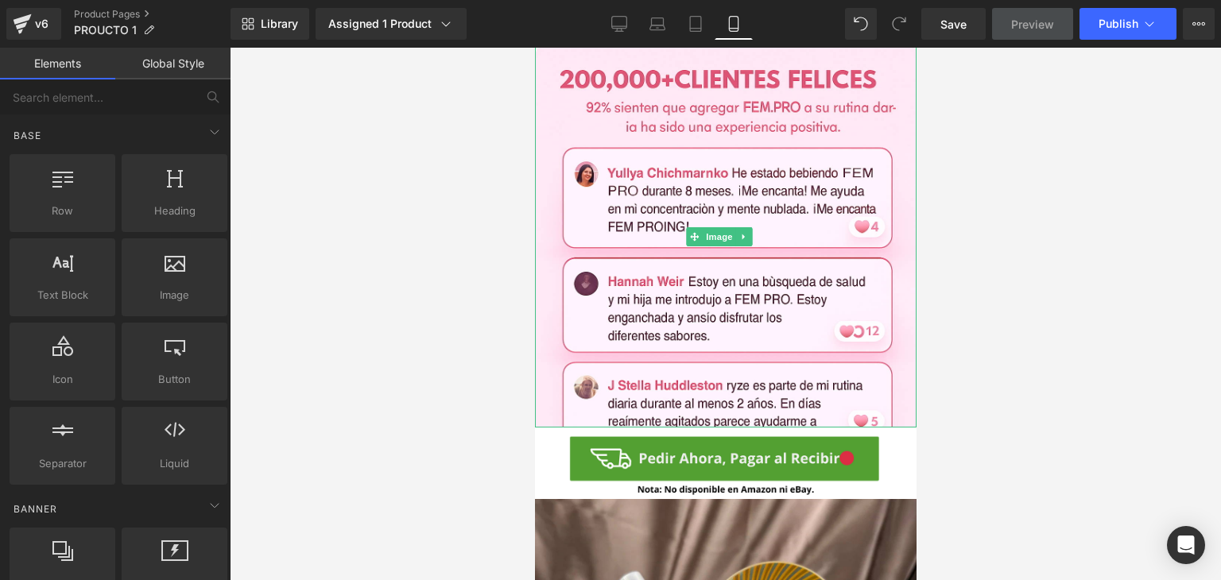
click at [774, 293] on img at bounding box center [725, 237] width 382 height 382
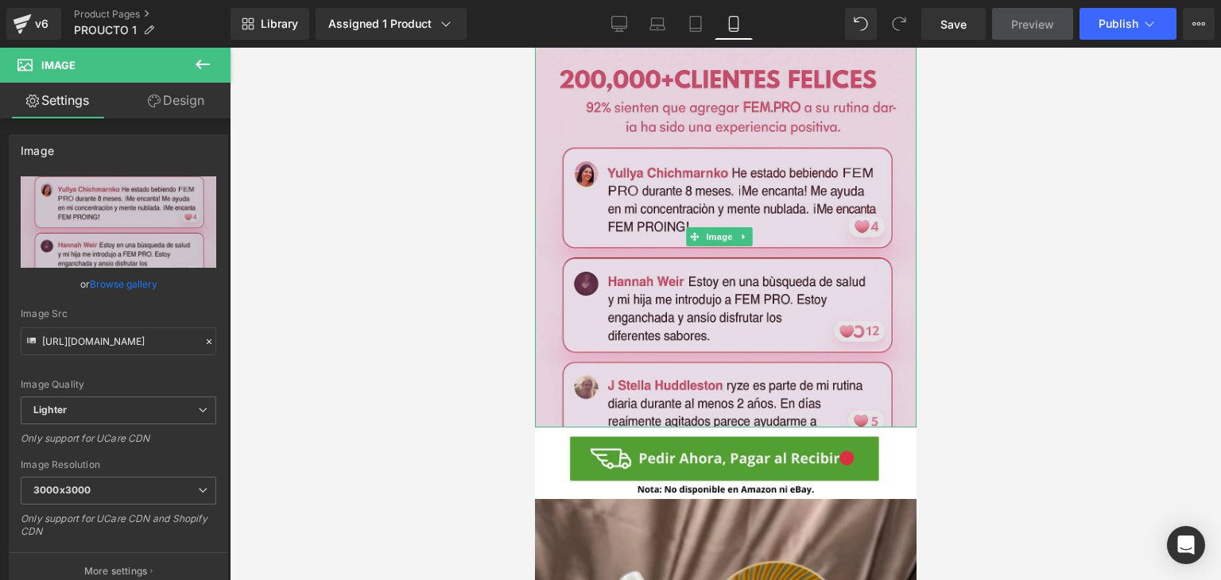
click at [646, 293] on img at bounding box center [725, 237] width 382 height 382
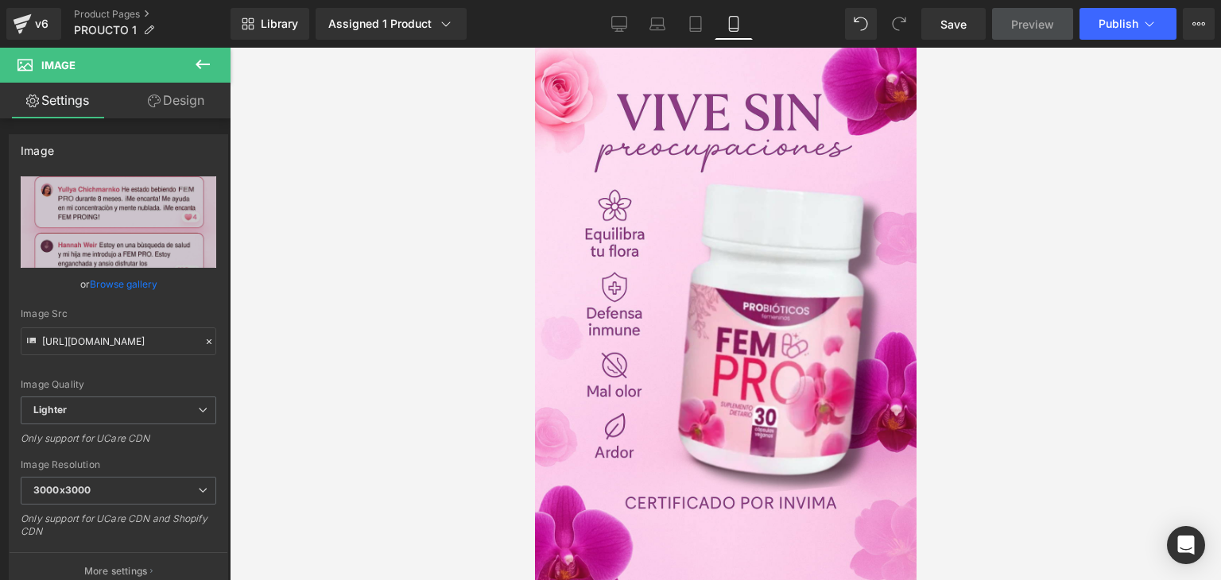
scroll to position [0, 0]
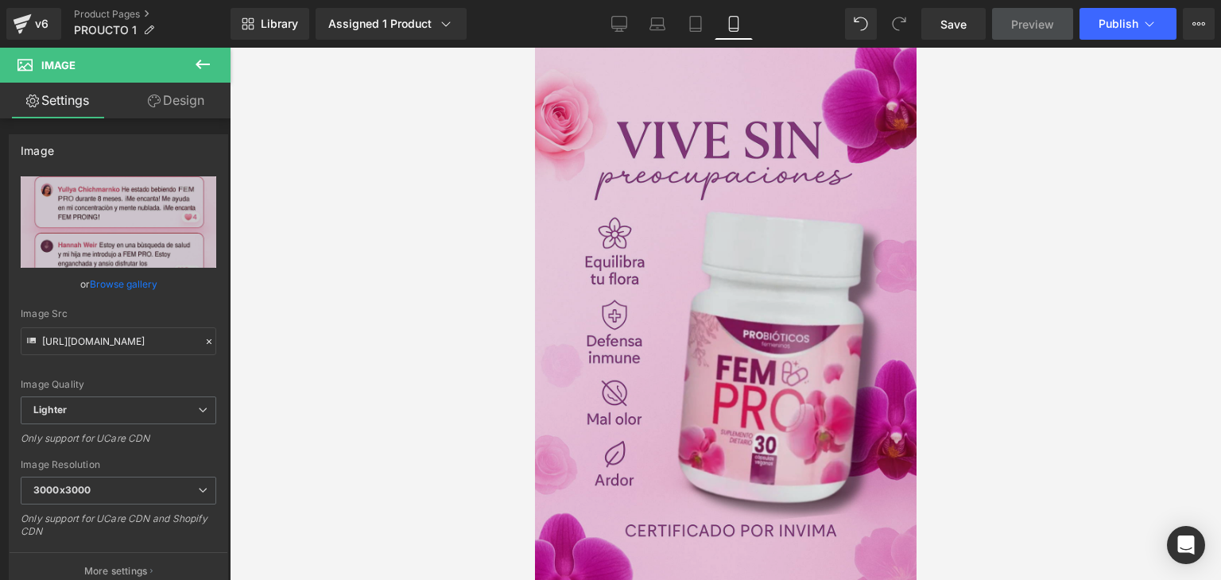
click at [821, 291] on img at bounding box center [725, 401] width 382 height 707
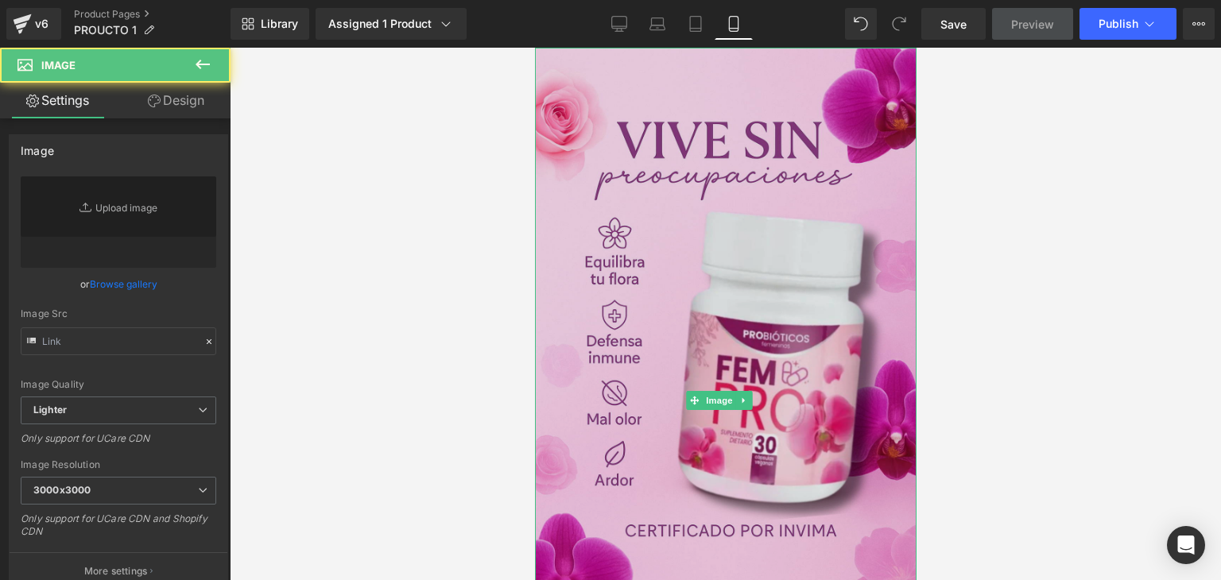
type input "https://ucarecdn.com/dad677ef-9d0a-48f5-bb68-3e60ca9168c1/-/format/auto/-/previ…"
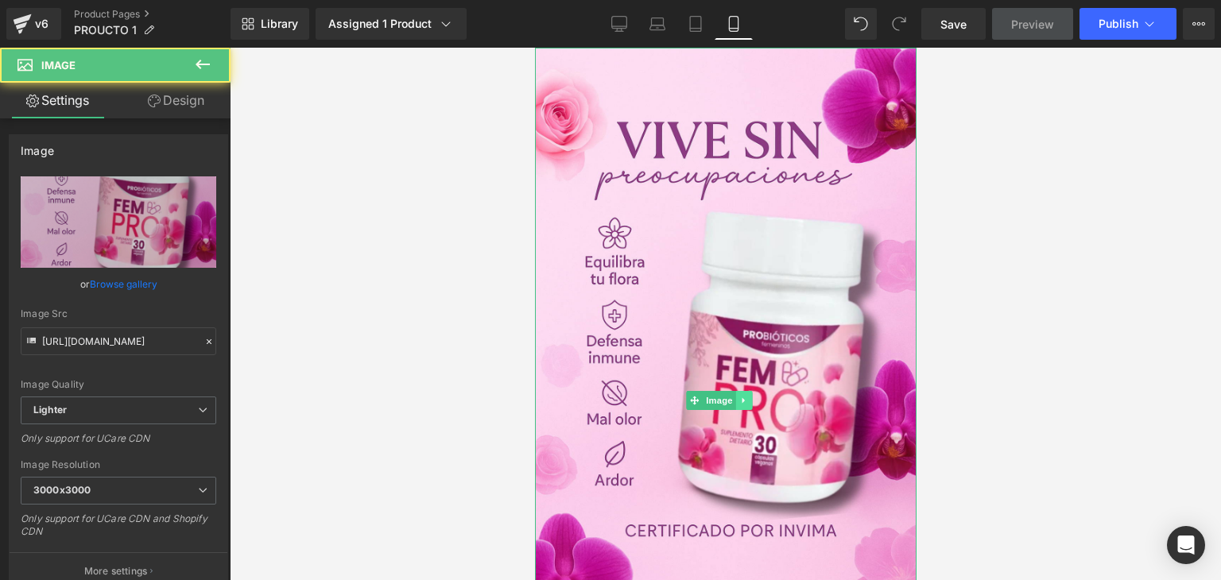
click at [747, 396] on icon at bounding box center [743, 401] width 9 height 10
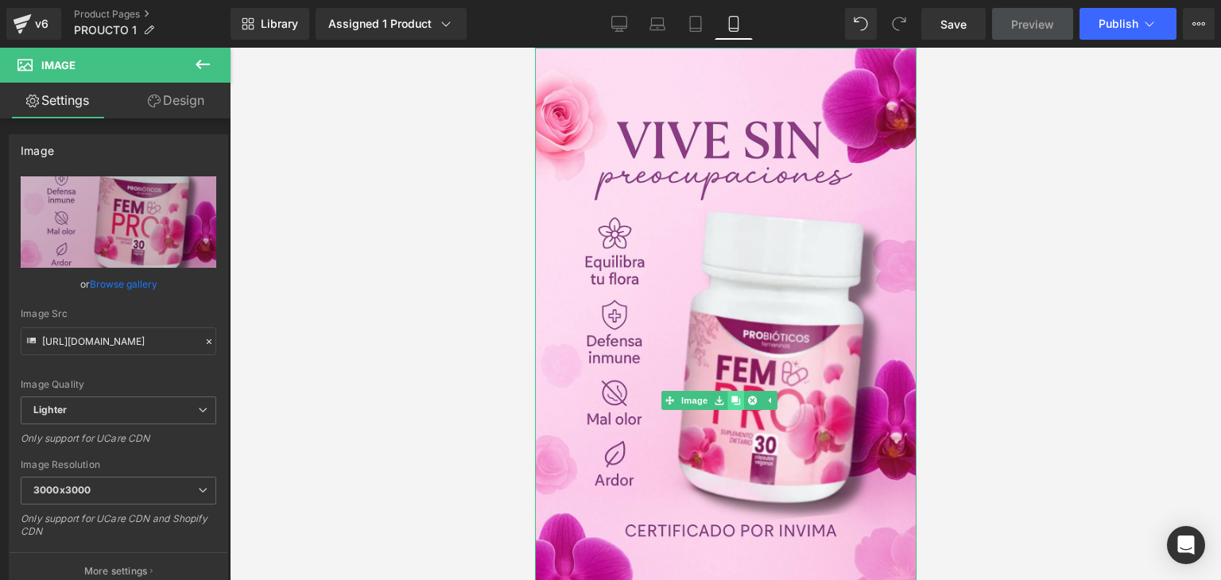
click at [735, 395] on link at bounding box center [736, 400] width 17 height 19
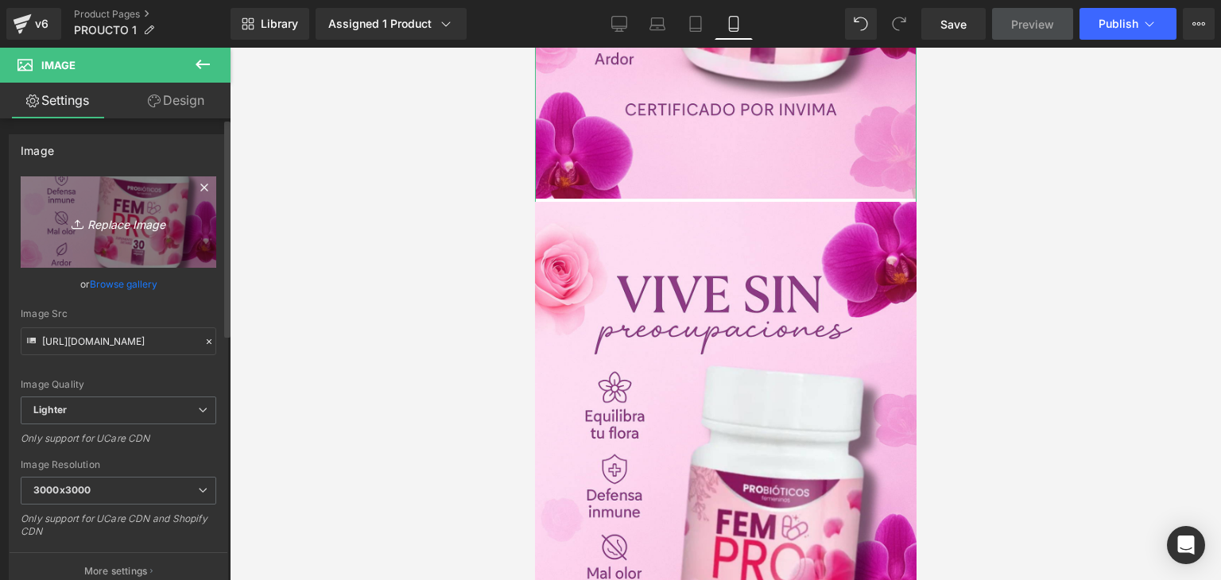
scroll to position [490, 0]
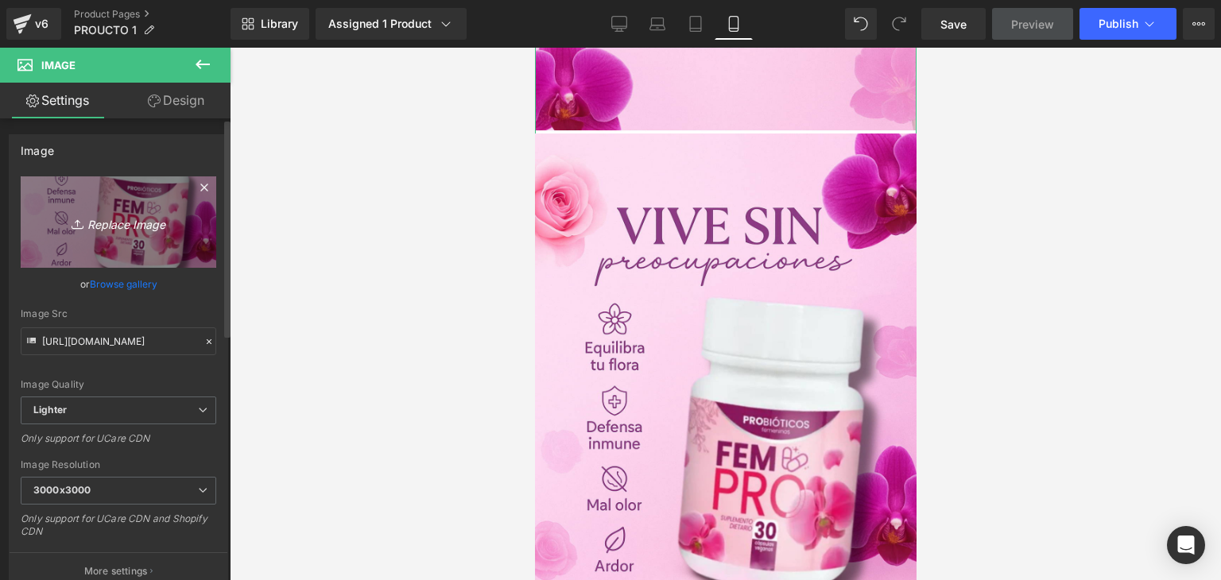
click at [103, 221] on icon "Replace Image" at bounding box center [118, 222] width 127 height 20
type input "C:\fakepath\2 (10).png"
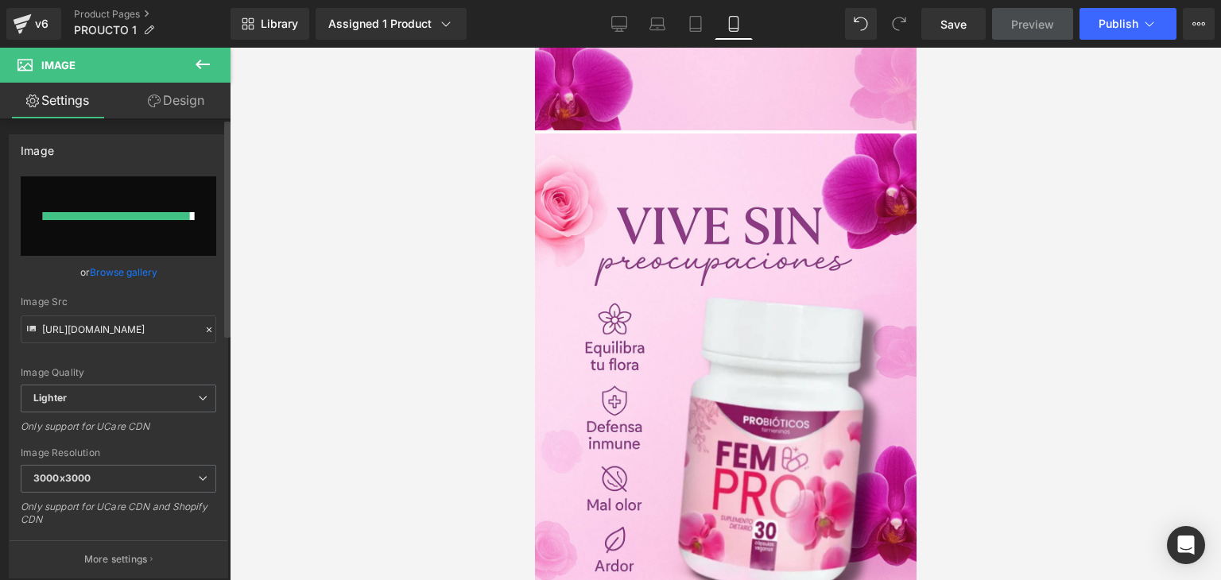
type input "https://ucarecdn.com/ea64ed99-a030-4c1f-8d20-25abc9121b38/-/format/auto/-/previ…"
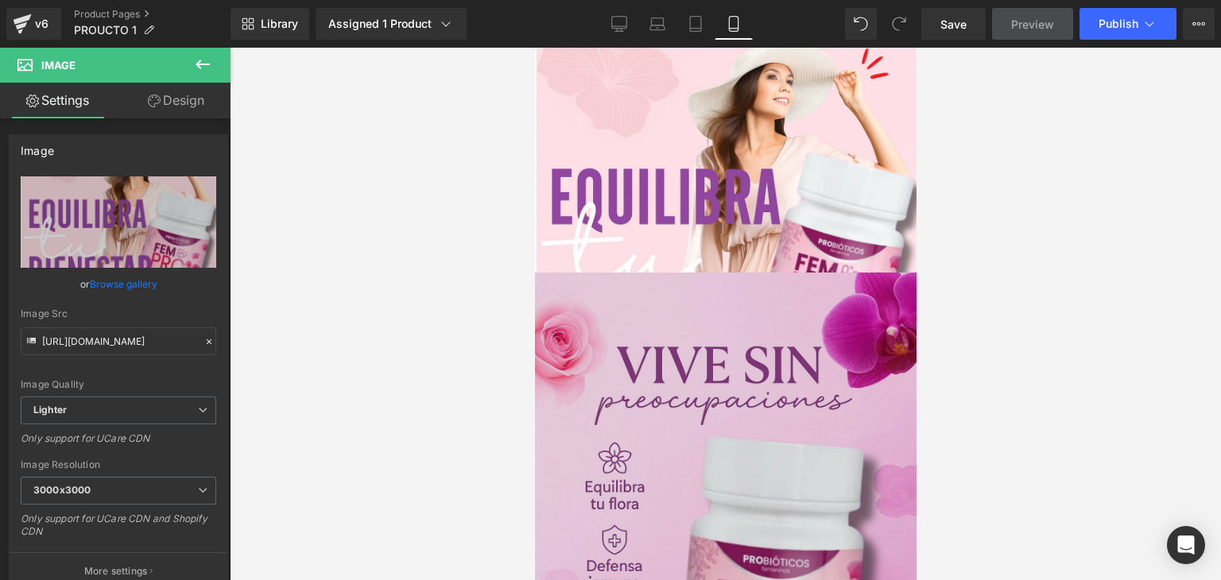
scroll to position [0, 0]
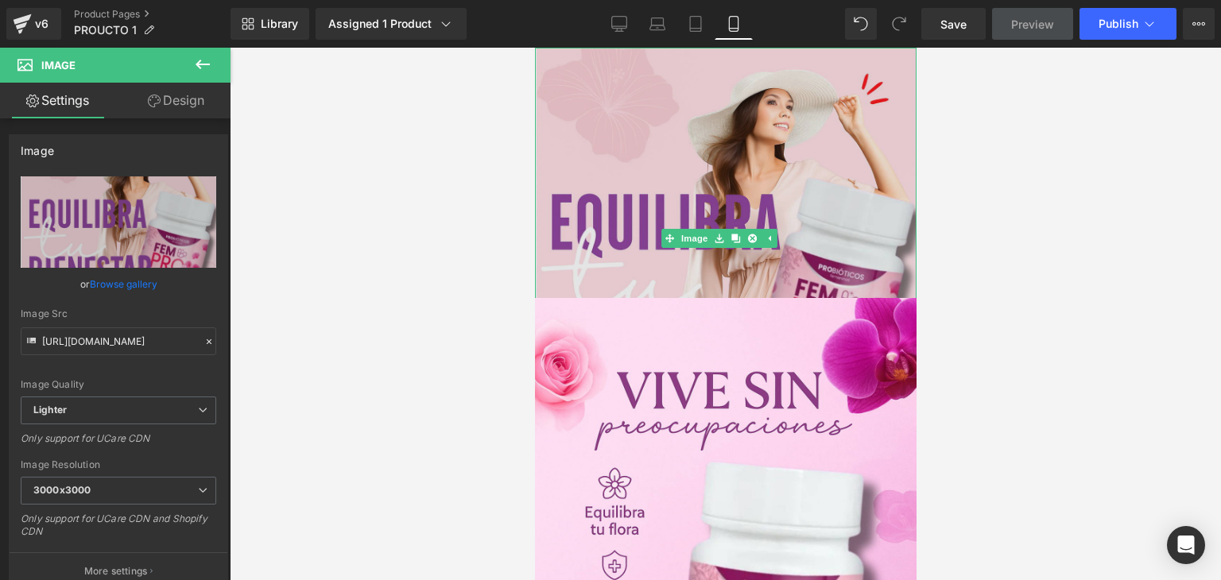
click at [820, 163] on img at bounding box center [725, 239] width 382 height 382
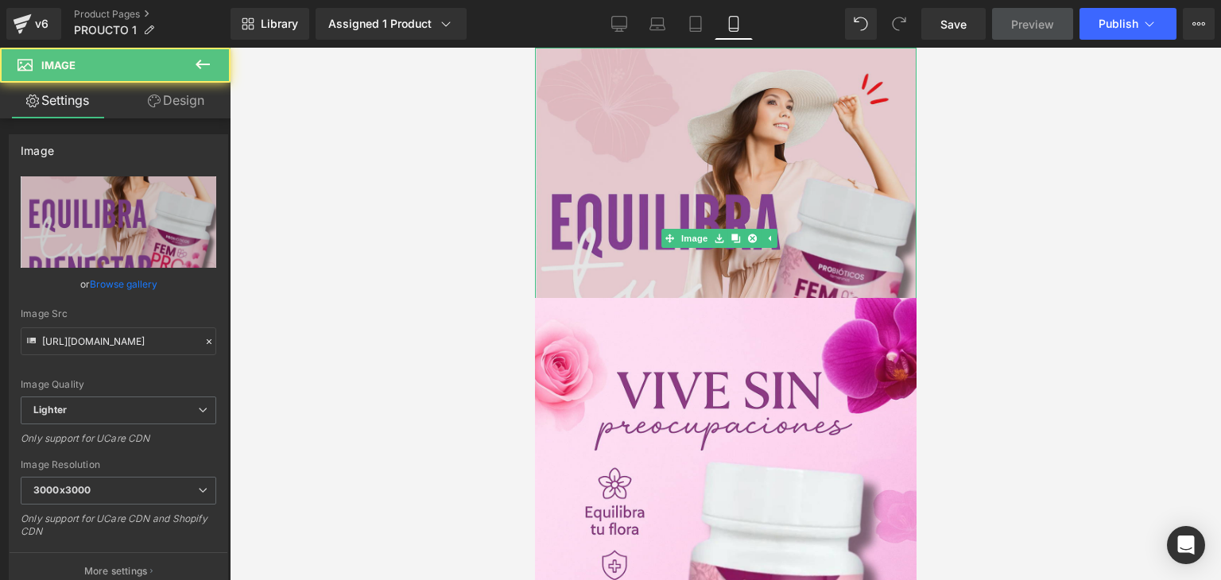
click at [815, 183] on img at bounding box center [725, 239] width 382 height 382
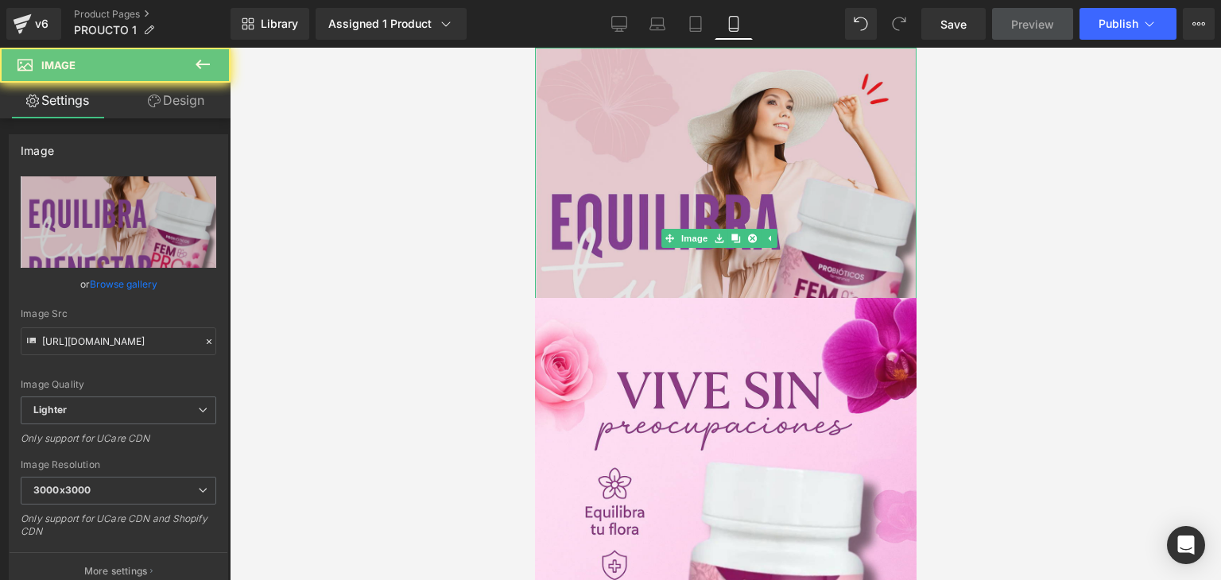
click at [815, 183] on img at bounding box center [725, 239] width 382 height 382
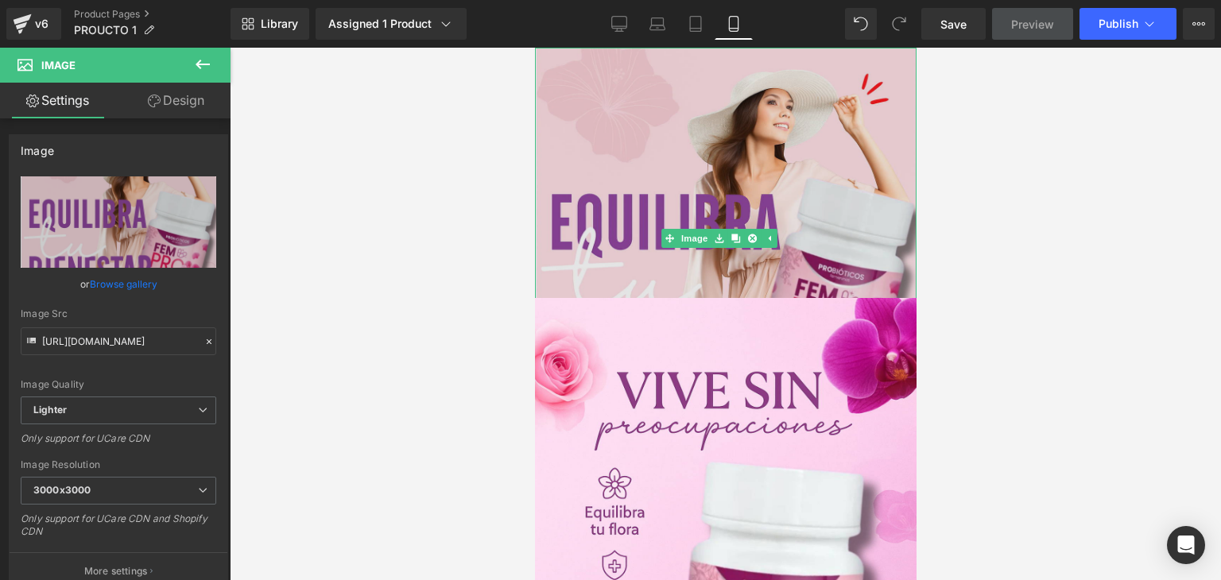
click at [791, 128] on img at bounding box center [725, 239] width 382 height 382
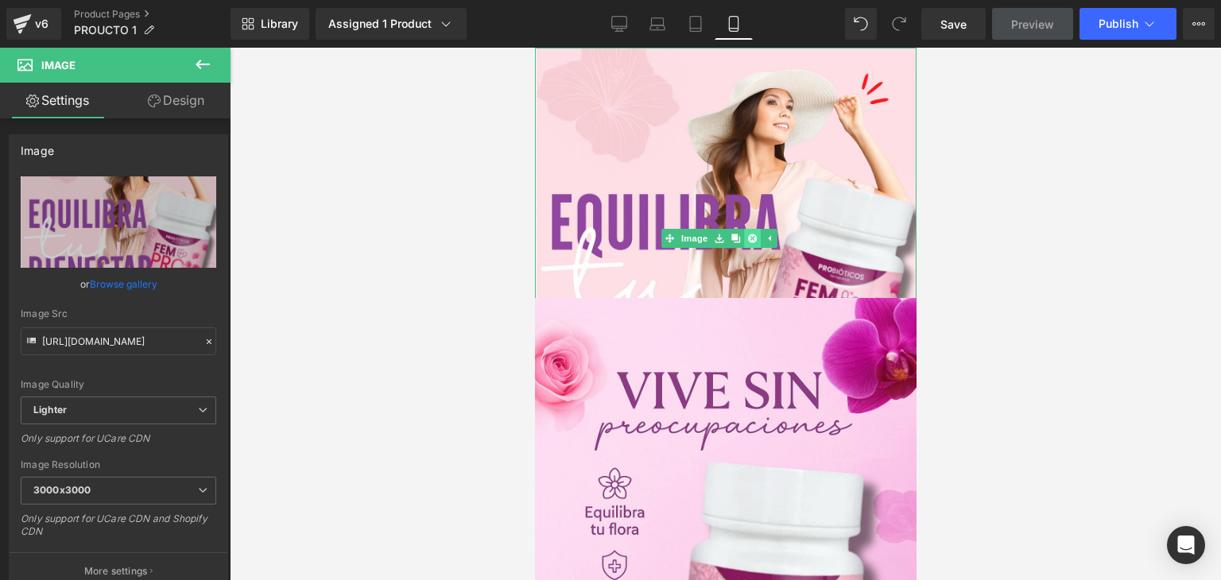
click at [752, 229] on link at bounding box center [752, 238] width 17 height 19
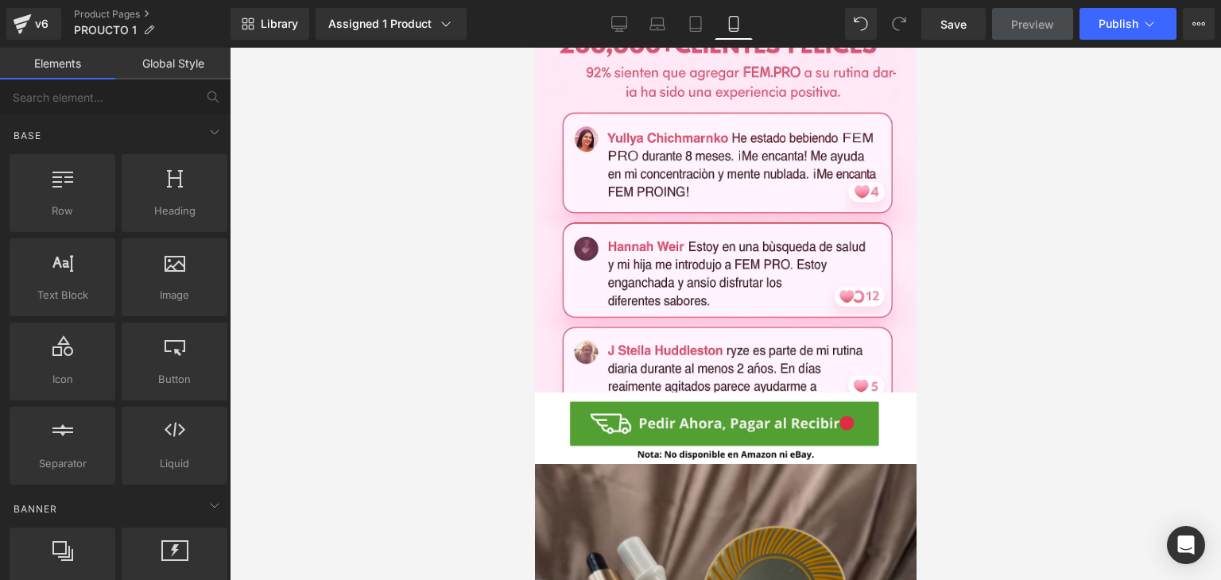
scroll to position [1988, 0]
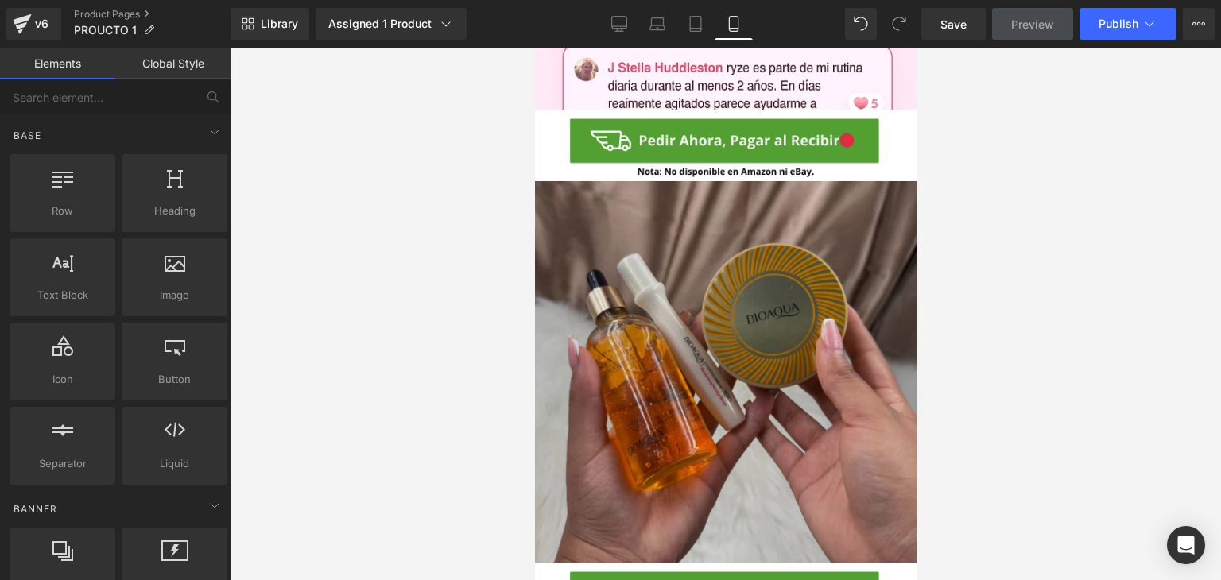
click at [758, 274] on img at bounding box center [725, 372] width 382 height 382
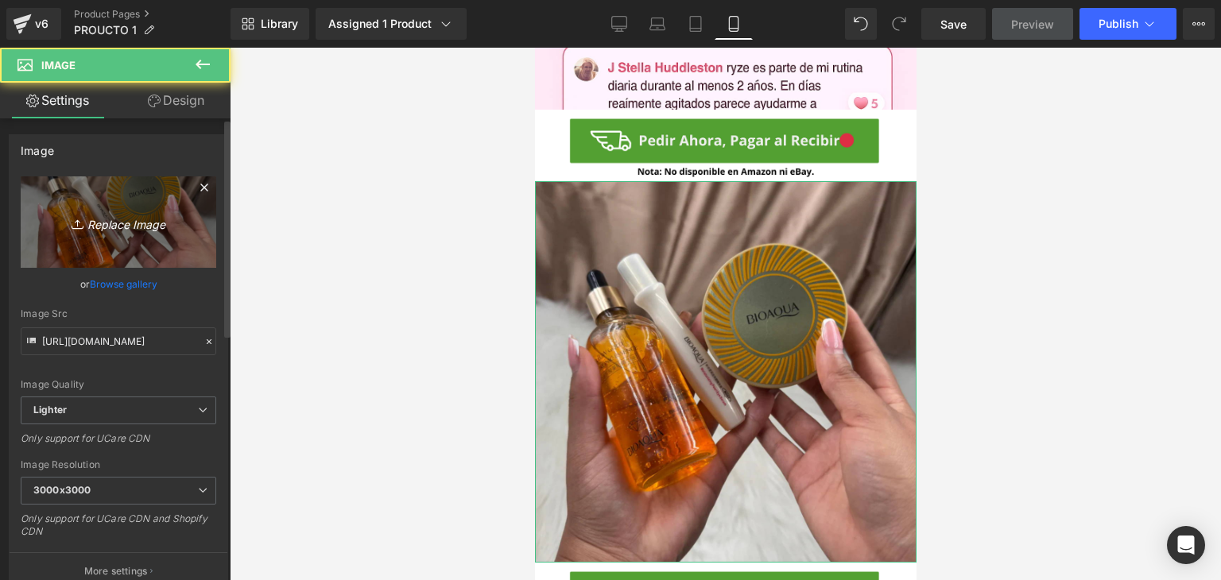
click at [115, 227] on icon "Replace Image" at bounding box center [118, 222] width 127 height 20
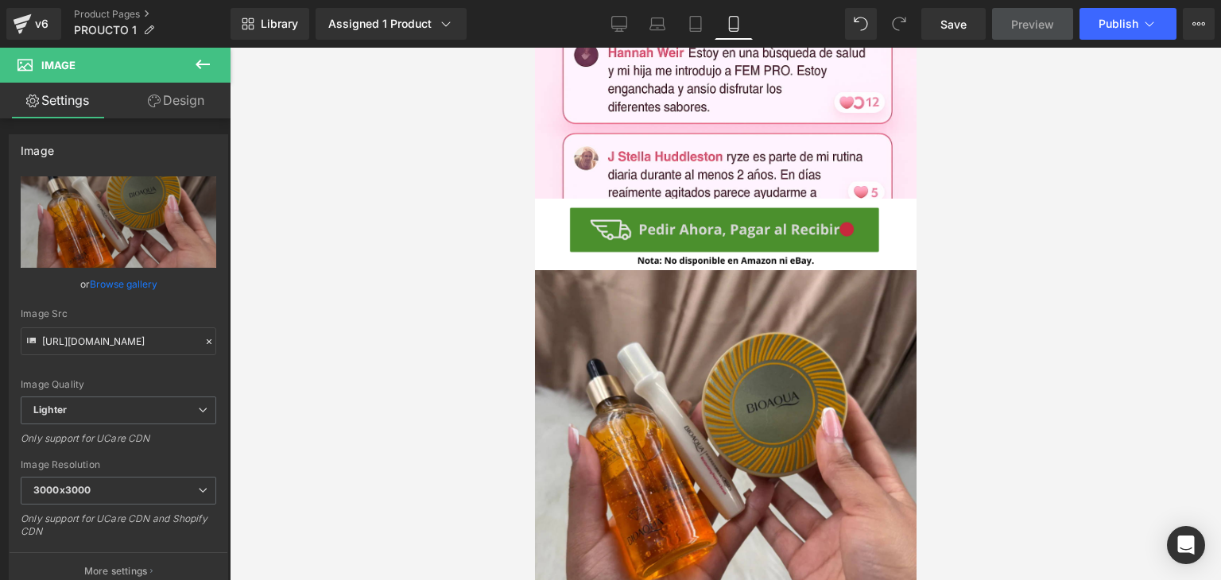
scroll to position [1908, 0]
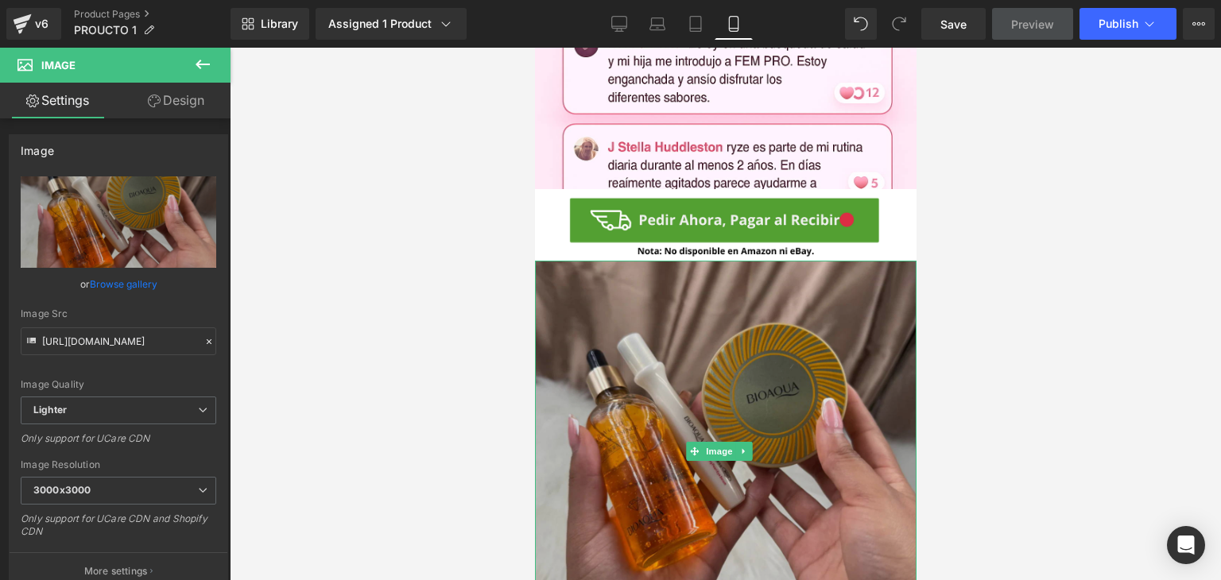
click at [688, 363] on div "Image" at bounding box center [725, 452] width 382 height 382
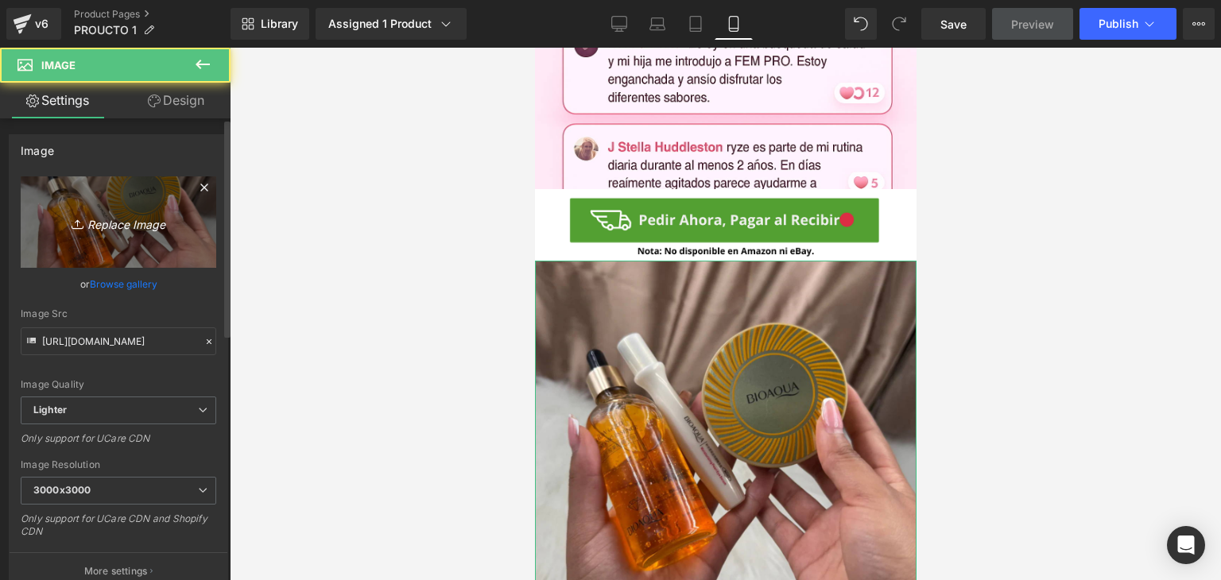
click at [140, 222] on icon "Replace Image" at bounding box center [118, 222] width 127 height 20
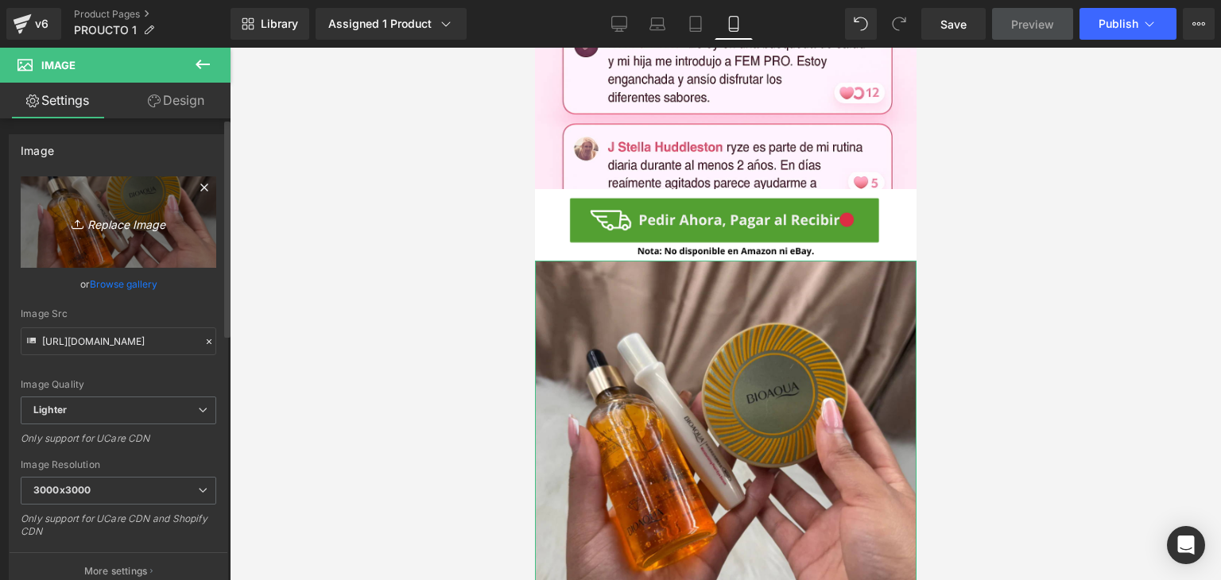
type input "C:\fakepath\2 (10).png"
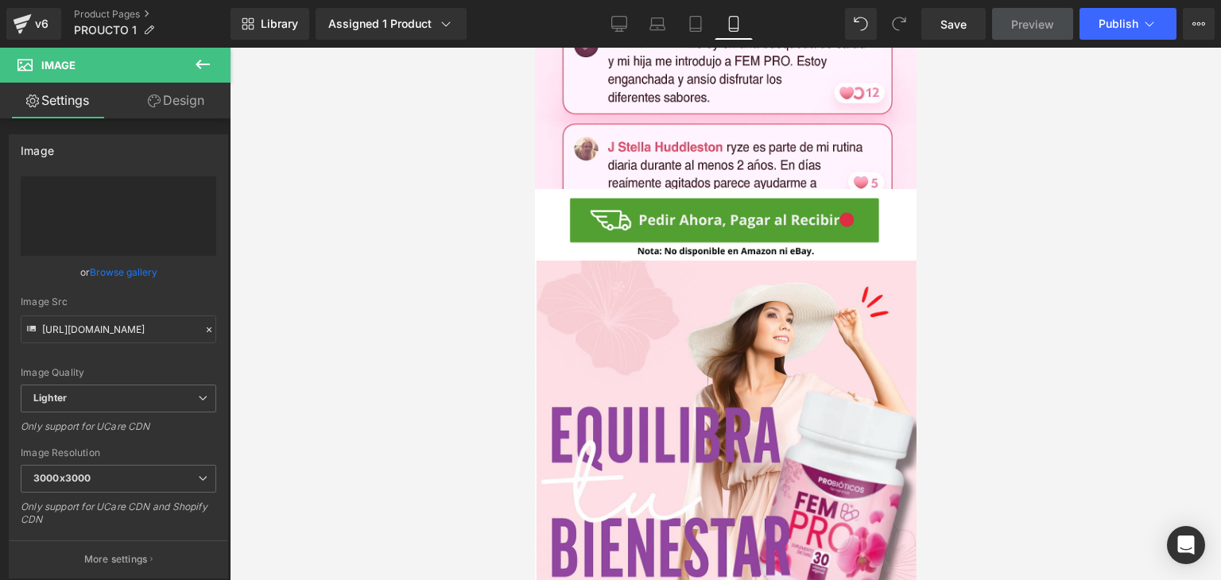
type input "https://ucarecdn.com/ff4845e3-3a3c-41e4-9788-65012be272f7/-/format/auto/-/previ…"
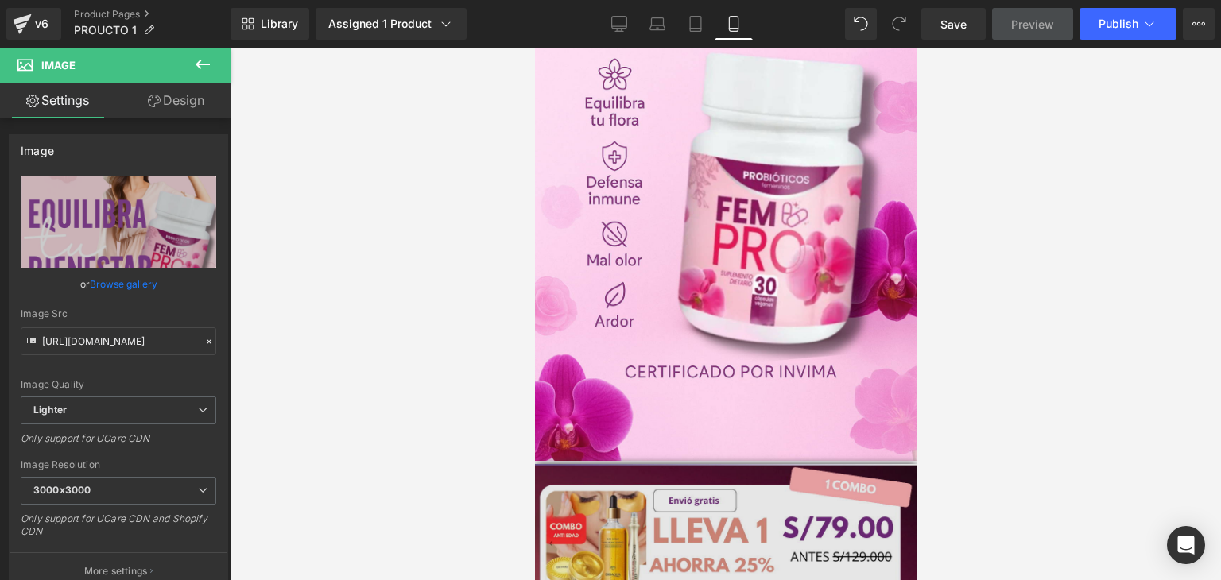
scroll to position [477, 0]
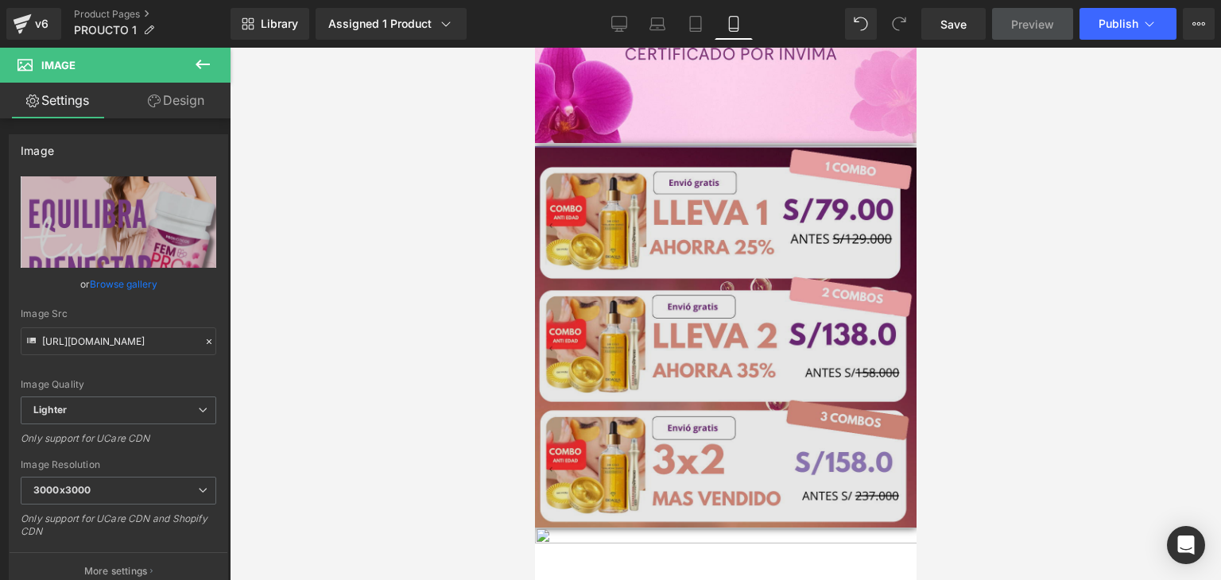
click at [712, 331] on img at bounding box center [725, 337] width 382 height 382
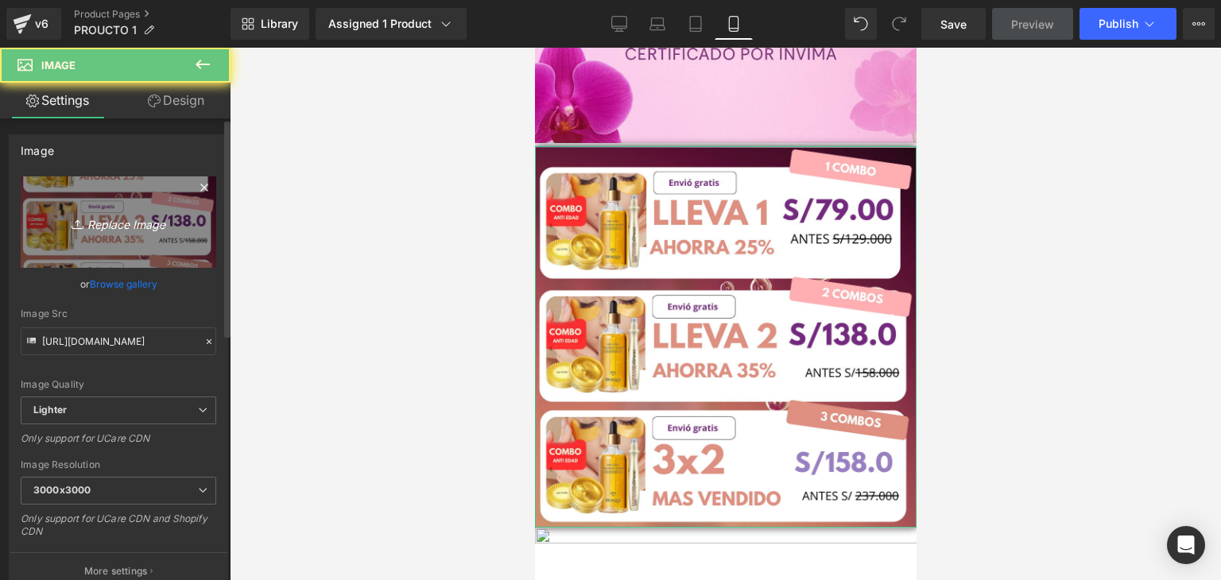
click at [138, 221] on icon "Replace Image" at bounding box center [118, 222] width 127 height 20
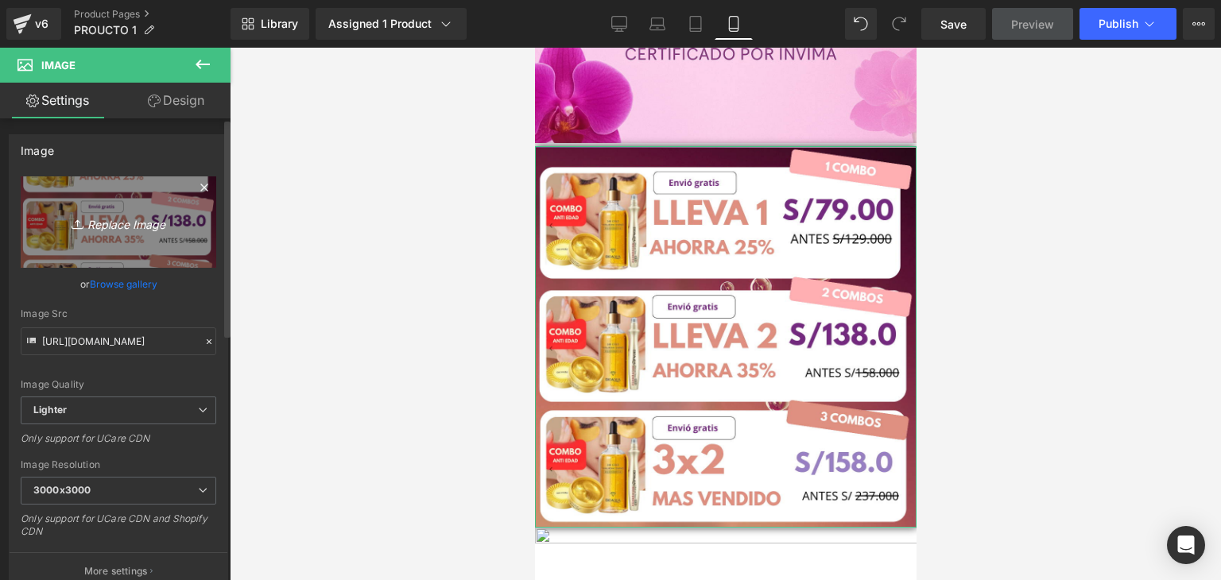
type input "C:\fakepath\2 (11).png"
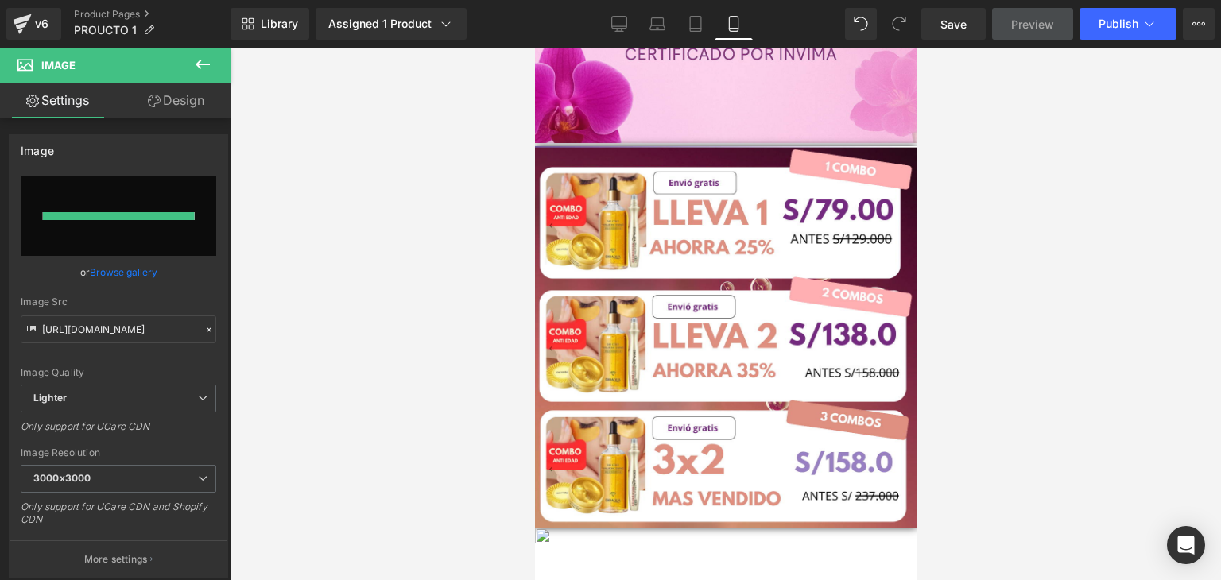
type input "https://ucarecdn.com/ff110201-f8a8-42a3-ae90-74ec369677eb/-/format/auto/-/previ…"
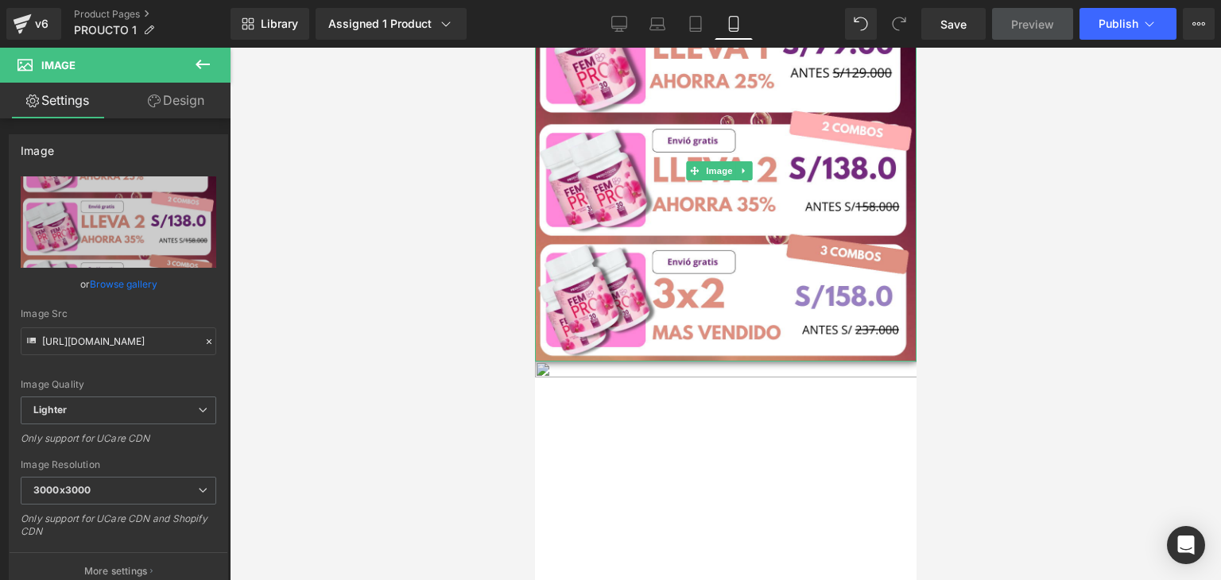
scroll to position [716, 0]
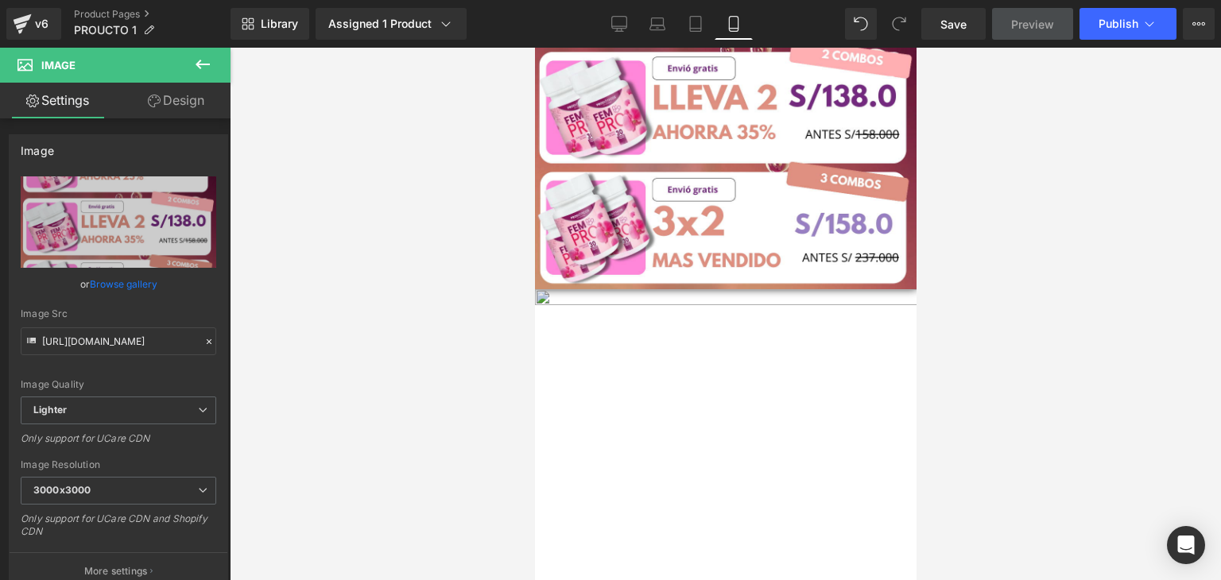
click at [784, 289] on img at bounding box center [725, 480] width 382 height 382
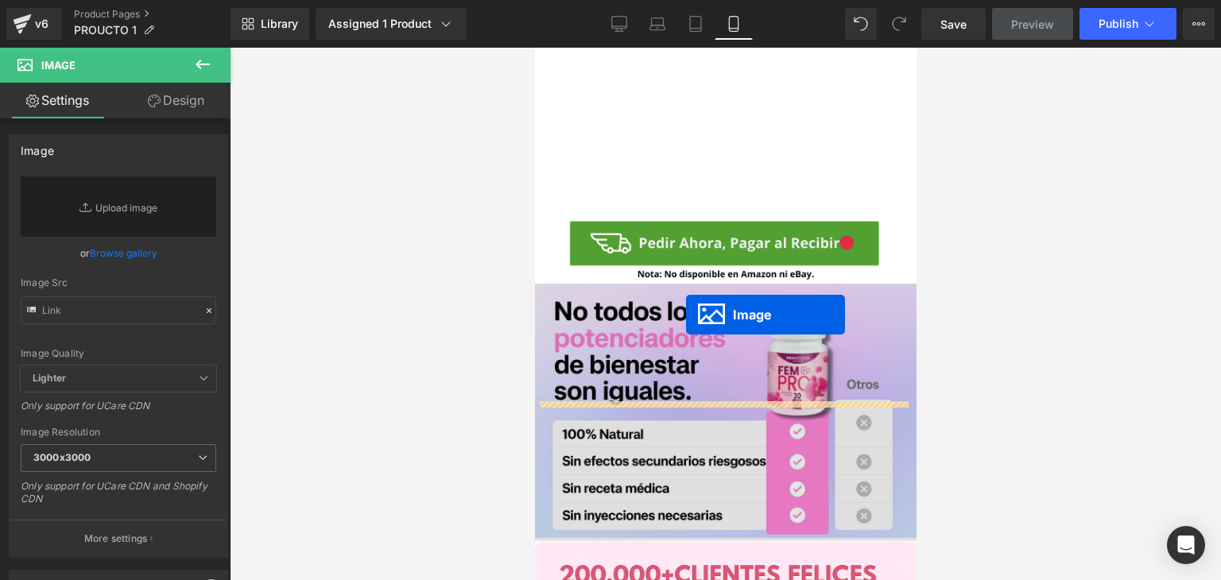
scroll to position [1113, 0]
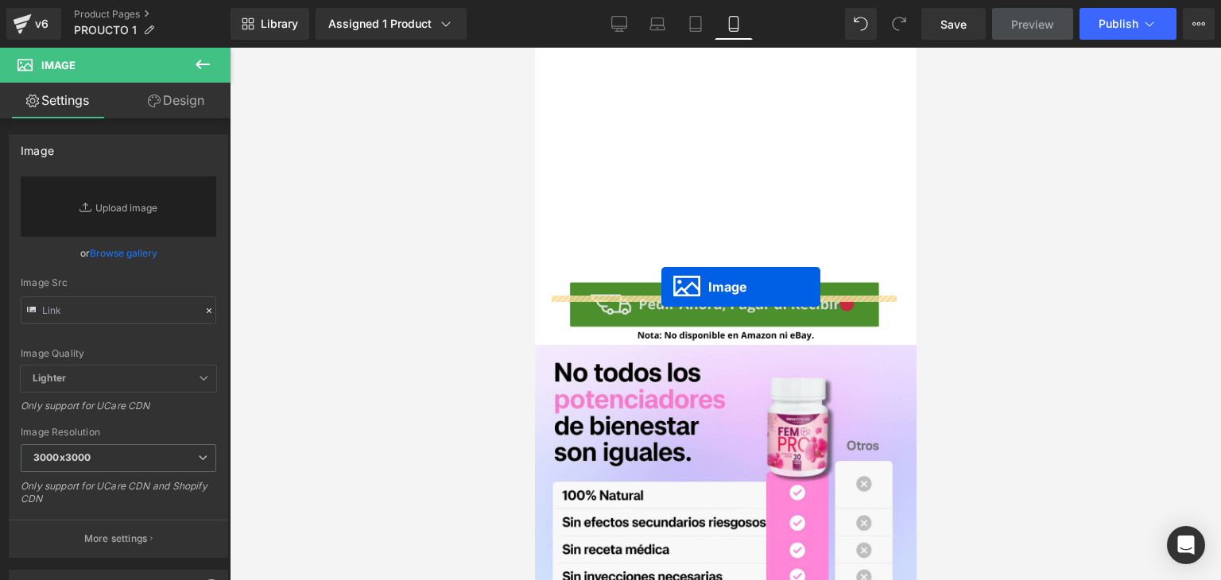
drag, startPoint x: 696, startPoint y: 452, endPoint x: 661, endPoint y: 287, distance: 169.2
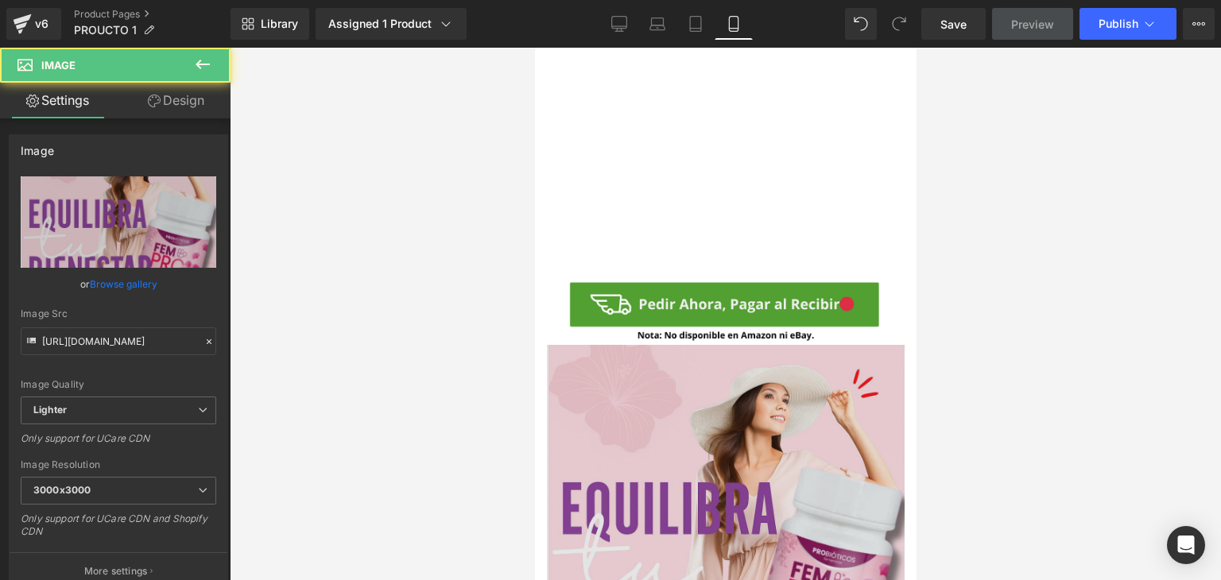
click at [666, 355] on img at bounding box center [725, 524] width 358 height 358
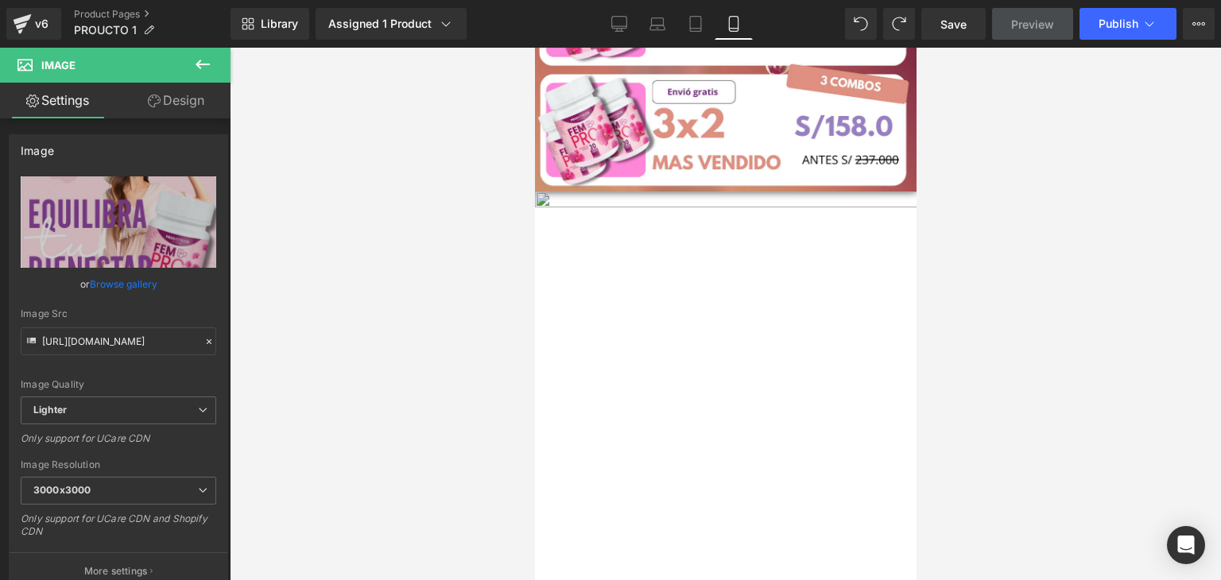
scroll to position [795, 0]
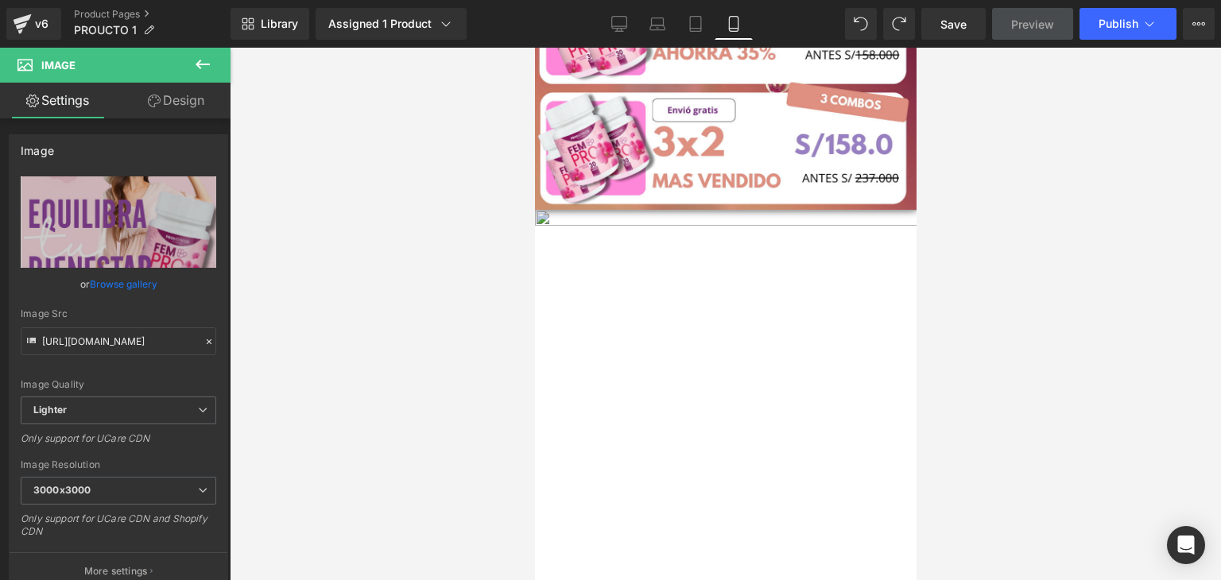
click at [793, 406] on img at bounding box center [725, 401] width 382 height 382
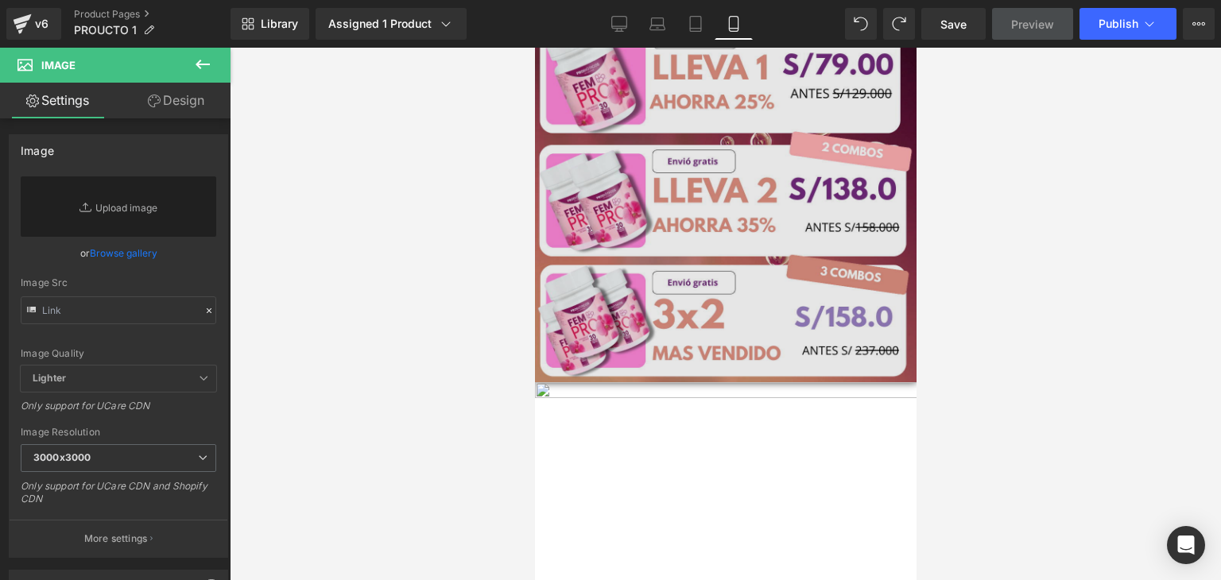
scroll to position [636, 0]
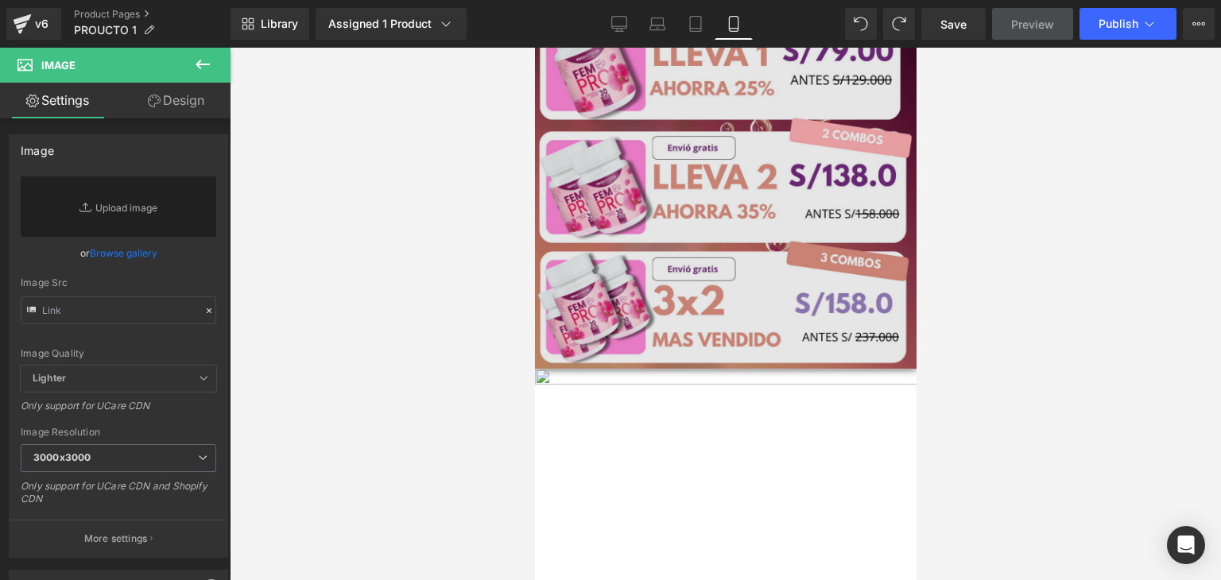
click at [703, 251] on img at bounding box center [725, 178] width 382 height 382
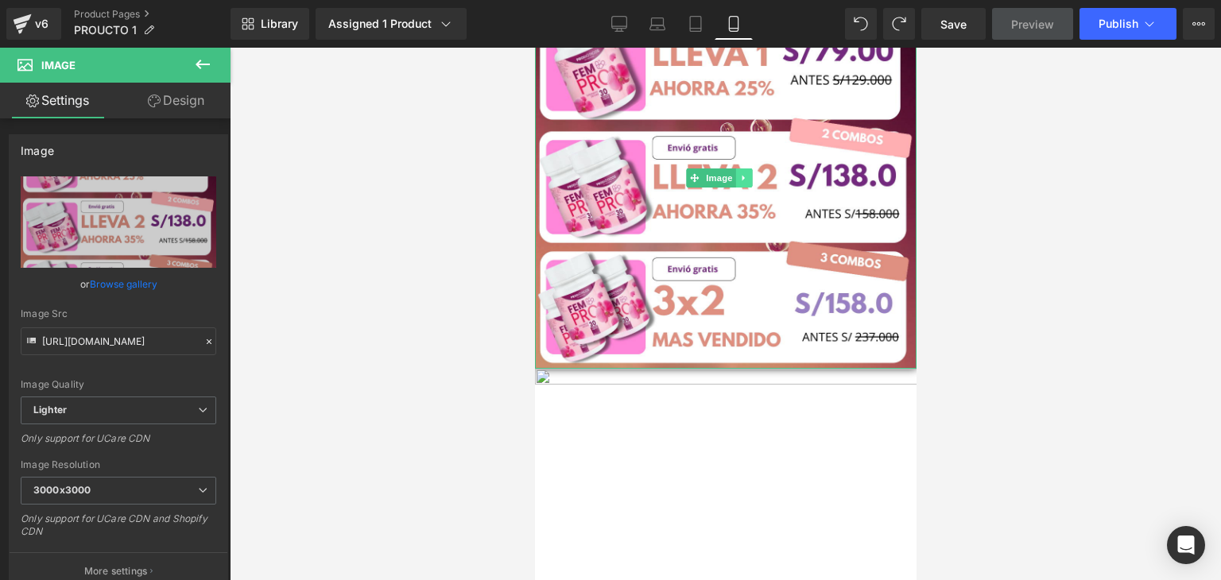
click at [743, 173] on icon at bounding box center [743, 178] width 9 height 10
click at [734, 173] on icon at bounding box center [735, 177] width 9 height 9
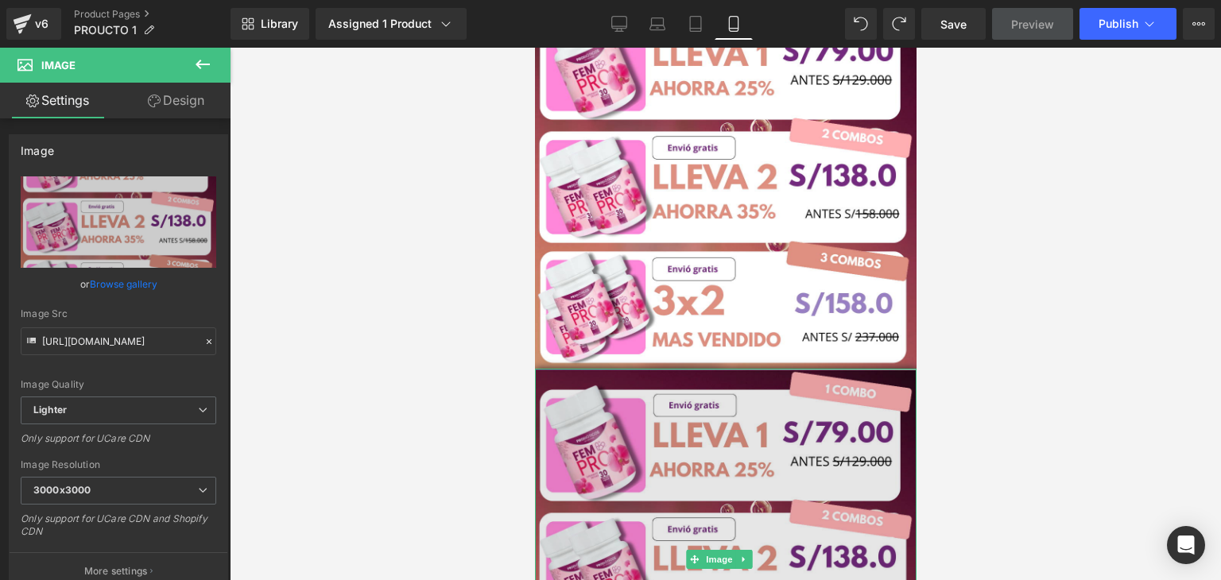
click at [666, 378] on img at bounding box center [725, 560] width 382 height 382
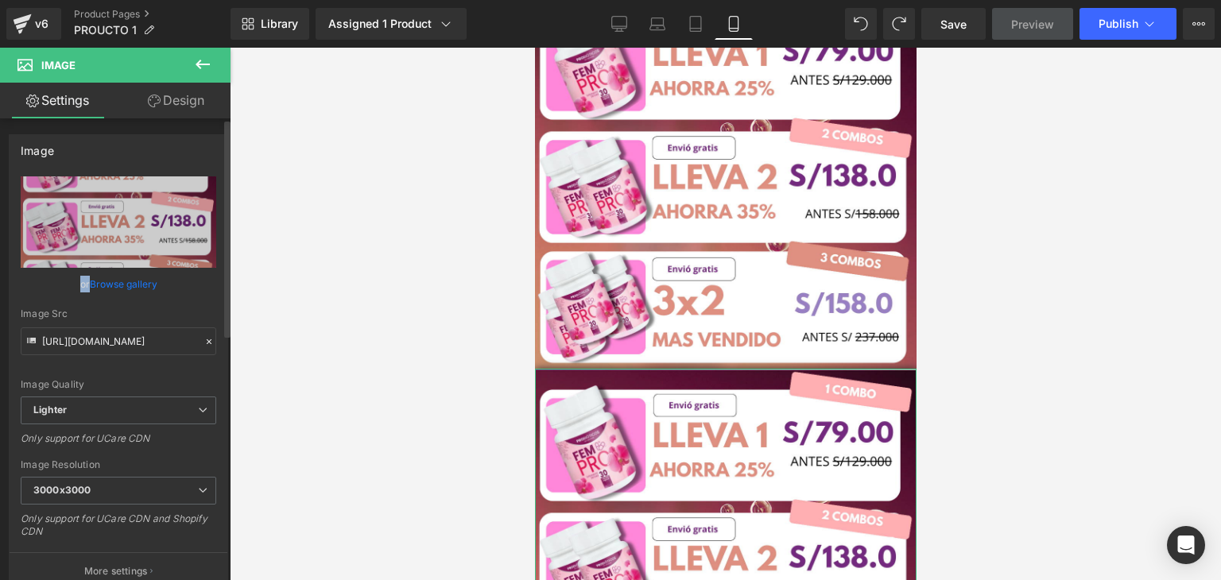
drag, startPoint x: 100, startPoint y: 224, endPoint x: 129, endPoint y: 308, distance: 89.0
click at [129, 308] on div "https://ucarecdn.com/ff110201-f8a8-42a3-ae90-74ec369677eb/-/format/auto/-/previ…" at bounding box center [119, 383] width 218 height 413
click at [204, 340] on icon at bounding box center [209, 341] width 11 height 11
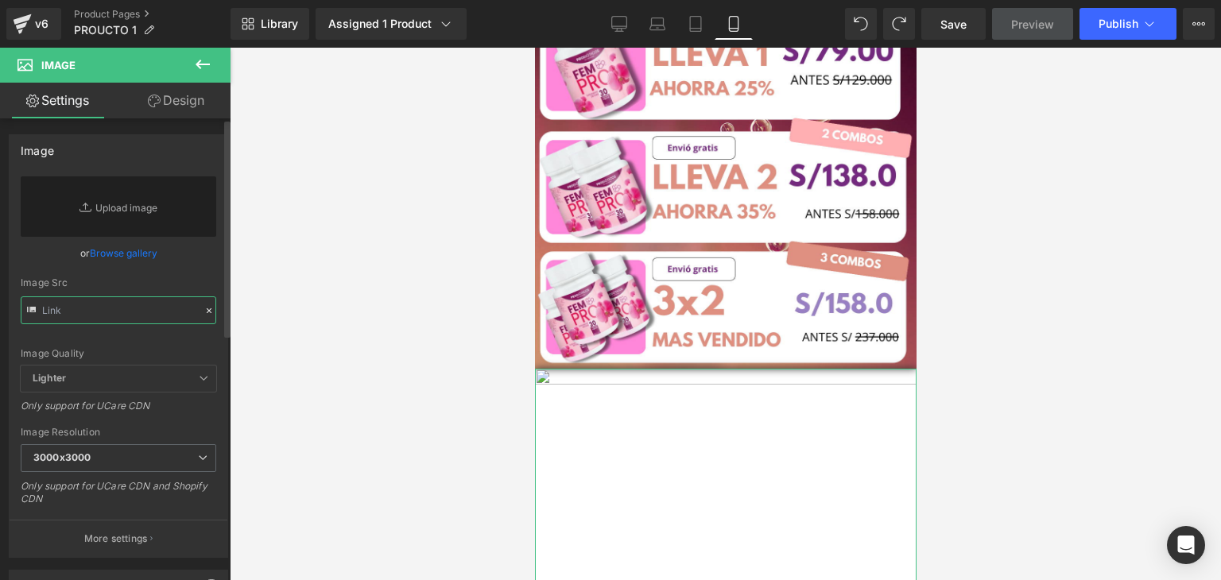
click at [127, 319] on input "text" at bounding box center [119, 311] width 196 height 28
paste input "https://www.vaecos.com/cdn/shop/files/FEMPRO_2.jpg?v=1743193339&width=1500"
type input "https://www.vaecos.com/cdn/shop/files/FEMPRO_2.jpg?v=1743193339&width=1500"
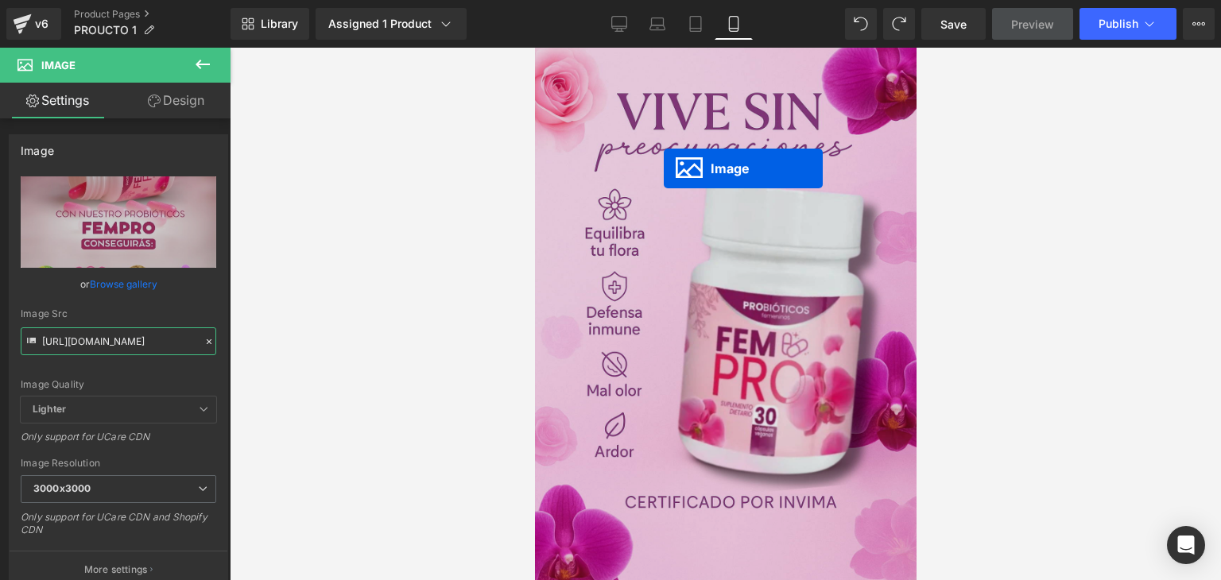
scroll to position [0, 0]
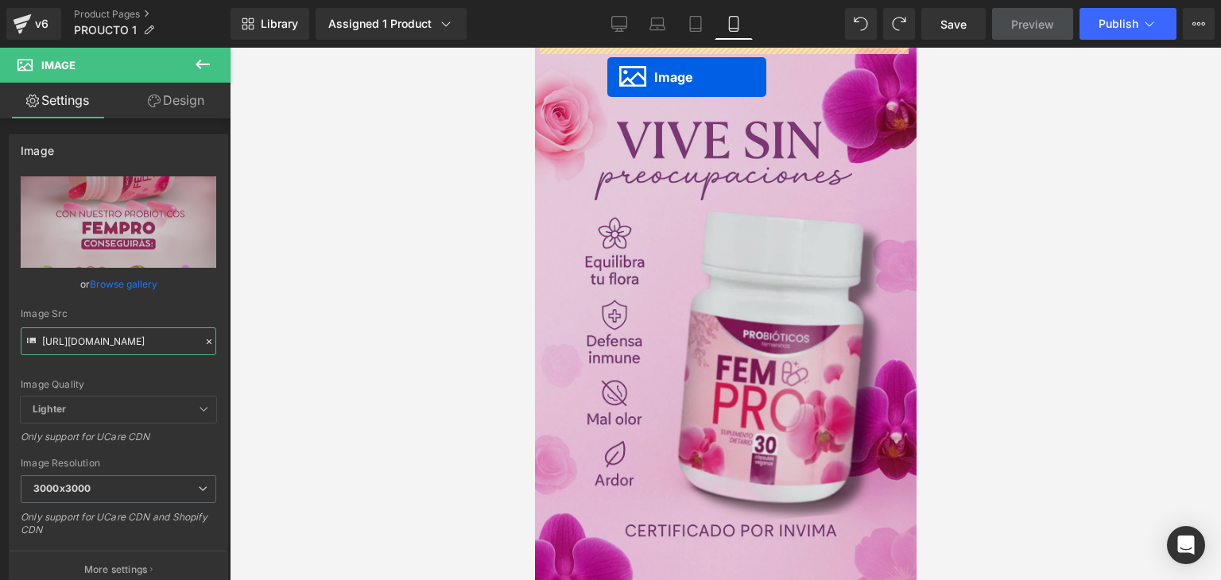
drag, startPoint x: 693, startPoint y: 277, endPoint x: 607, endPoint y: 72, distance: 223.4
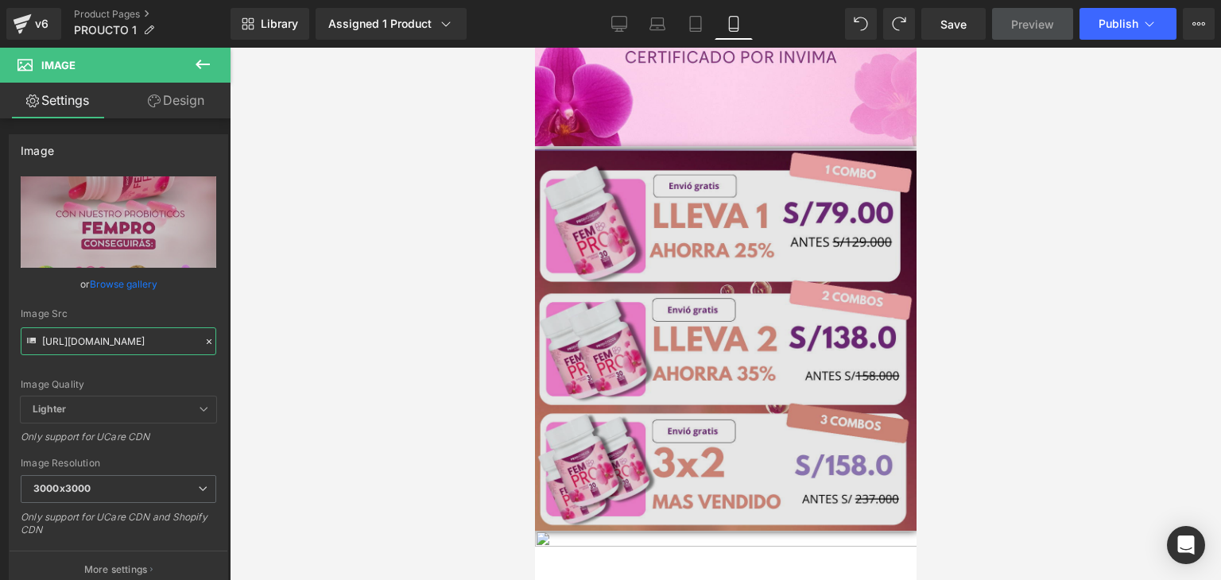
scroll to position [875, 0]
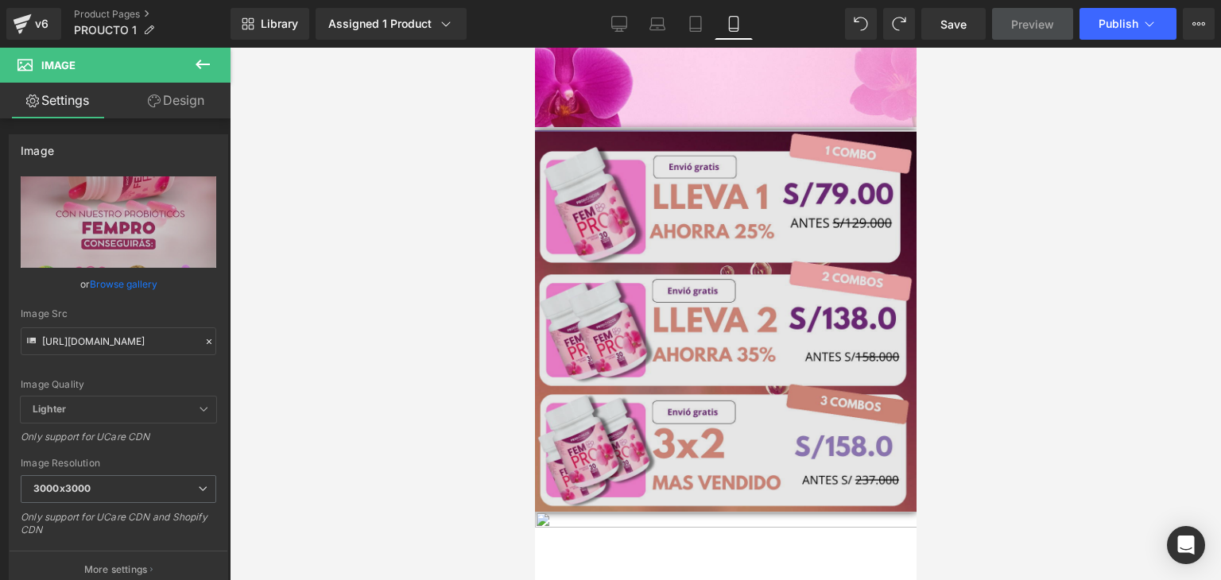
click at [606, 313] on img at bounding box center [725, 321] width 382 height 382
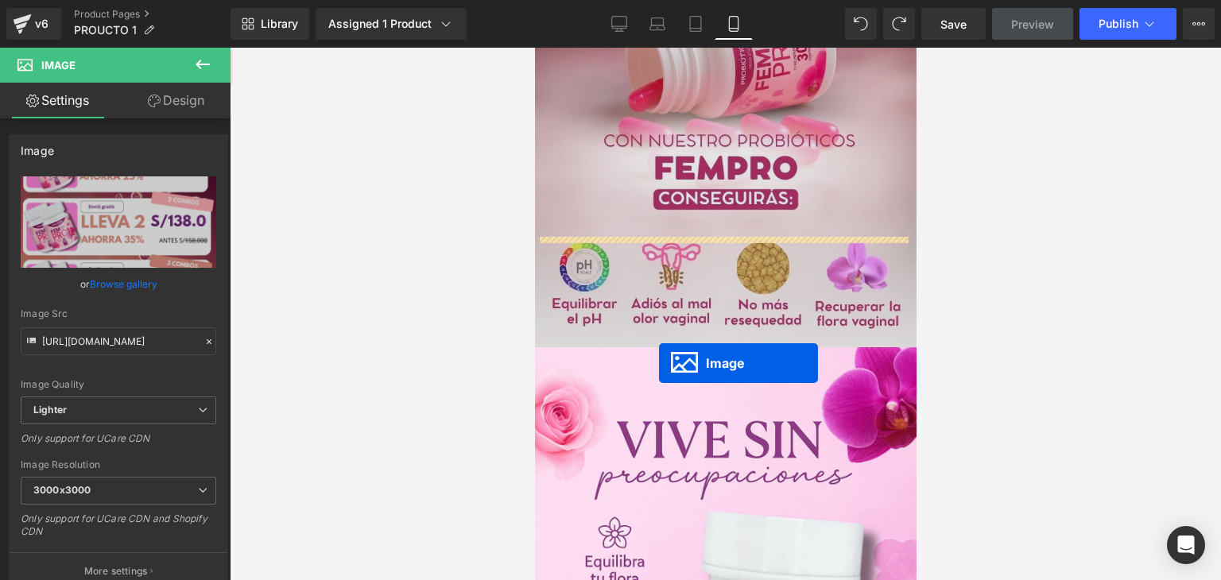
scroll to position [80, 0]
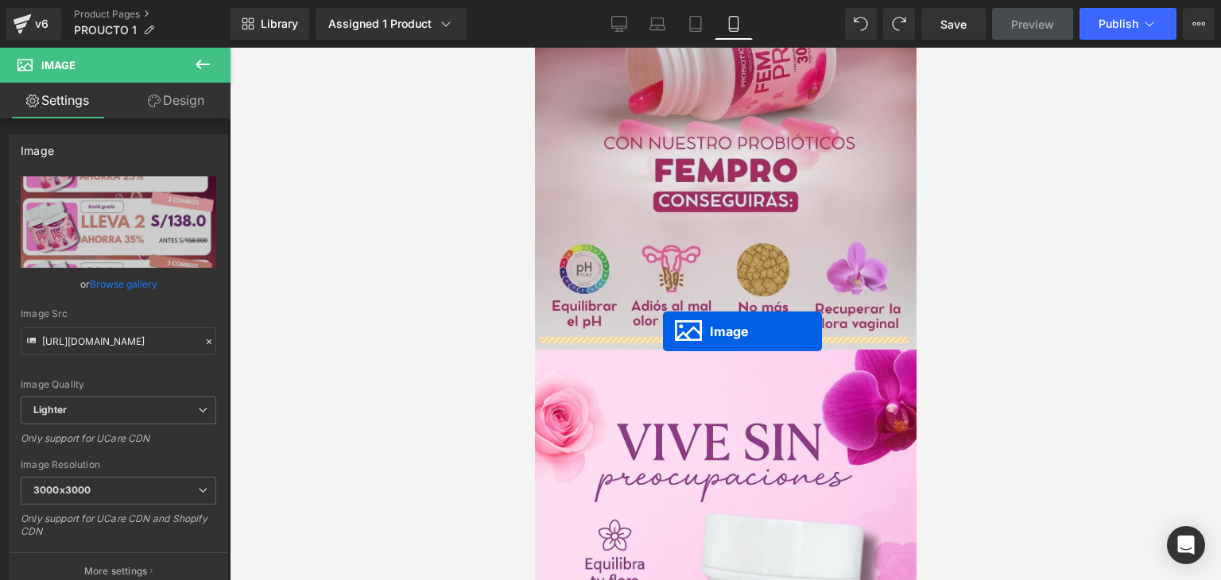
drag, startPoint x: 669, startPoint y: 277, endPoint x: 661, endPoint y: 332, distance: 55.4
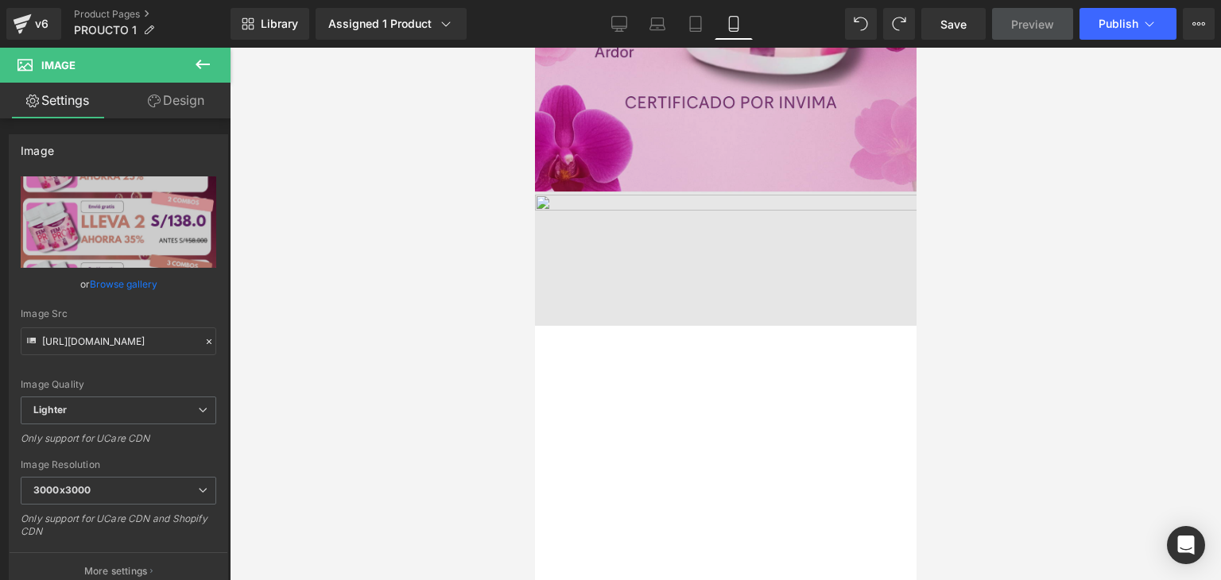
scroll to position [1193, 0]
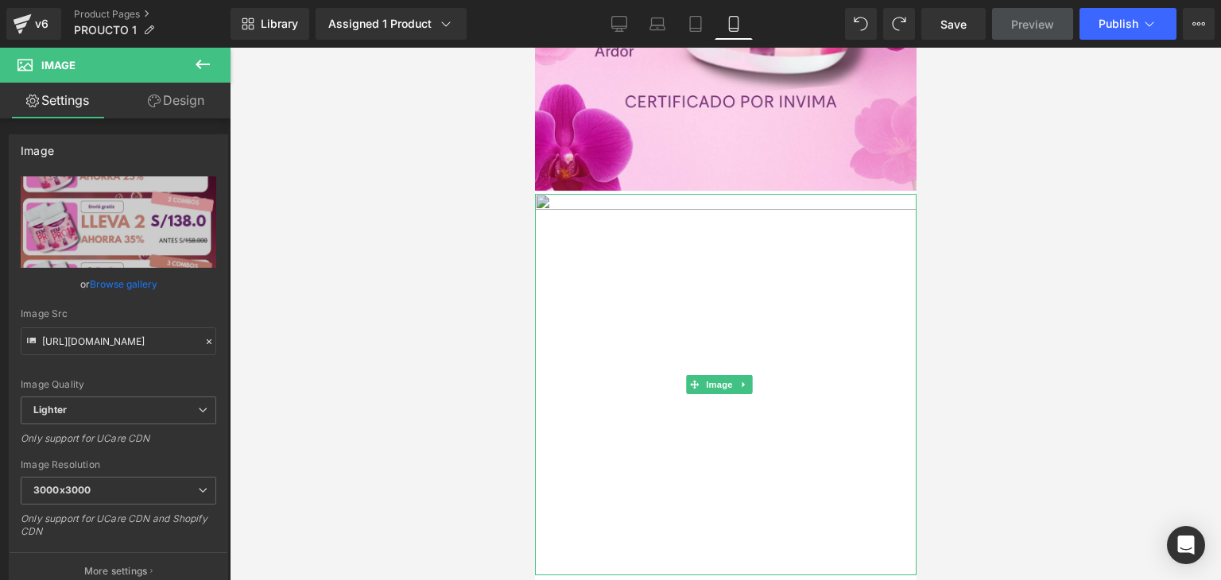
click at [770, 348] on img at bounding box center [725, 385] width 382 height 382
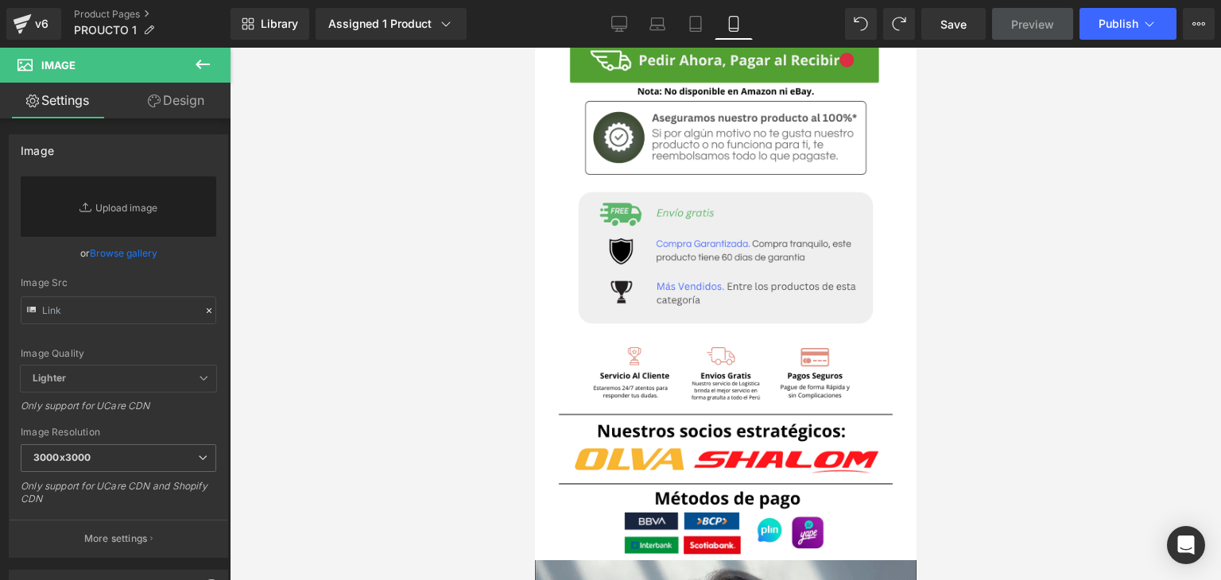
scroll to position [3180, 0]
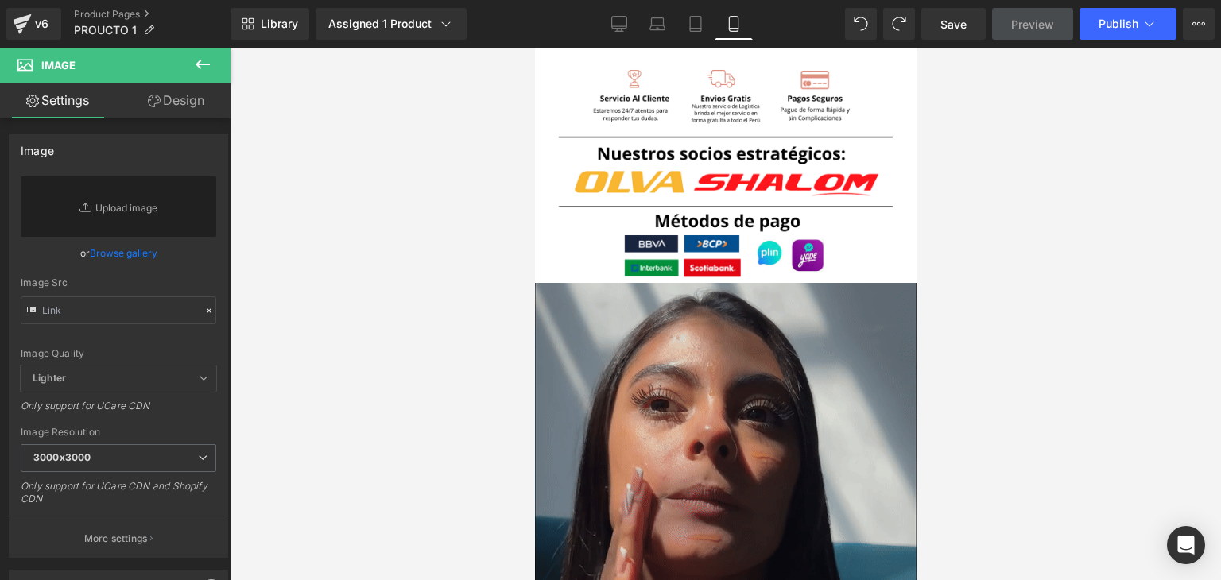
click at [744, 308] on img at bounding box center [725, 474] width 382 height 382
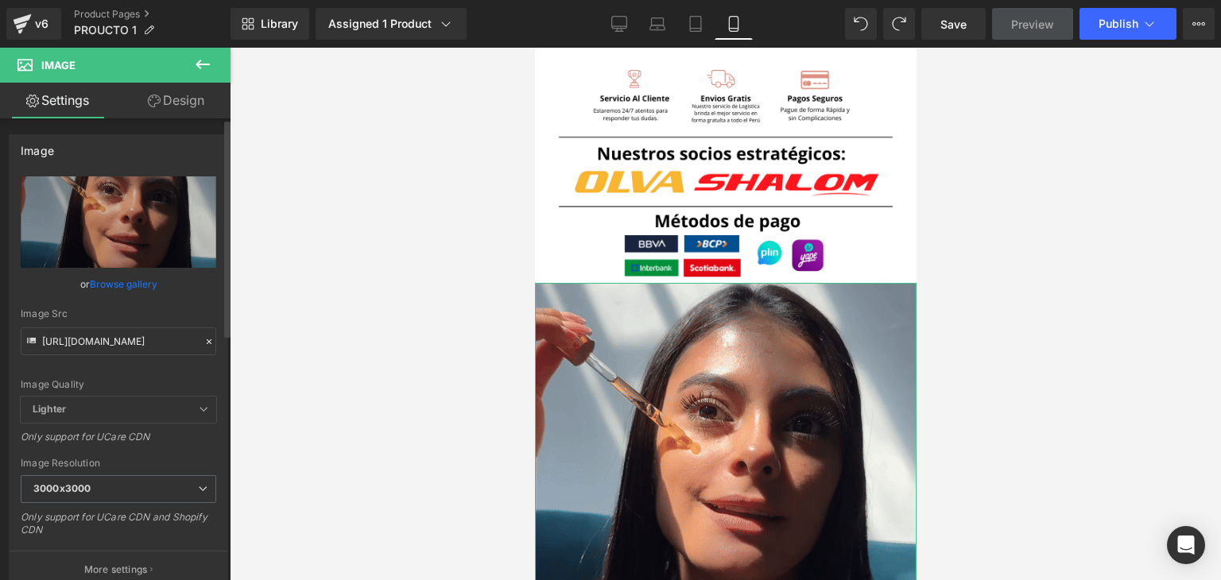
click at [204, 340] on icon at bounding box center [209, 341] width 11 height 11
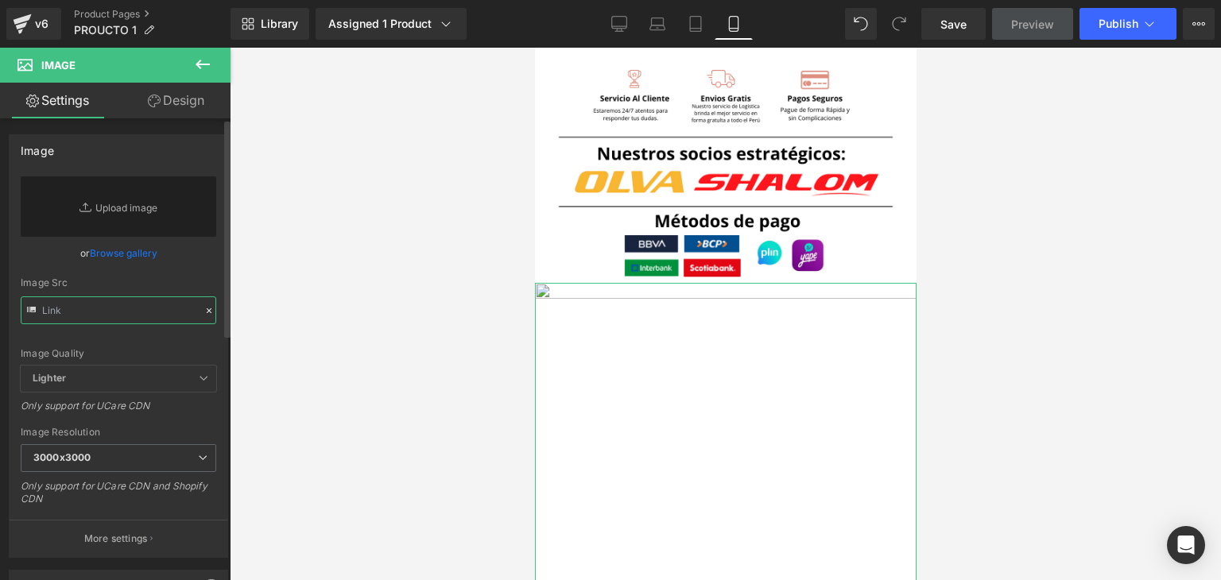
click at [138, 315] on input "text" at bounding box center [119, 311] width 196 height 28
paste input "https://cdn.shopify.com/s/files/1/0673/4361/4114/files/Fempro_12_1200x.png?v=17…"
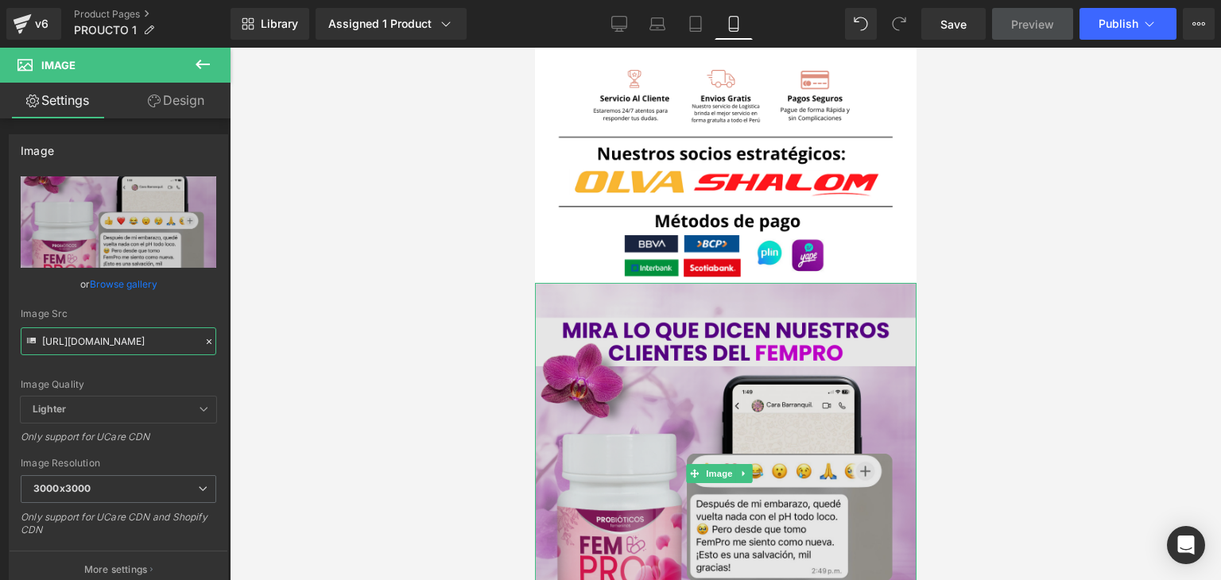
type input "https://cdn.shopify.com/s/files/1/0673/4361/4114/files/Fempro_12_3000x3000.png?…"
click at [601, 303] on img at bounding box center [725, 474] width 382 height 382
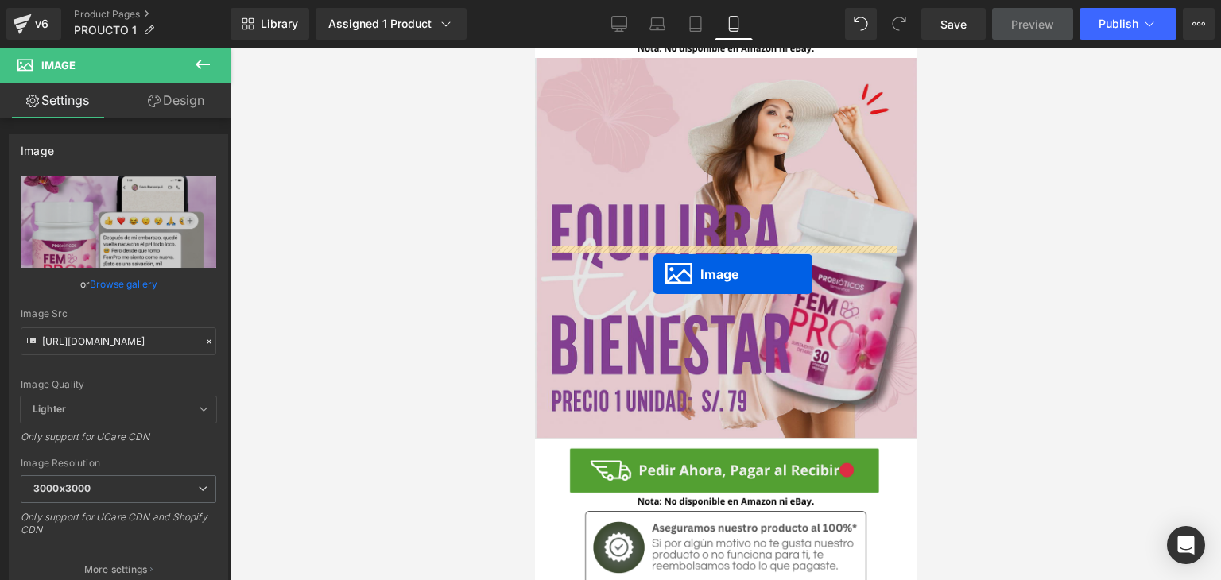
scroll to position [2526, 0]
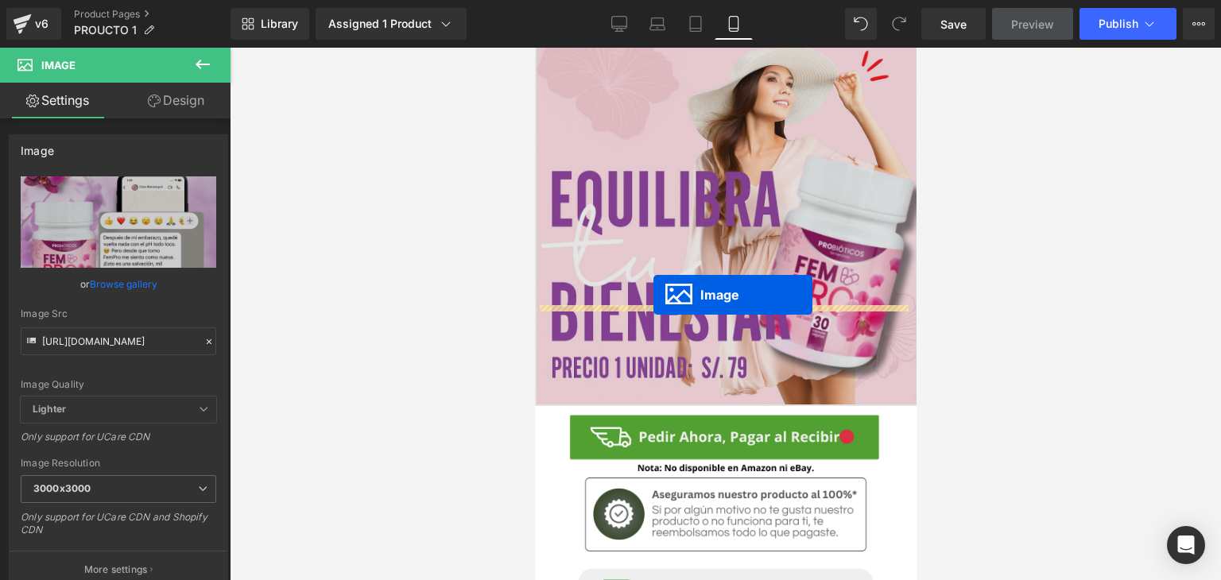
drag, startPoint x: 694, startPoint y: 347, endPoint x: 653, endPoint y: 295, distance: 66.2
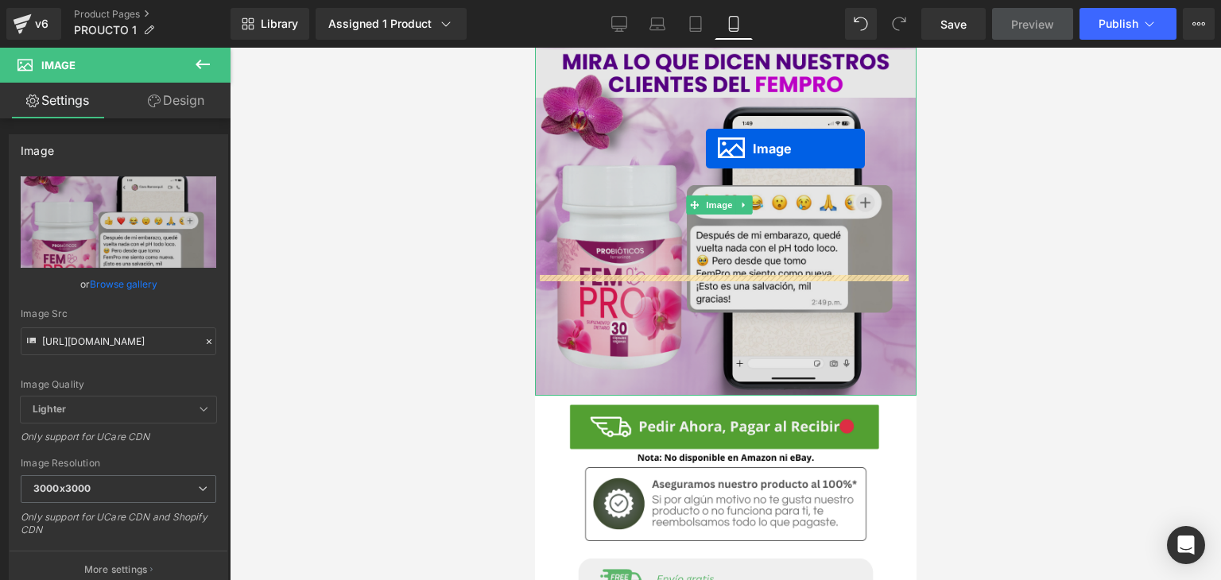
scroll to position [2606, 0]
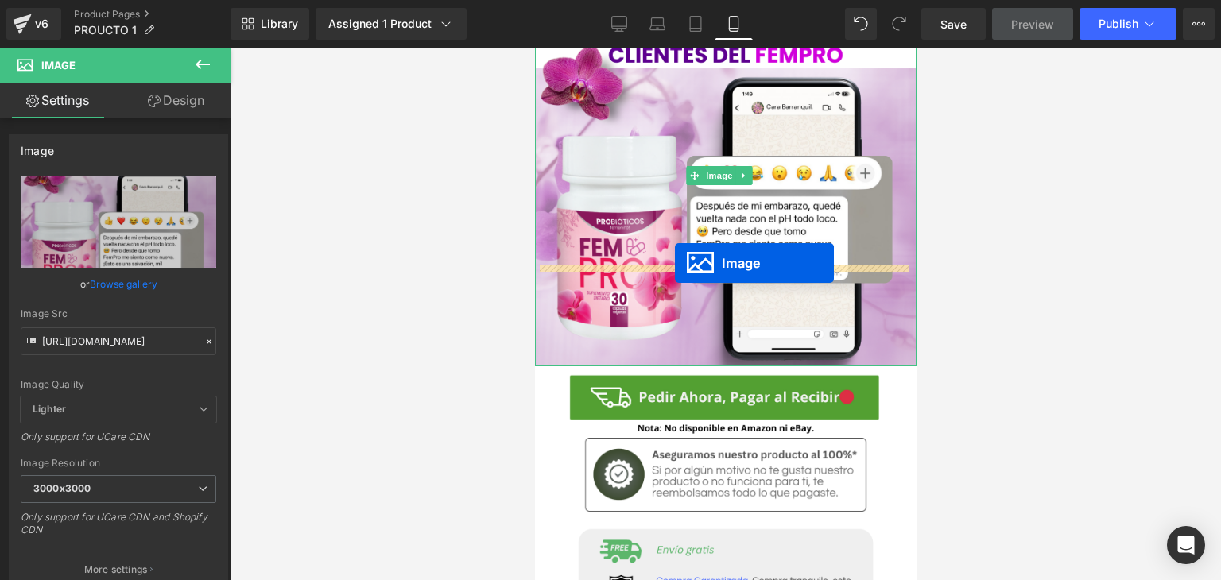
drag, startPoint x: 697, startPoint y: 243, endPoint x: 674, endPoint y: 264, distance: 31.5
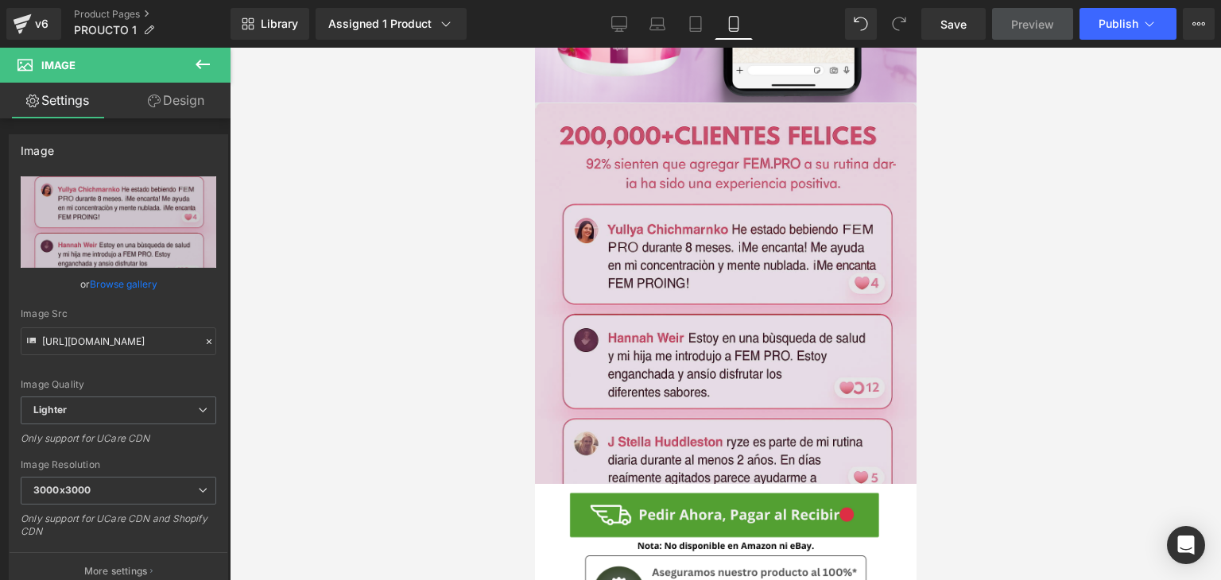
scroll to position [2804, 0]
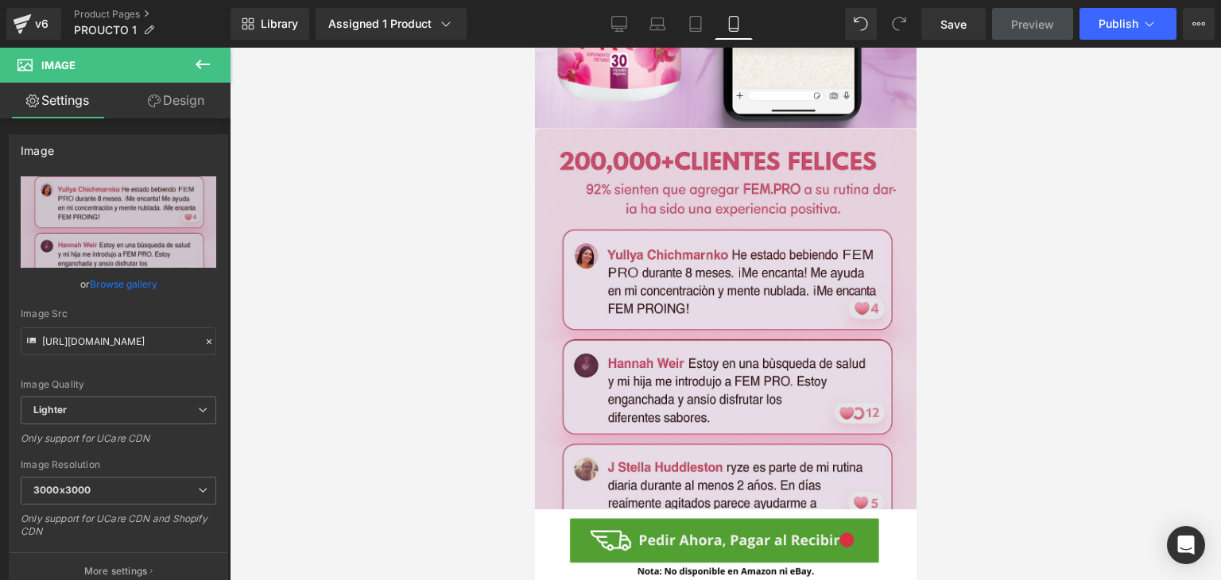
click at [688, 238] on img at bounding box center [725, 319] width 382 height 382
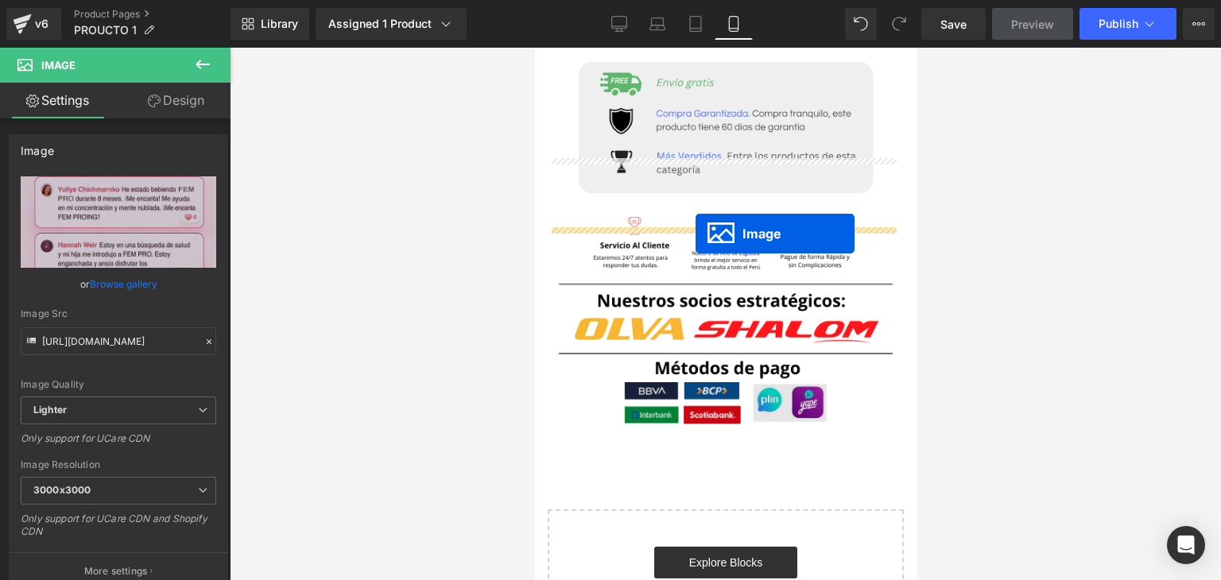
scroll to position [3083, 0]
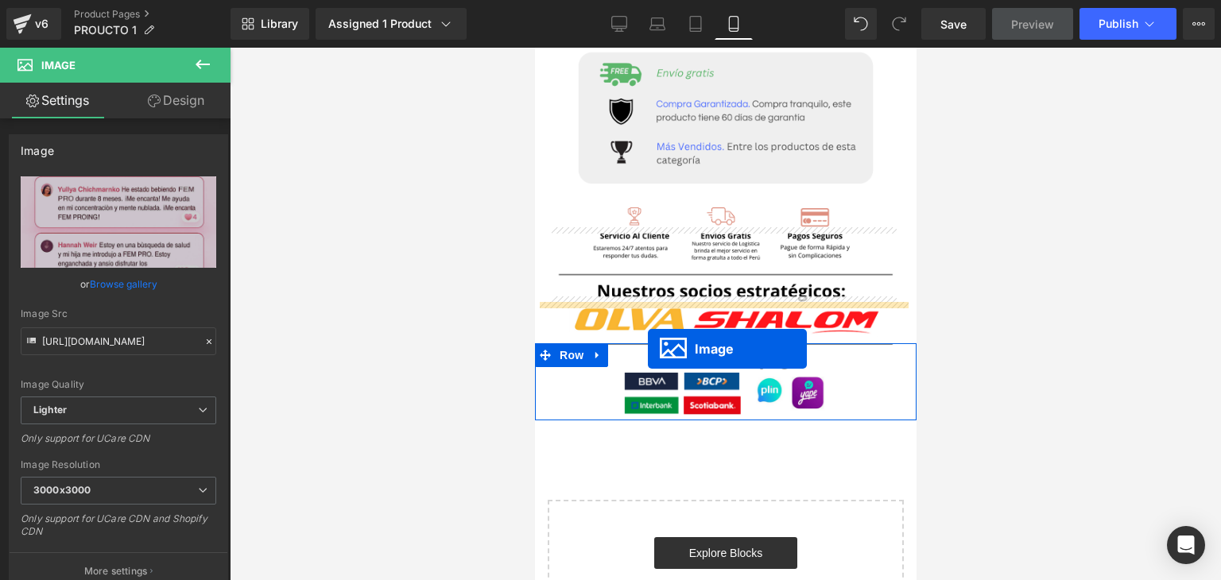
drag, startPoint x: 700, startPoint y: 215, endPoint x: 648, endPoint y: 349, distance: 144.3
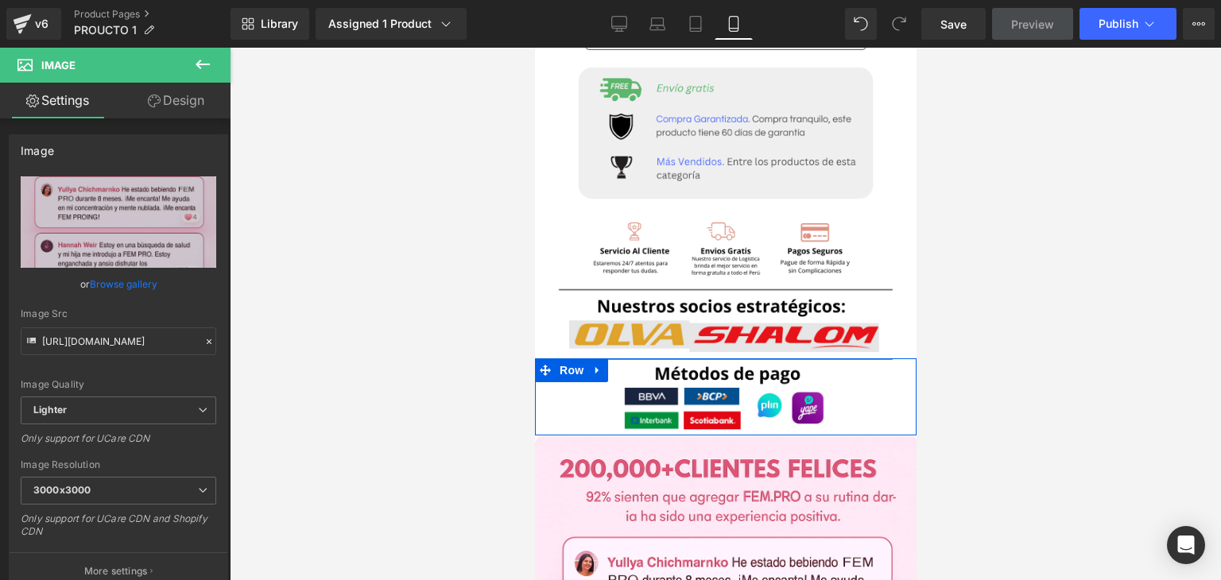
scroll to position [3282, 0]
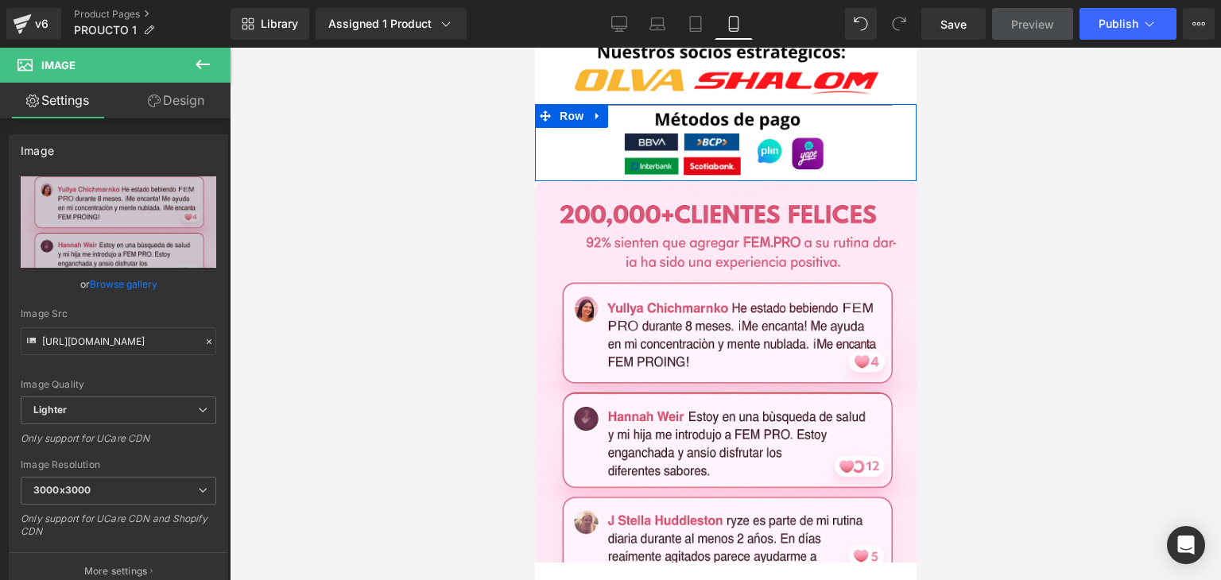
click at [979, 316] on div at bounding box center [725, 314] width 991 height 533
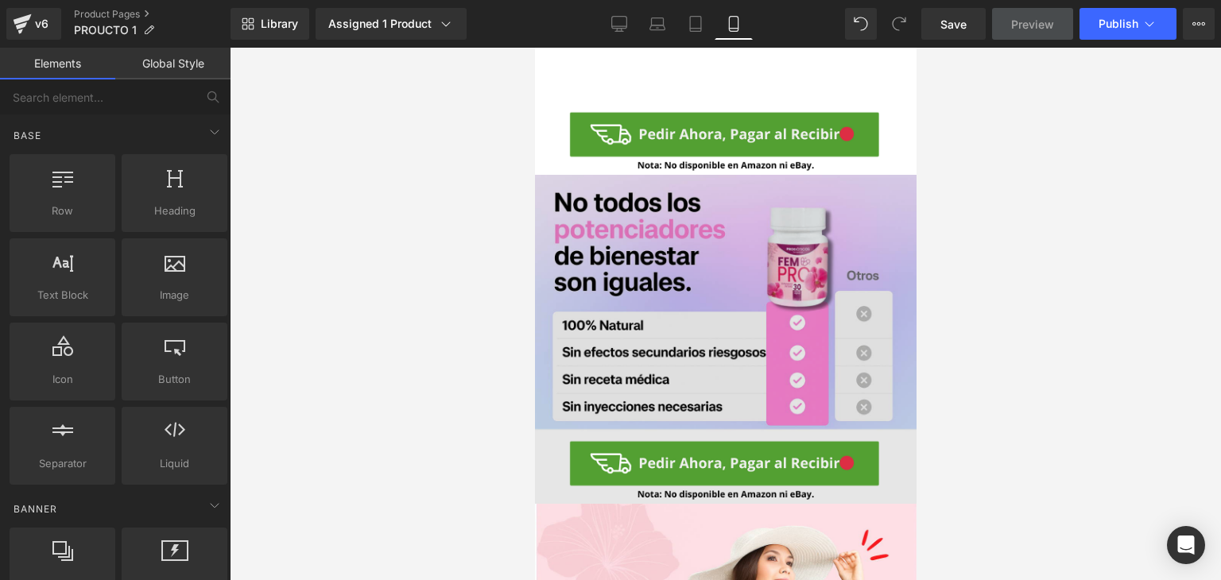
scroll to position [1771, 0]
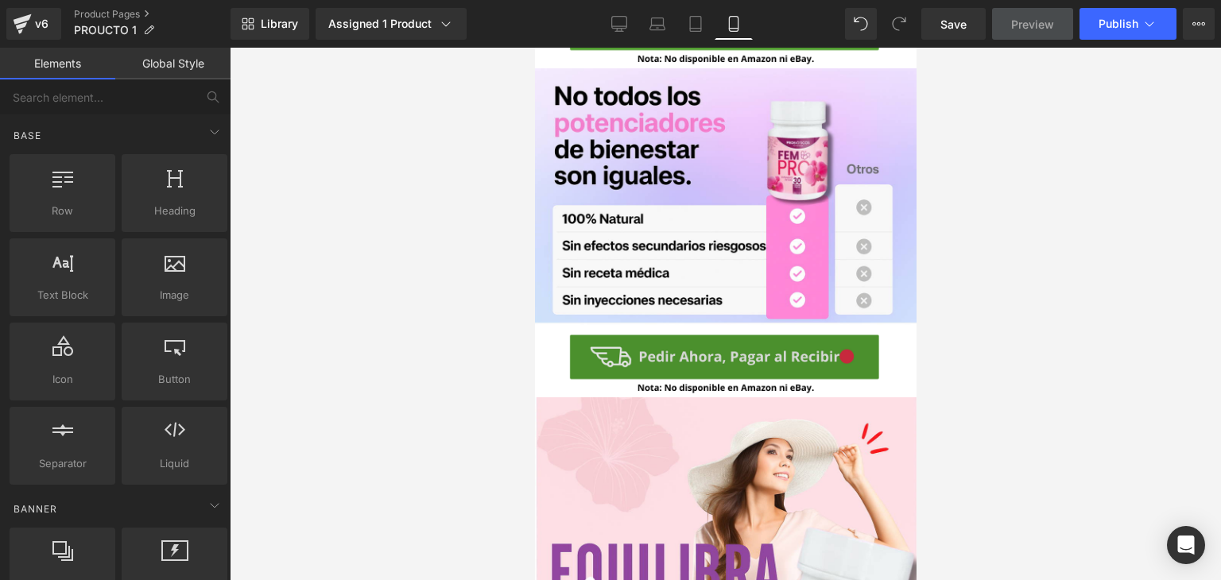
click at [552, 326] on img at bounding box center [725, 362] width 358 height 72
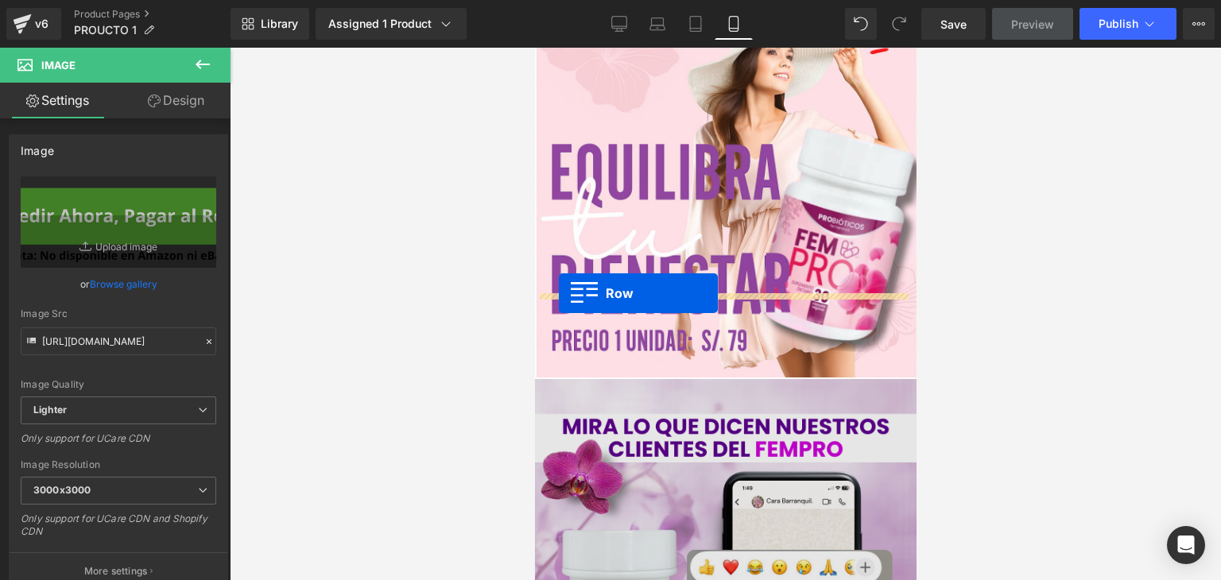
drag, startPoint x: 544, startPoint y: 267, endPoint x: 558, endPoint y: 293, distance: 29.9
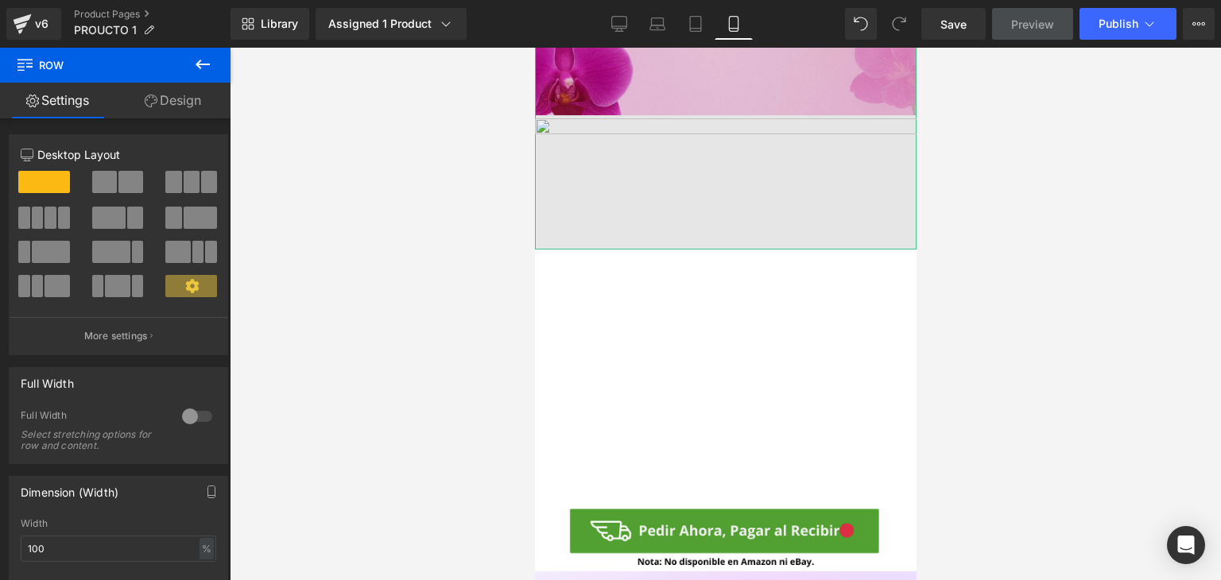
scroll to position [1224, 0]
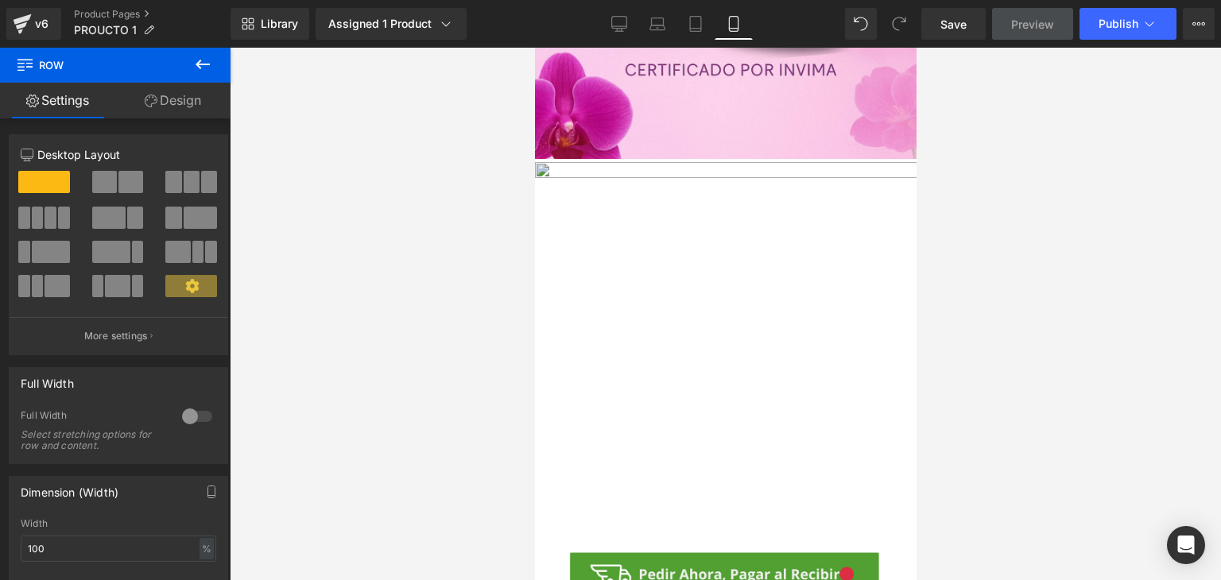
click at [693, 205] on img at bounding box center [725, 353] width 382 height 382
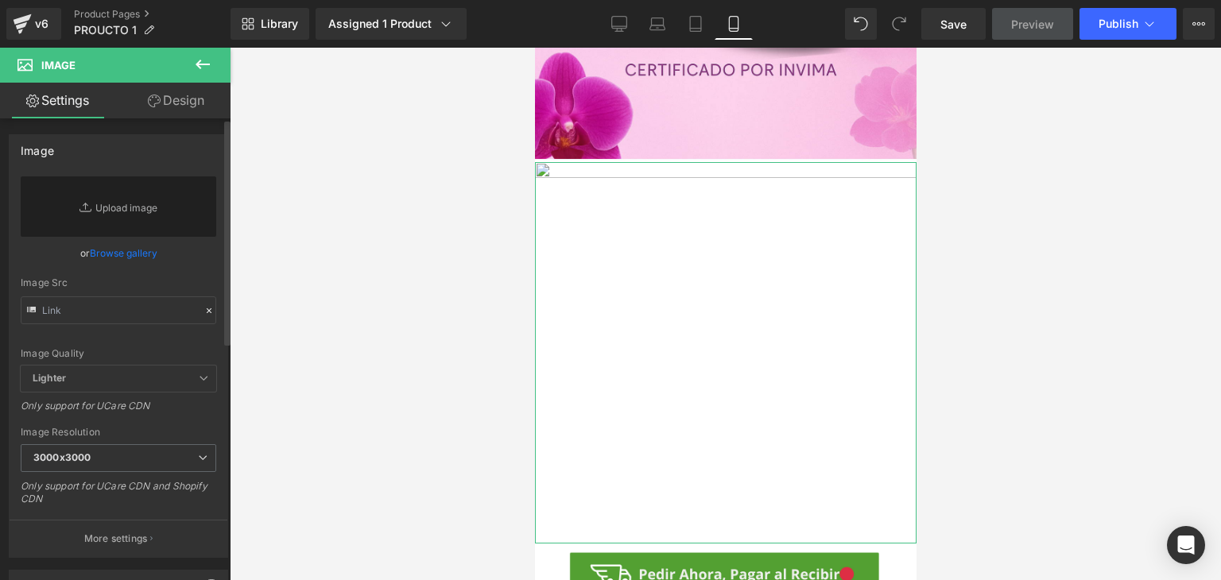
click at [118, 327] on div "Image Quality Lighter Lightest Lighter Lighter Lightest Only support for UCare …" at bounding box center [119, 271] width 196 height 189
click at [119, 314] on input "text" at bounding box center [119, 311] width 196 height 28
paste input "https://media3.giphy.com/media/v1.Y2lkPTc5MGI3NjExc3RqMGNvdjAxazludjBvMjVxYzc5b…"
type input "https://media3.giphy.com/media/v1.Y2lkPTc5MGI3NjExc3RqMGNvdjAxazludjBvMjVxYzc5b…"
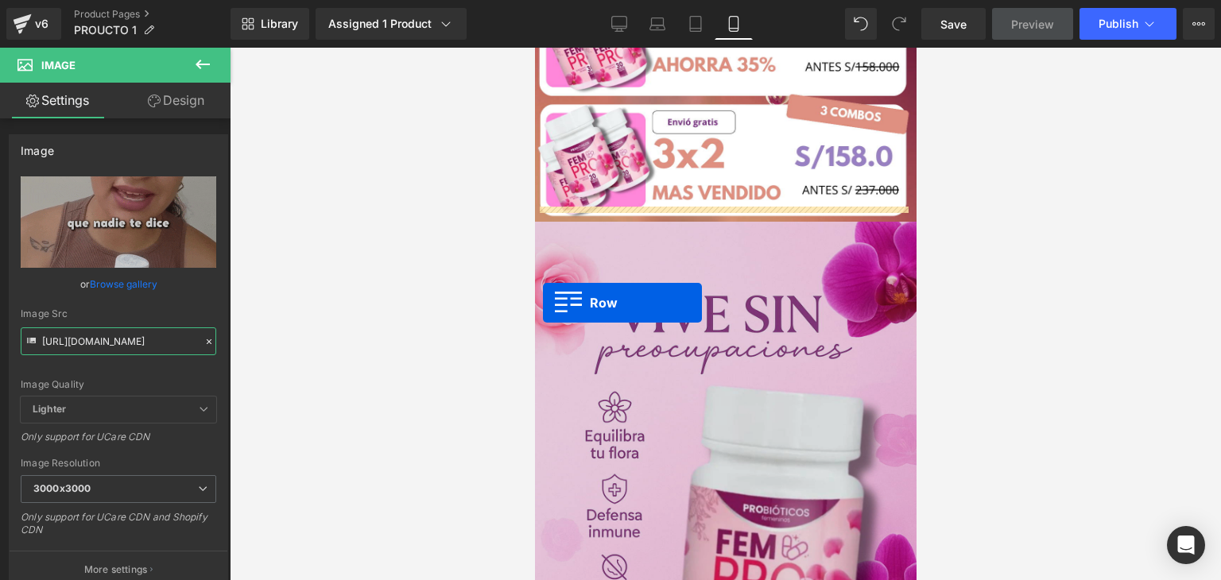
scroll to position [528, 0]
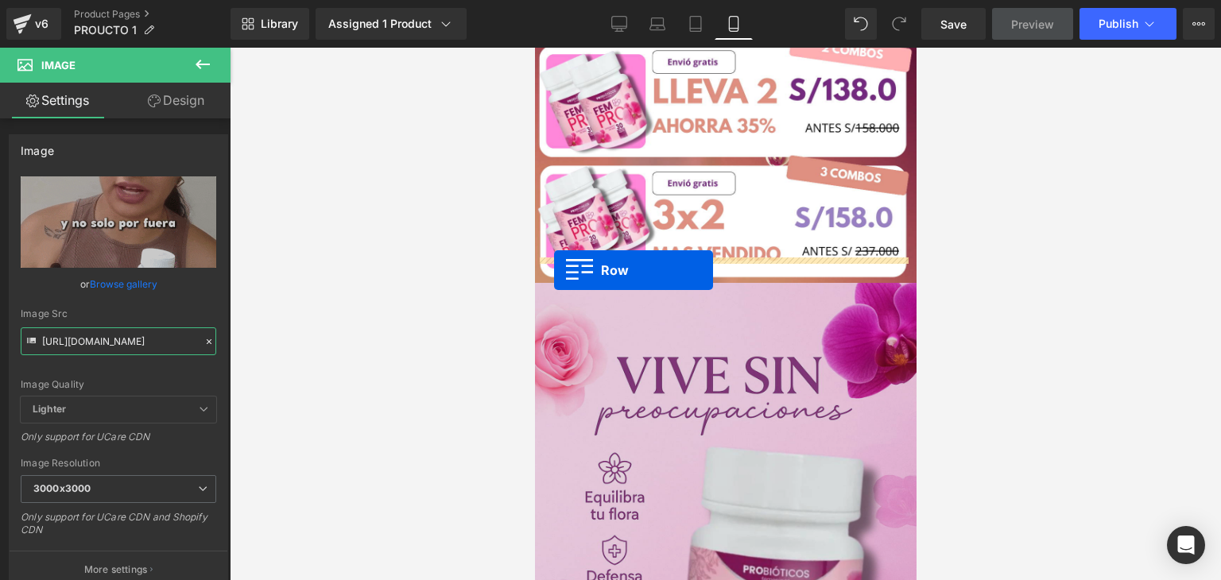
drag, startPoint x: 543, startPoint y: 396, endPoint x: 553, endPoint y: 270, distance: 126.0
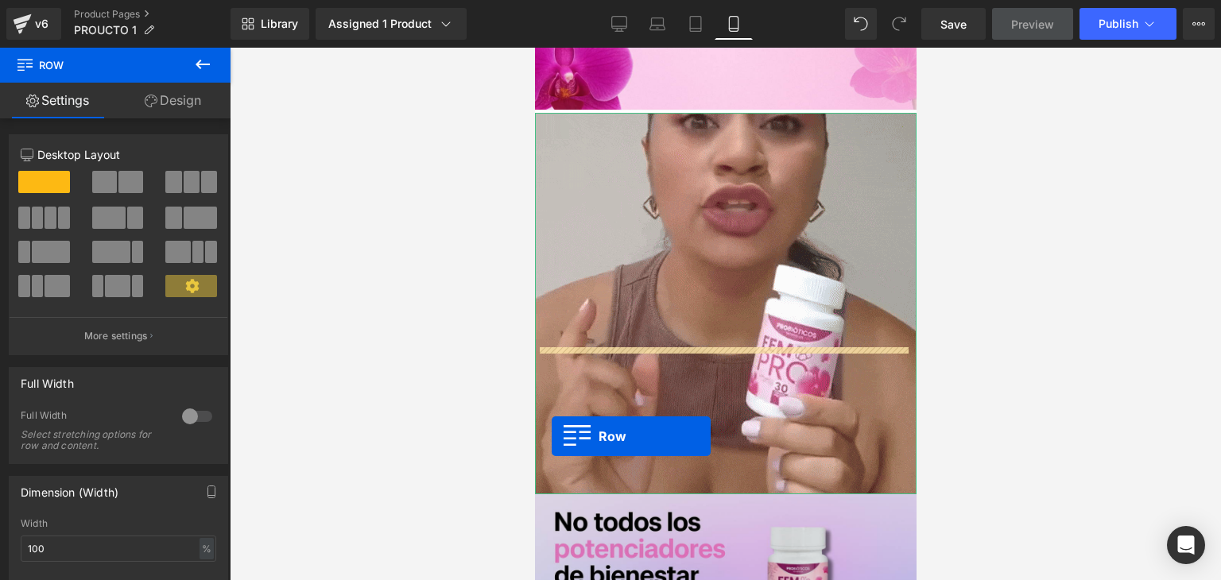
scroll to position [1323, 0]
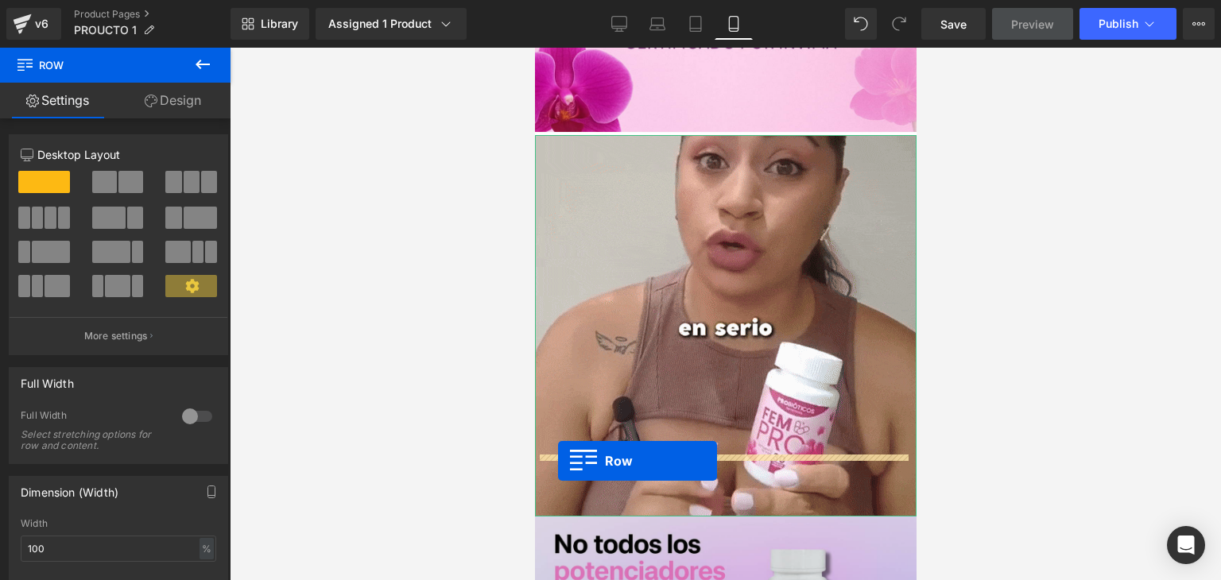
drag, startPoint x: 545, startPoint y: 451, endPoint x: 557, endPoint y: 461, distance: 15.8
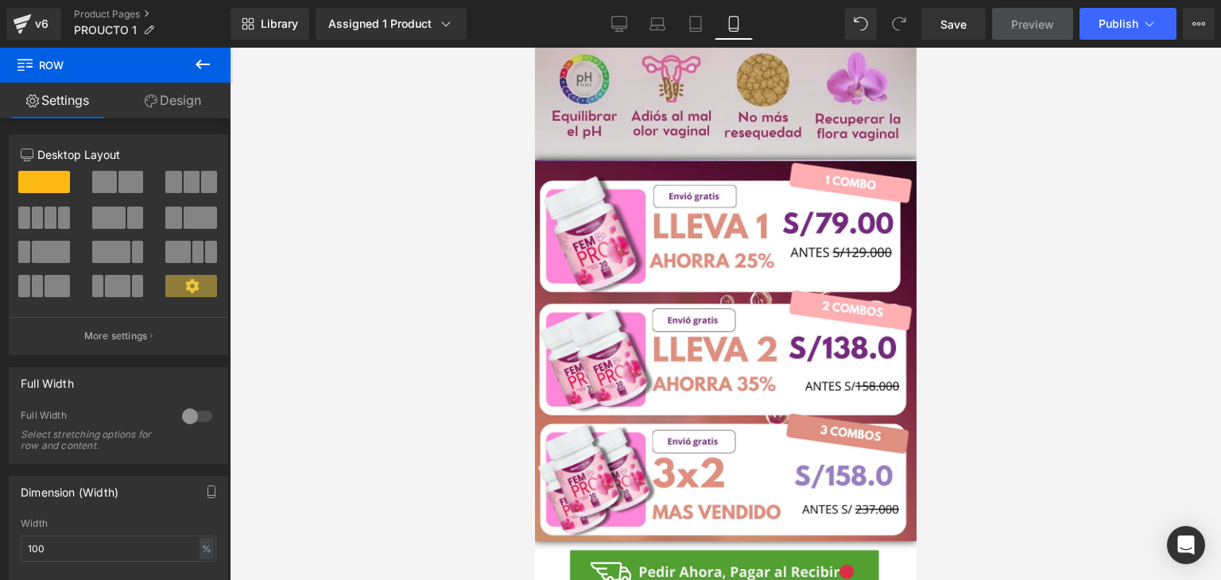
scroll to position [318, 0]
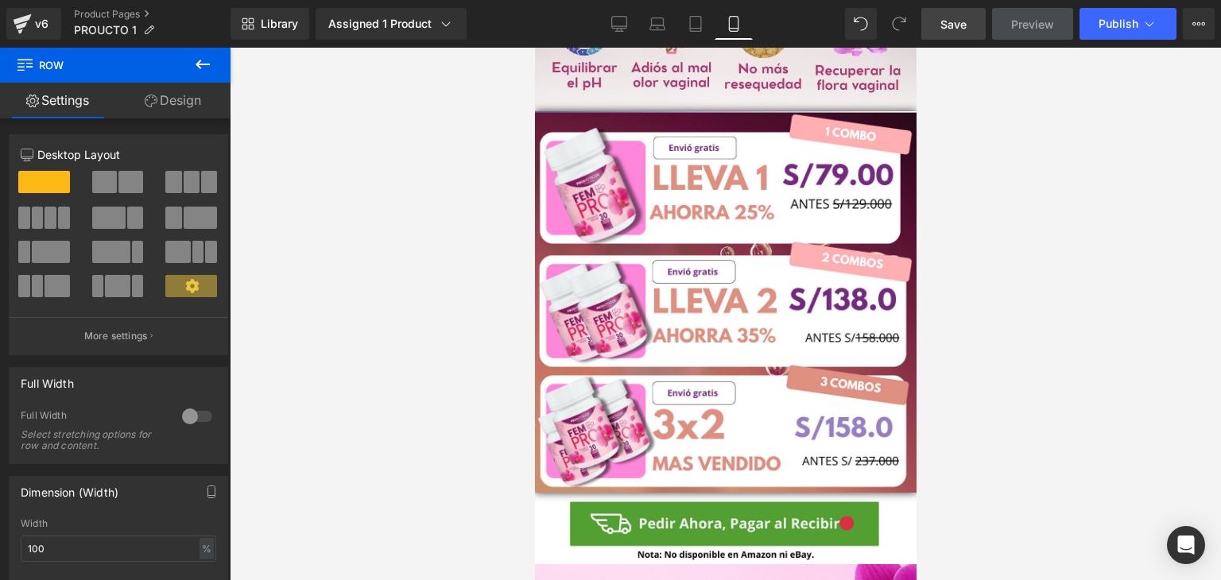
click at [954, 25] on span "Save" at bounding box center [954, 24] width 26 height 17
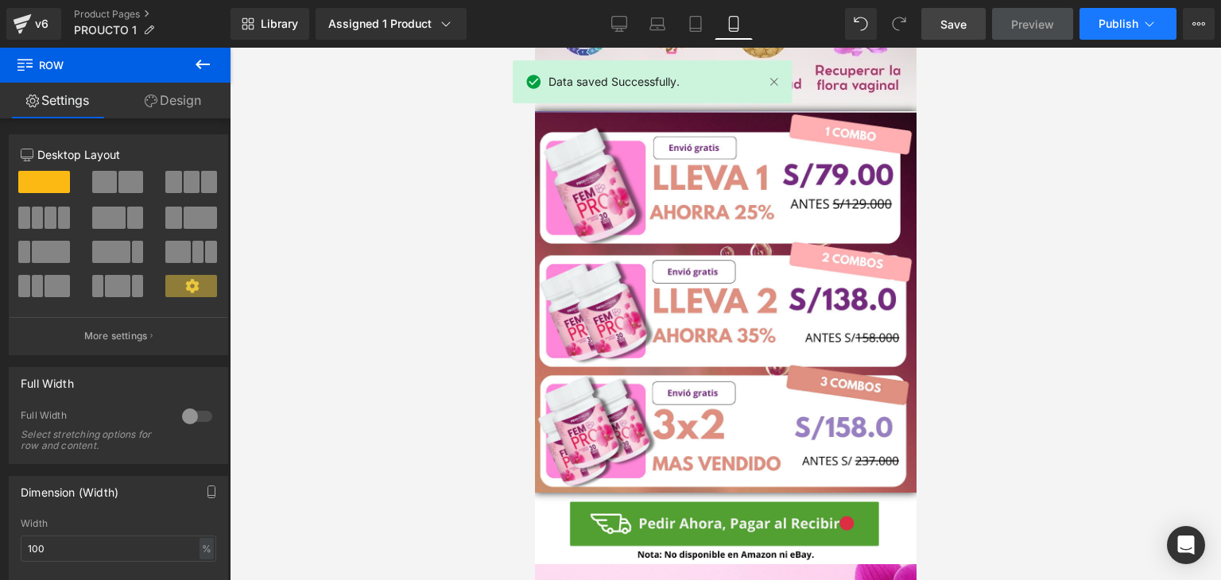
click at [1106, 29] on span "Publish" at bounding box center [1119, 23] width 40 height 13
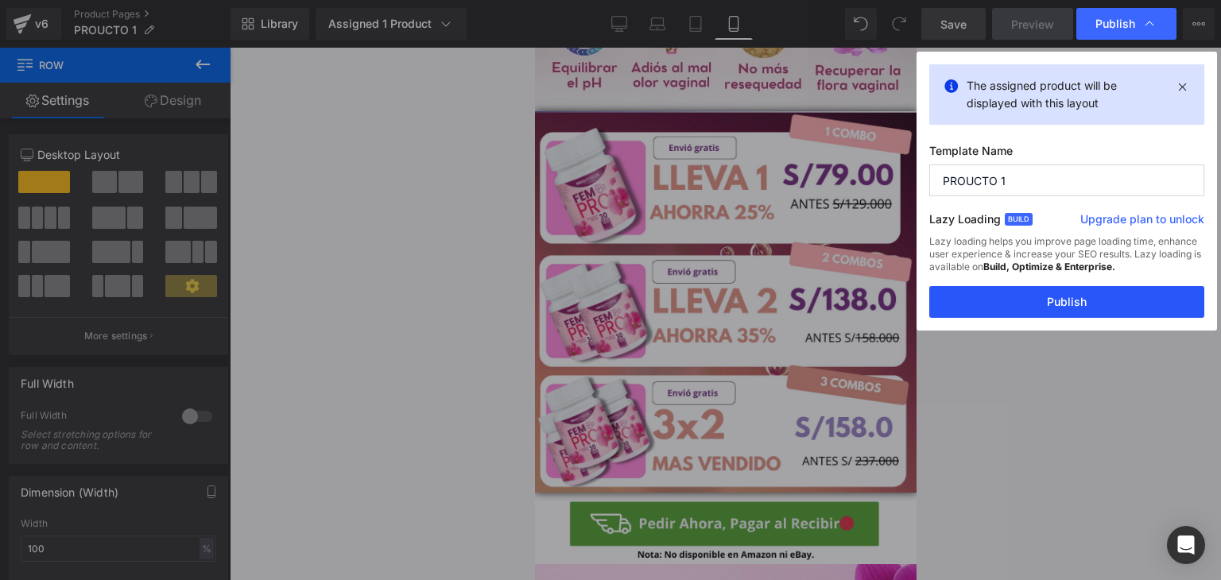
click at [1041, 298] on button "Publish" at bounding box center [1066, 302] width 275 height 32
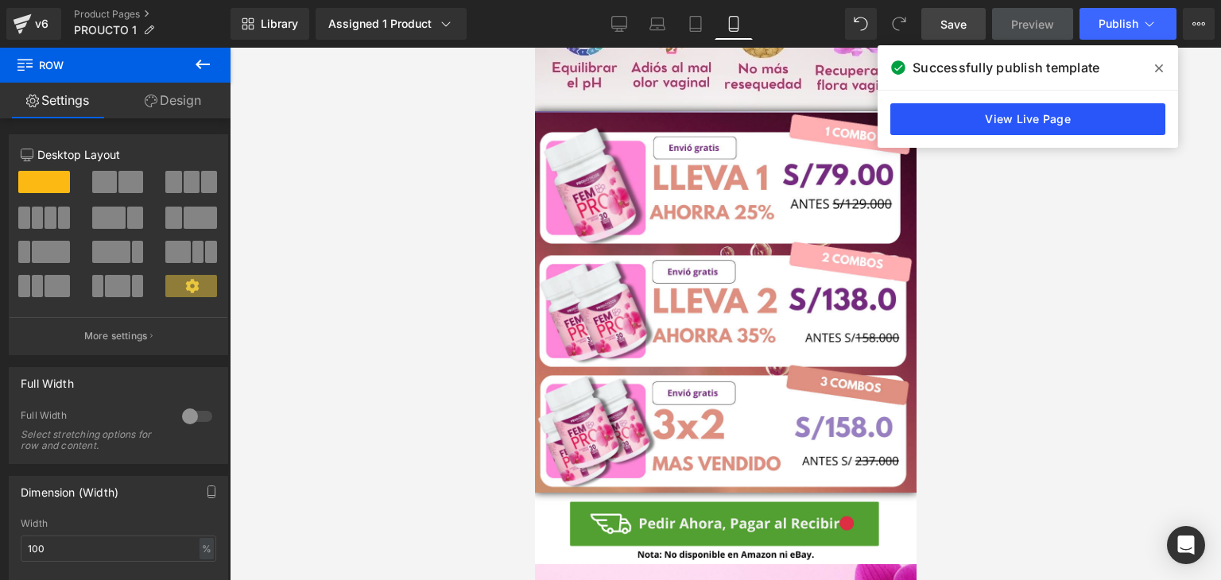
click at [1031, 116] on link "View Live Page" at bounding box center [1028, 119] width 275 height 32
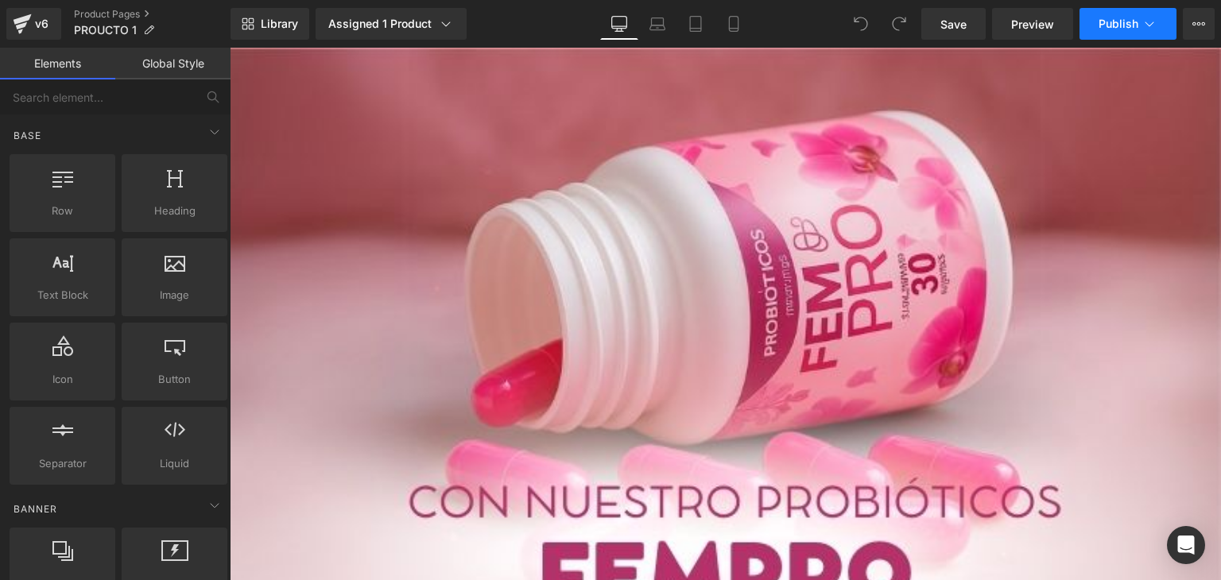
click at [1100, 29] on span "Publish" at bounding box center [1119, 23] width 40 height 13
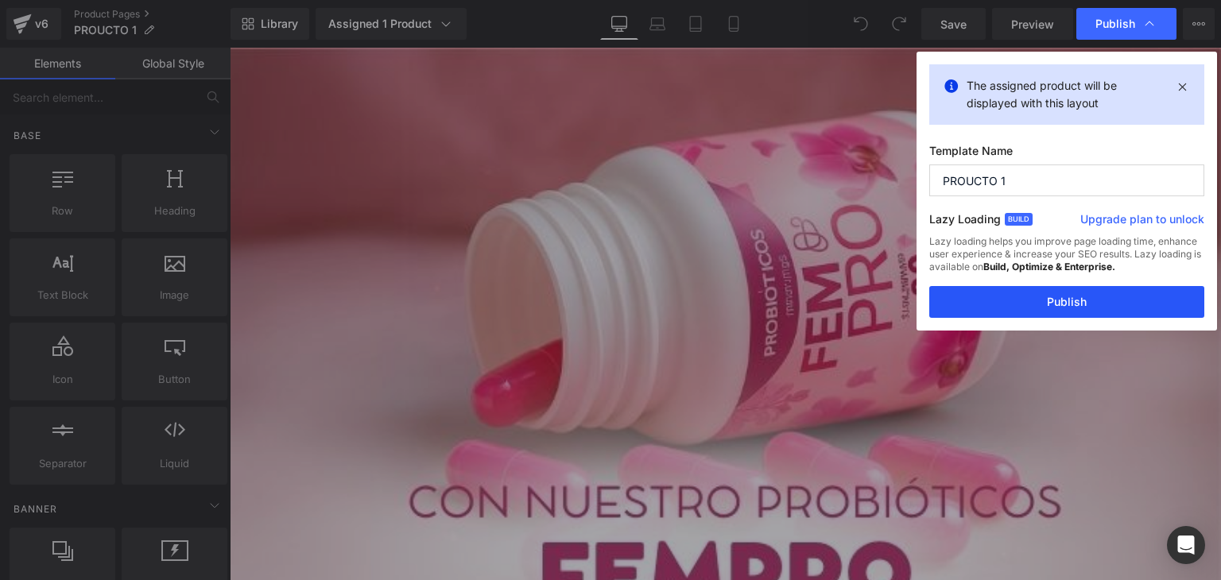
click at [1053, 305] on button "Publish" at bounding box center [1066, 302] width 275 height 32
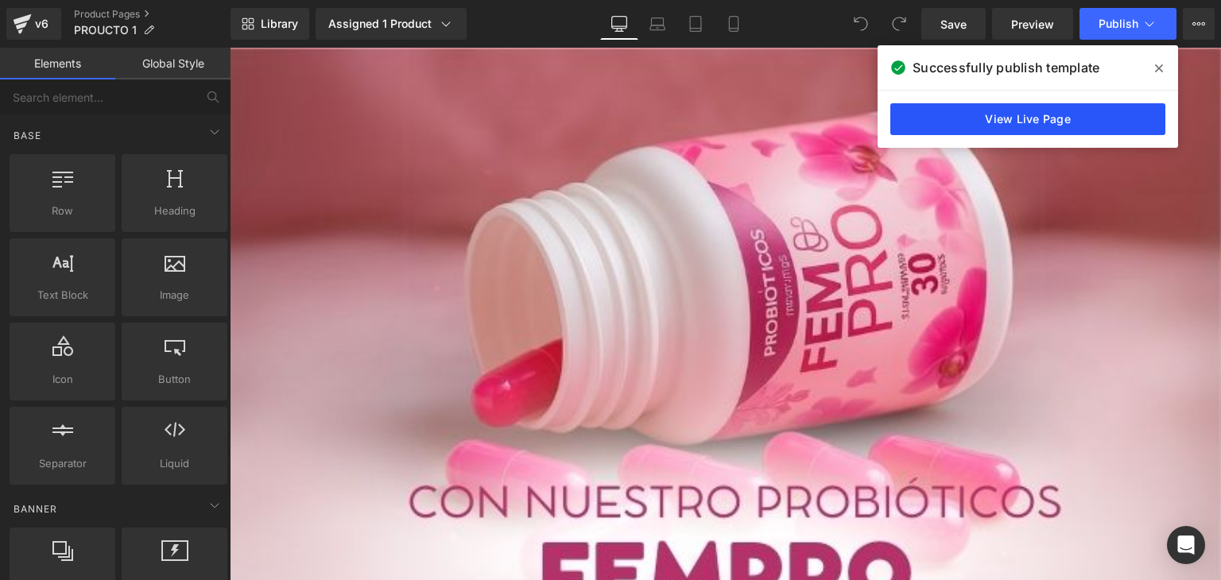
click at [1045, 116] on link "View Live Page" at bounding box center [1028, 119] width 275 height 32
